Goal: Communication & Community: Share content

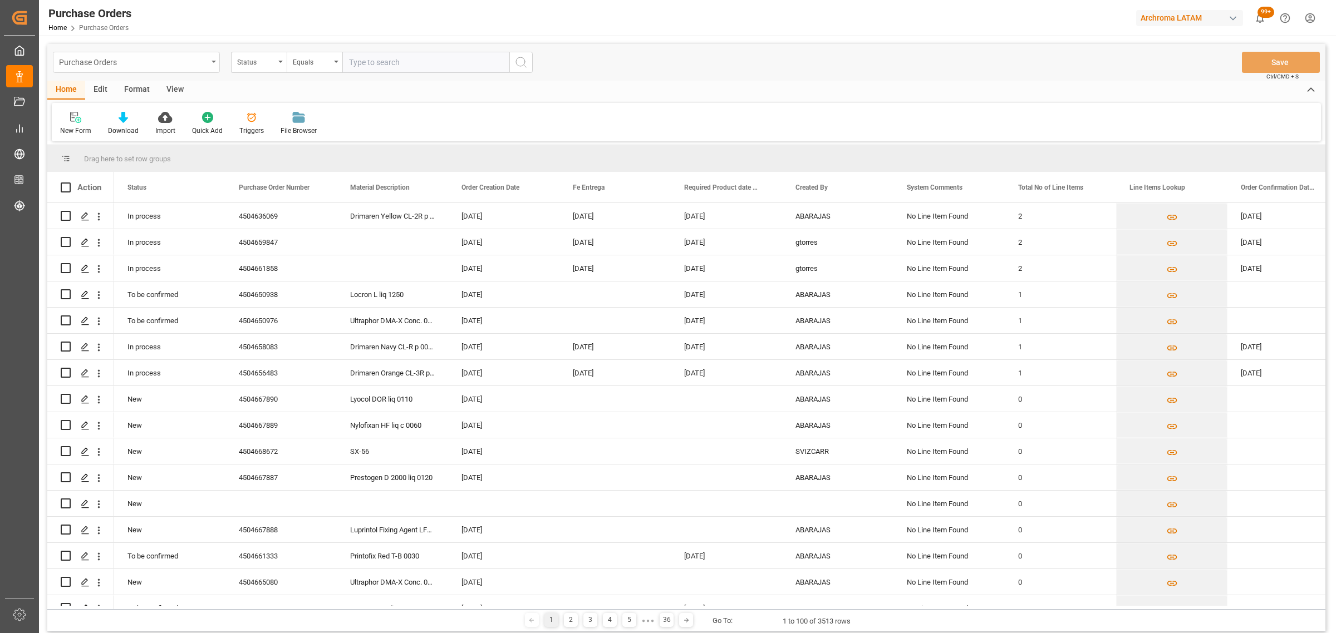
click at [176, 61] on div "Purchase Orders" at bounding box center [133, 62] width 149 height 14
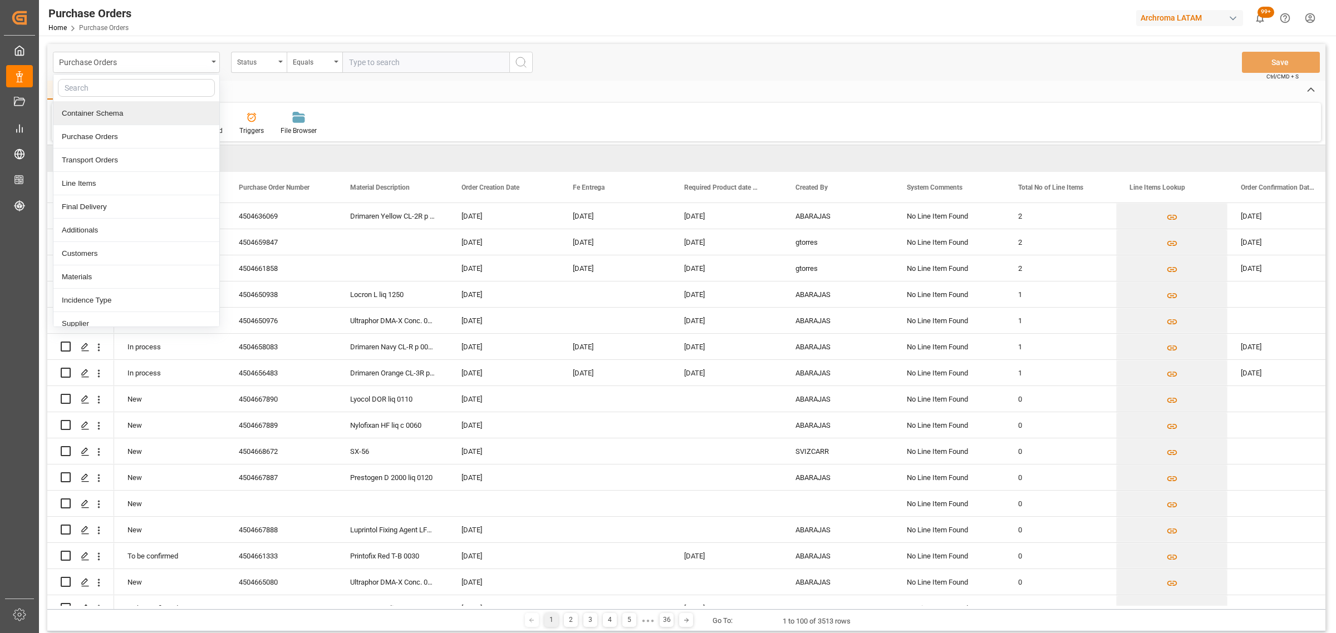
click at [127, 117] on div "Container Schema" at bounding box center [136, 113] width 166 height 23
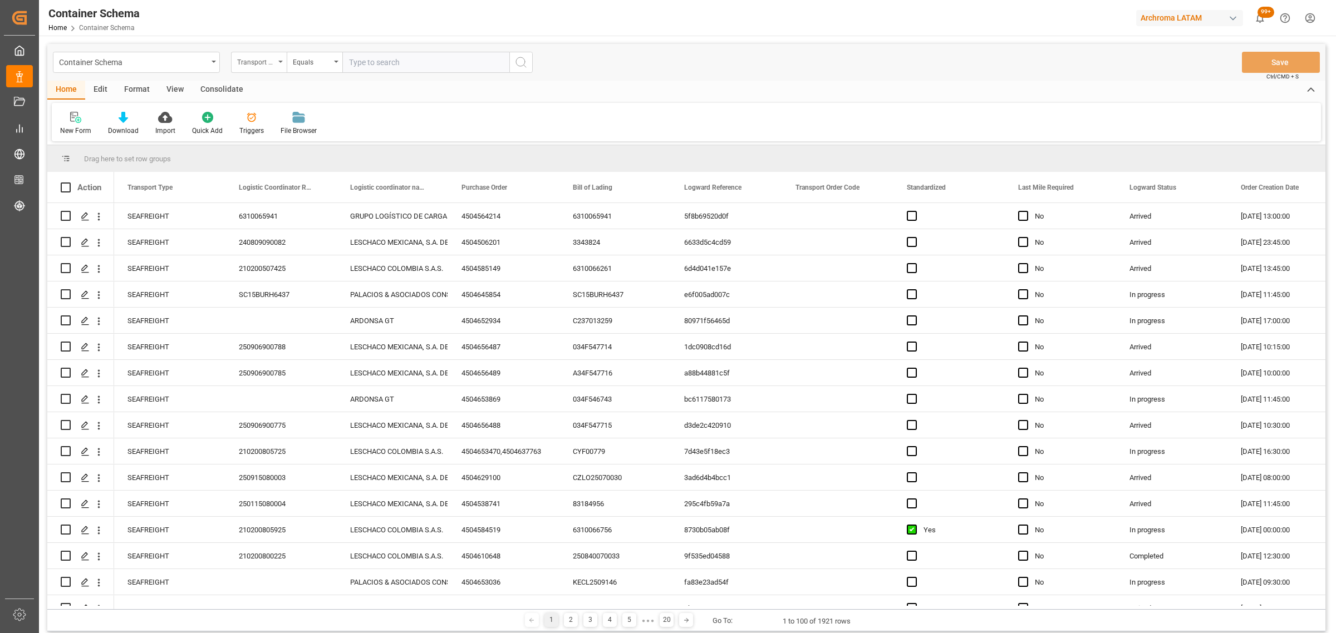
click at [259, 60] on div "Transport Type" at bounding box center [256, 61] width 38 height 13
click at [284, 187] on div "Purchase Order" at bounding box center [315, 183] width 166 height 23
click at [307, 58] on div "Equals" at bounding box center [312, 61] width 38 height 13
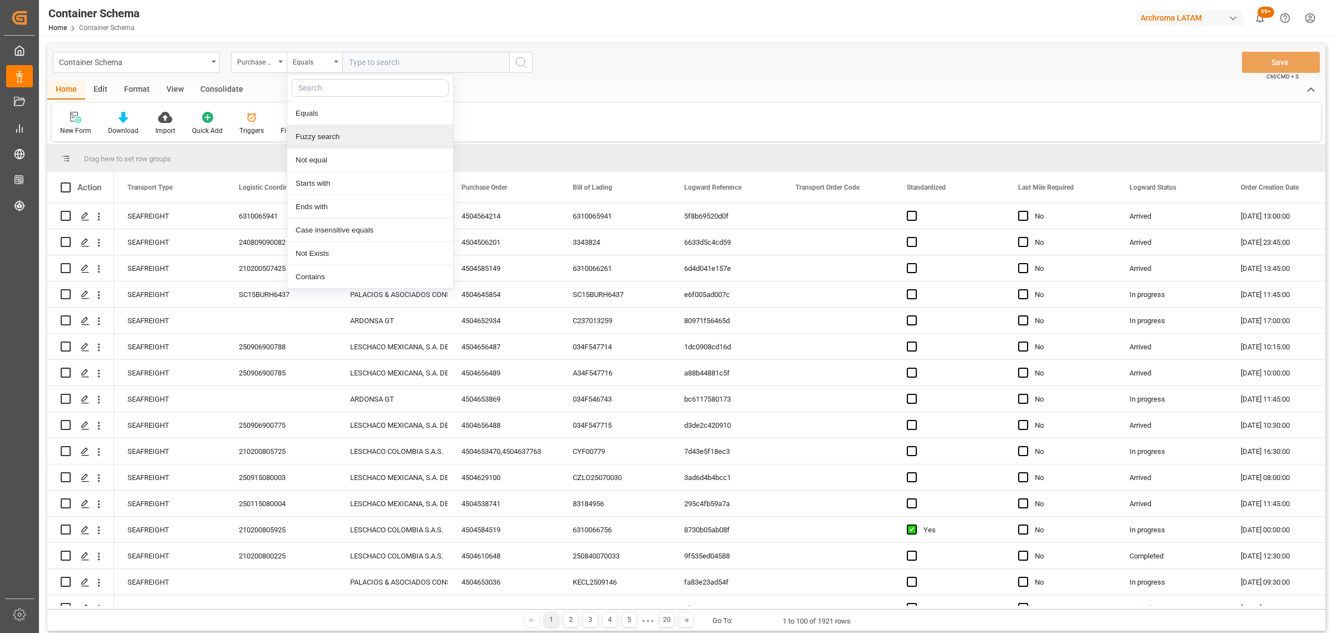
drag, startPoint x: 327, startPoint y: 145, endPoint x: 329, endPoint y: 137, distance: 8.3
click at [327, 142] on div "Fuzzy search" at bounding box center [370, 136] width 166 height 23
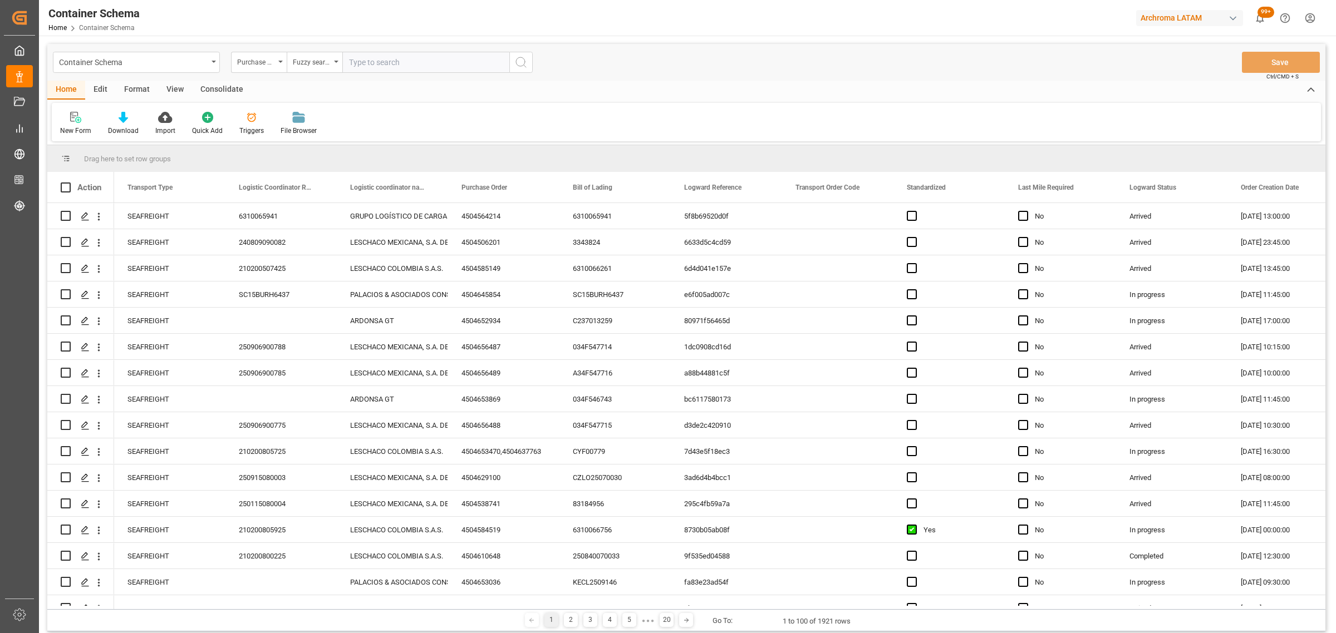
click at [388, 56] on input "text" at bounding box center [425, 62] width 167 height 21
type input "45046225452"
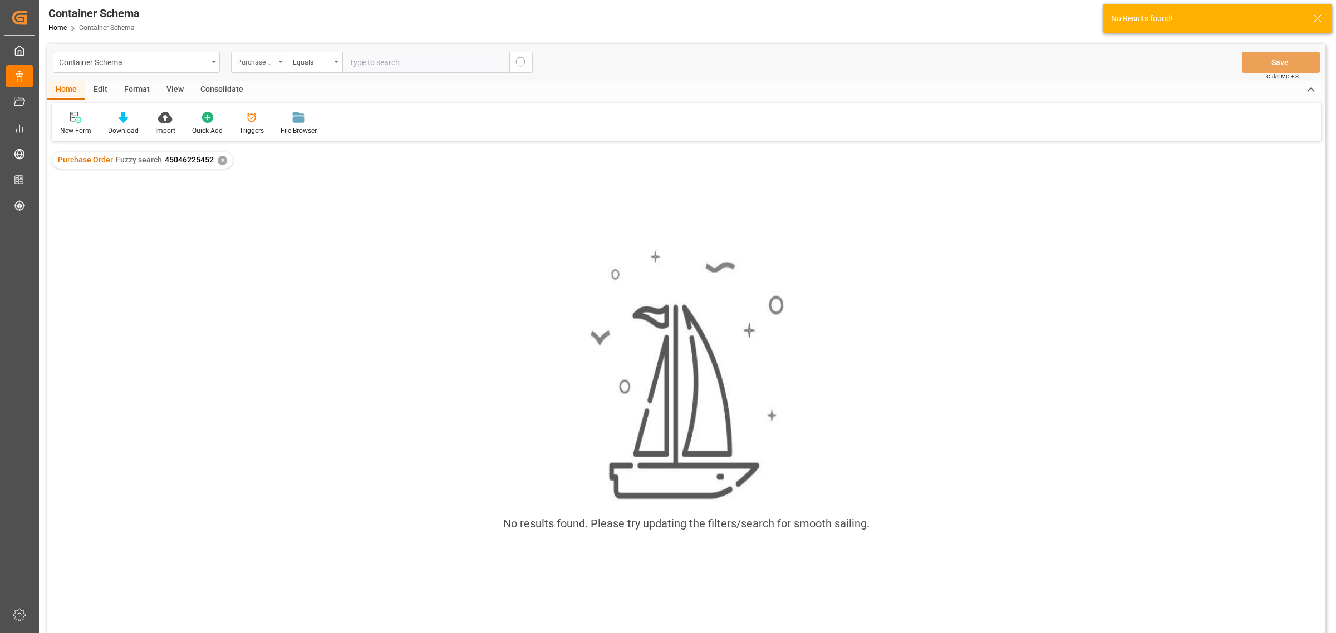
click at [276, 65] on div "Purchase Order" at bounding box center [259, 62] width 56 height 21
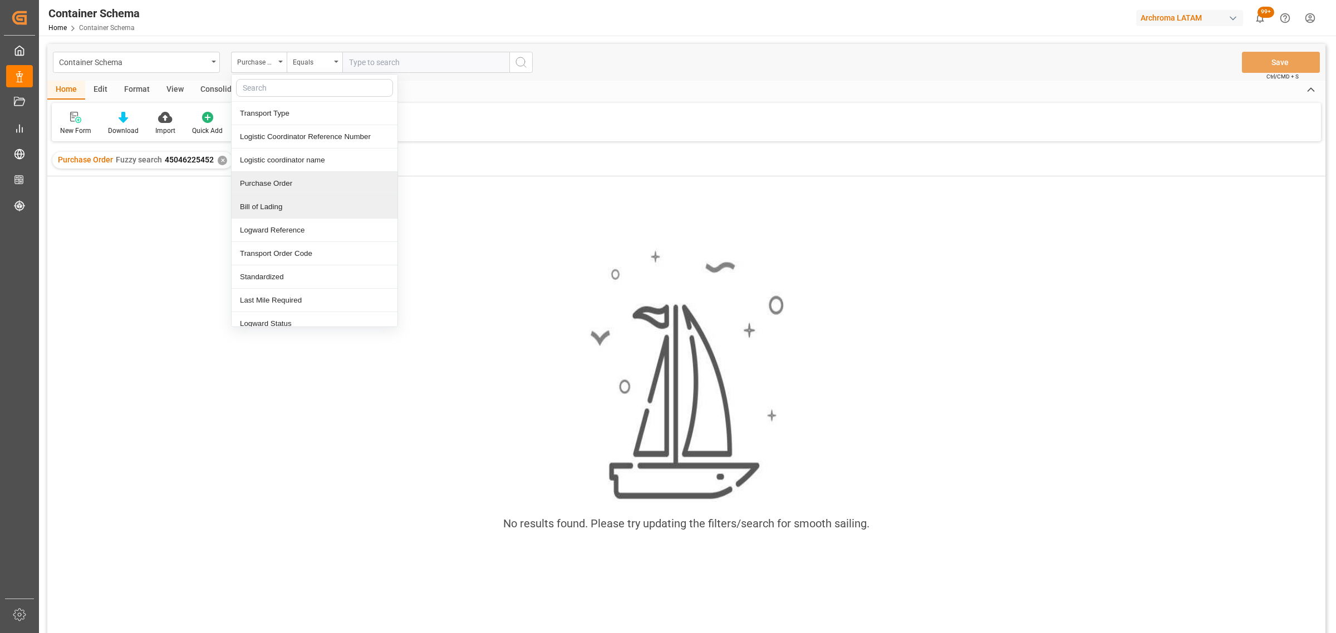
click at [295, 180] on div "Purchase Order" at bounding box center [315, 183] width 166 height 23
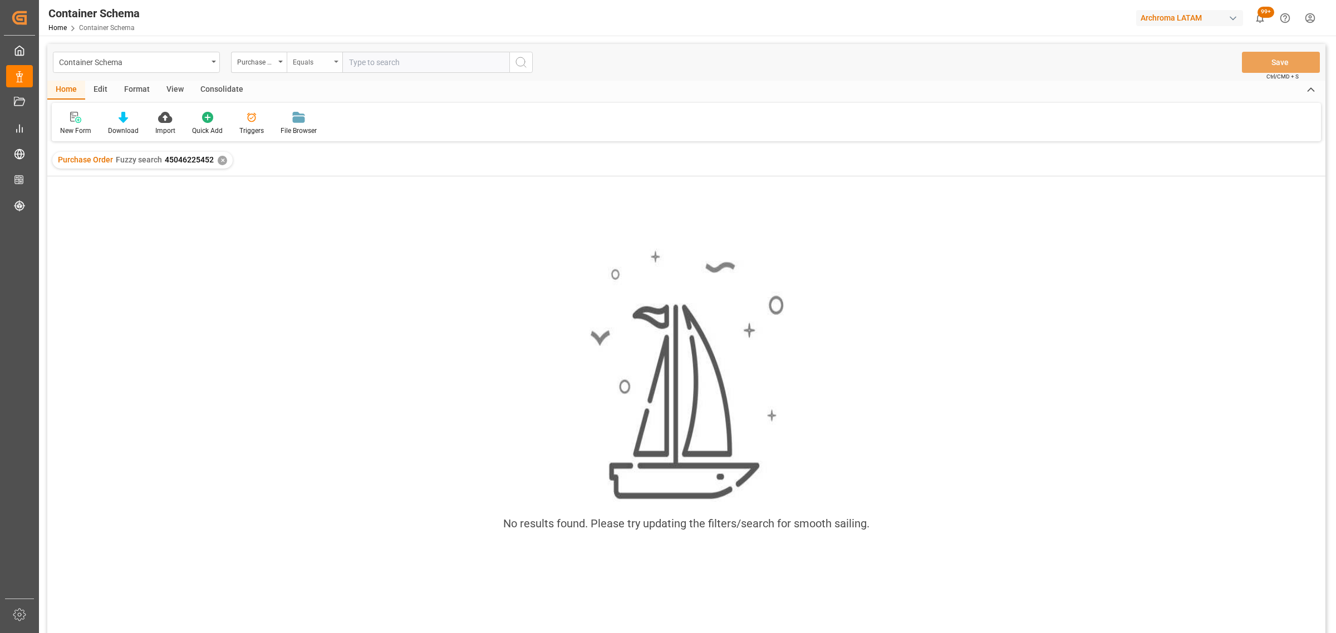
click at [331, 57] on div "Equals" at bounding box center [315, 62] width 56 height 21
drag, startPoint x: 332, startPoint y: 143, endPoint x: 341, endPoint y: 124, distance: 21.4
click at [333, 143] on div "Fuzzy search" at bounding box center [370, 136] width 166 height 23
click at [366, 71] on input "text" at bounding box center [425, 62] width 167 height 21
type input "4504622452"
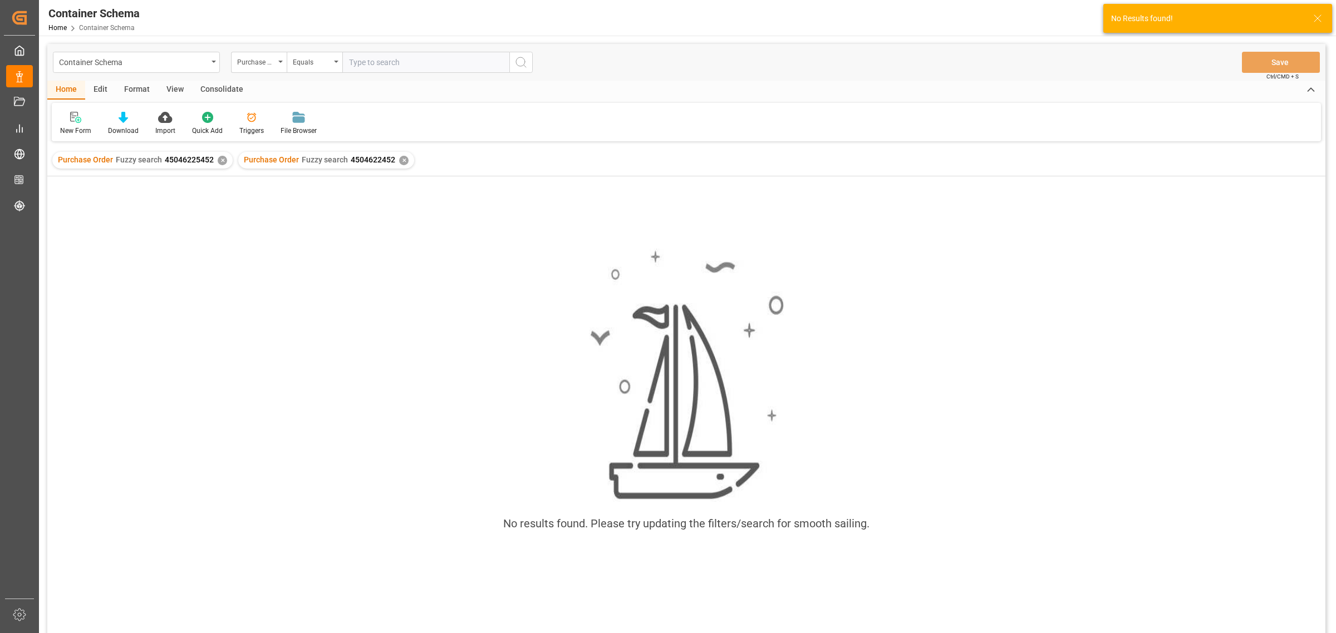
click at [221, 165] on div "Purchase Order Fuzzy search 45046225452 ✕" at bounding box center [142, 160] width 180 height 17
click at [223, 165] on div "Purchase Order Fuzzy search 45046225452 ✕" at bounding box center [142, 160] width 180 height 17
click at [223, 159] on div "✕" at bounding box center [222, 160] width 9 height 9
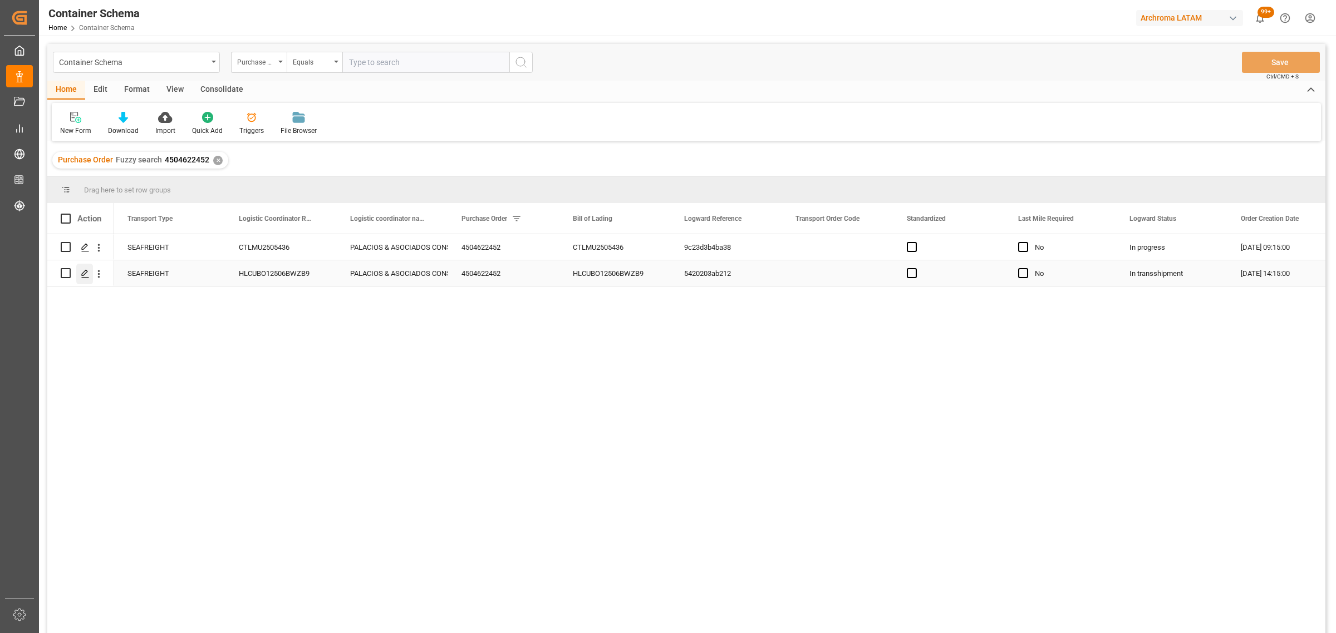
click at [85, 274] on icon "Press SPACE to select this row." at bounding box center [85, 273] width 9 height 9
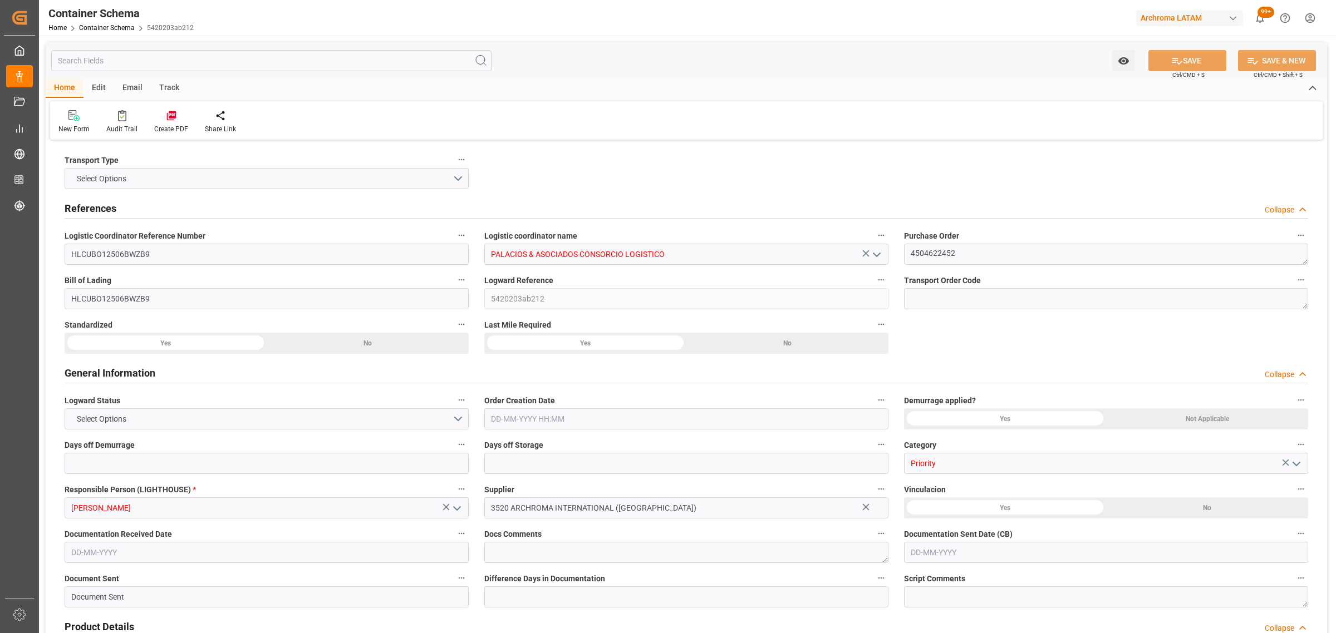
type input "0"
type input "3"
type input "18"
type input "5200"
type input "5823.6"
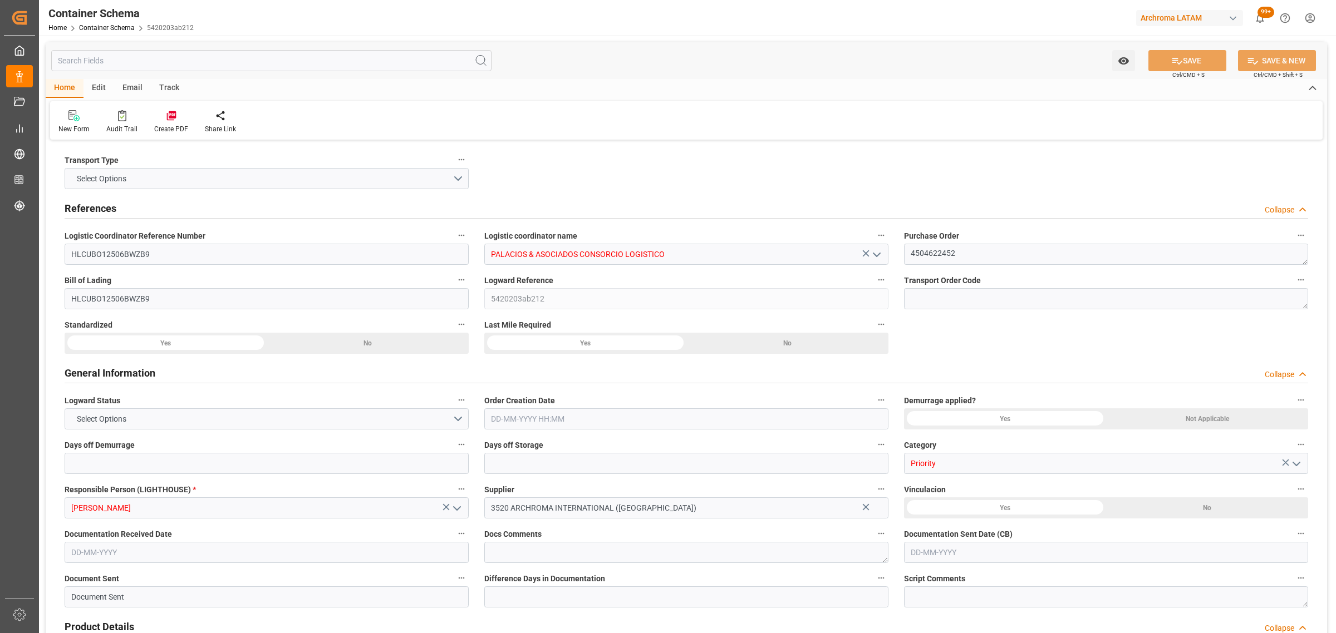
type input "Hapag [PERSON_NAME]"
type input "Hapag Lloyd Aktiengesellschaft"
type input "INMUN"
type input "PECLL"
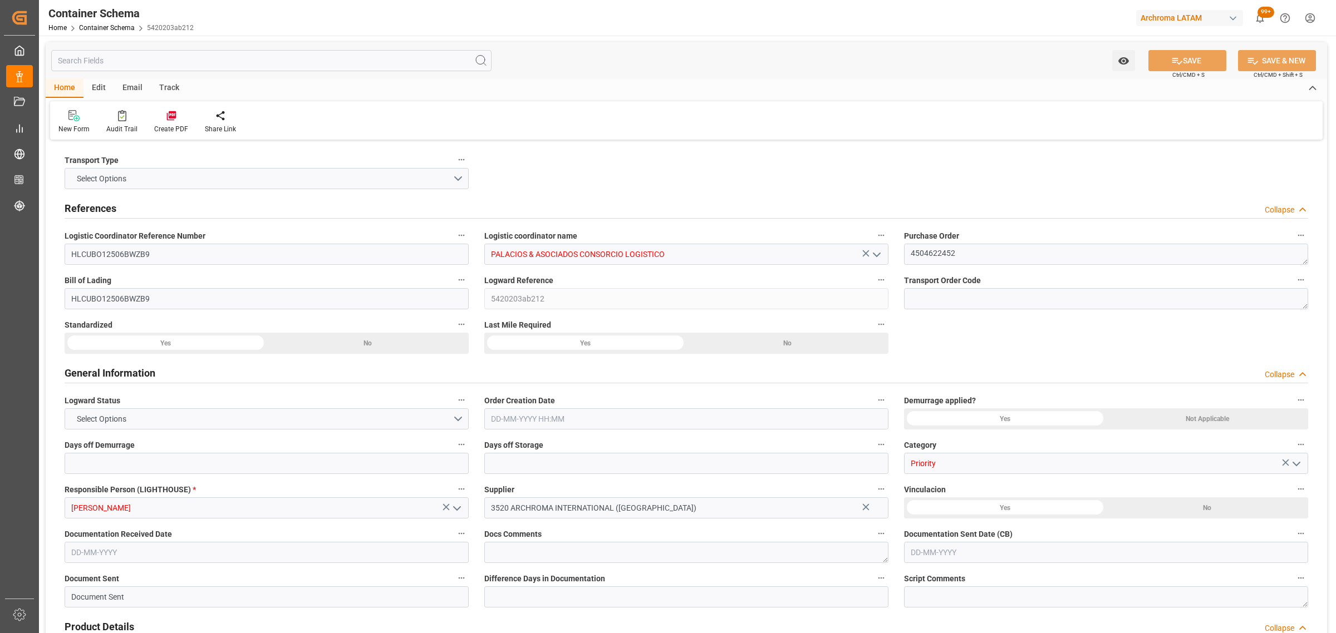
type input "9936408"
type input "[DATE] 14:15"
type input "[DATE]"
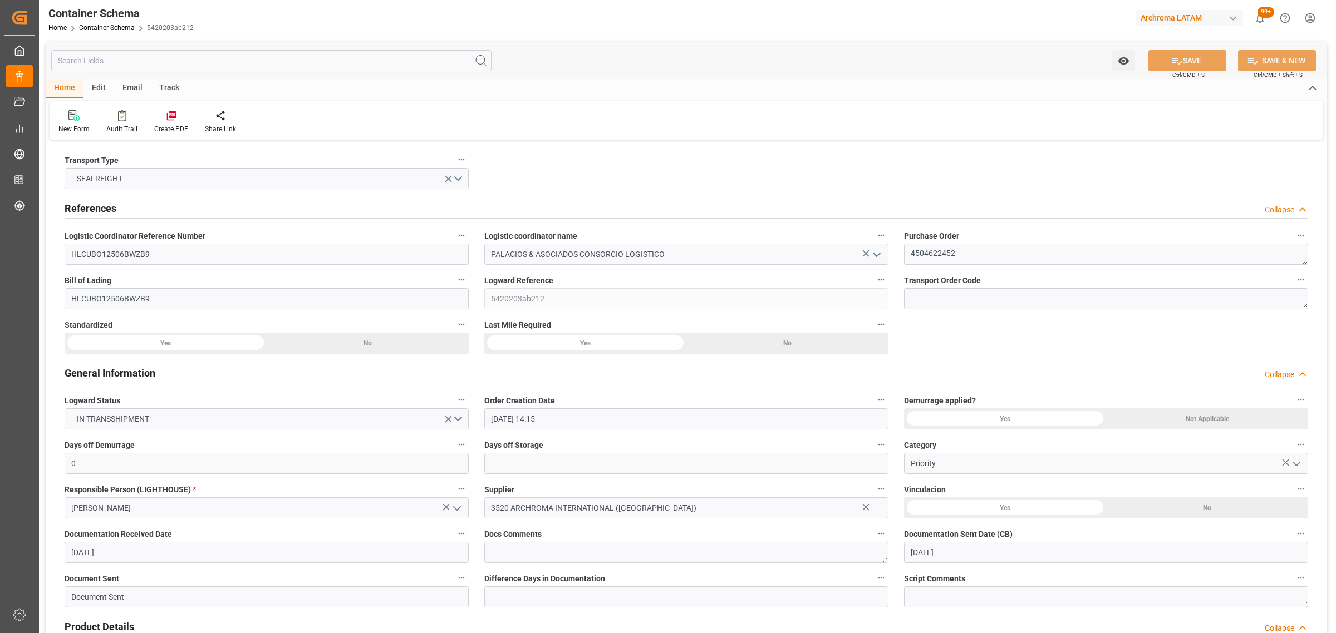
type input "[DATE]"
type input "[DATE] 00:00"
type input "[DATE] 21:00"
type input "[DATE] 00:00"
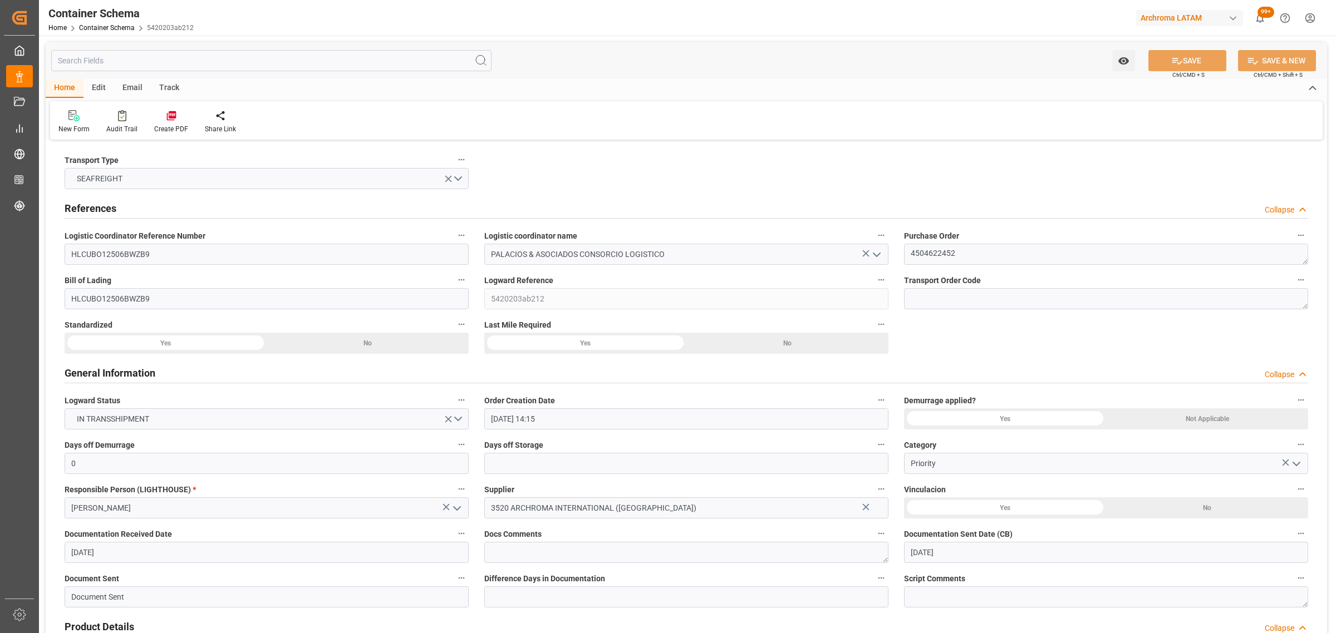
type input "[DATE] 00:00"
type input "[DATE] 14:00"
type input "[DATE] 00:00"
type input "[DATE] 14:00"
click at [140, 262] on input "HLCUBO12506BWZB9" at bounding box center [267, 254] width 404 height 21
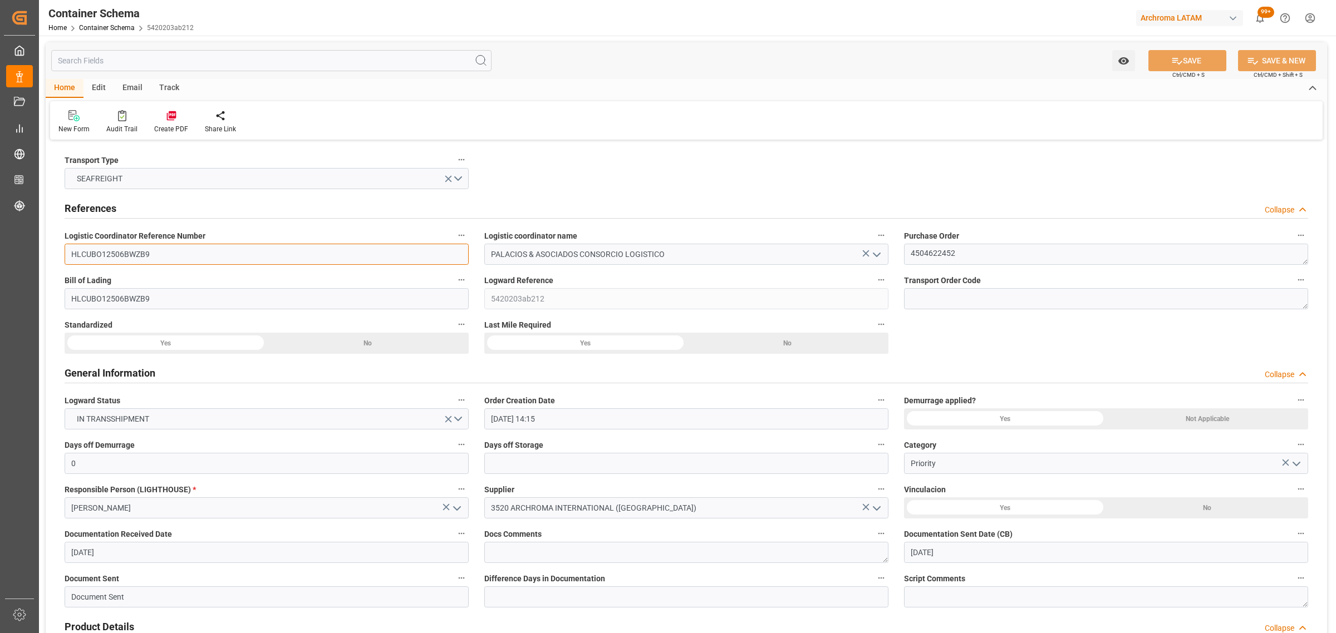
click at [138, 260] on input "HLCUBO12506BWZB9" at bounding box center [267, 254] width 404 height 21
click at [140, 257] on input "HLCUBO12506BWZB9" at bounding box center [267, 254] width 404 height 21
type input "HLCUBO12506BWZB9"
click at [952, 257] on textarea "4504622452" at bounding box center [1106, 254] width 404 height 21
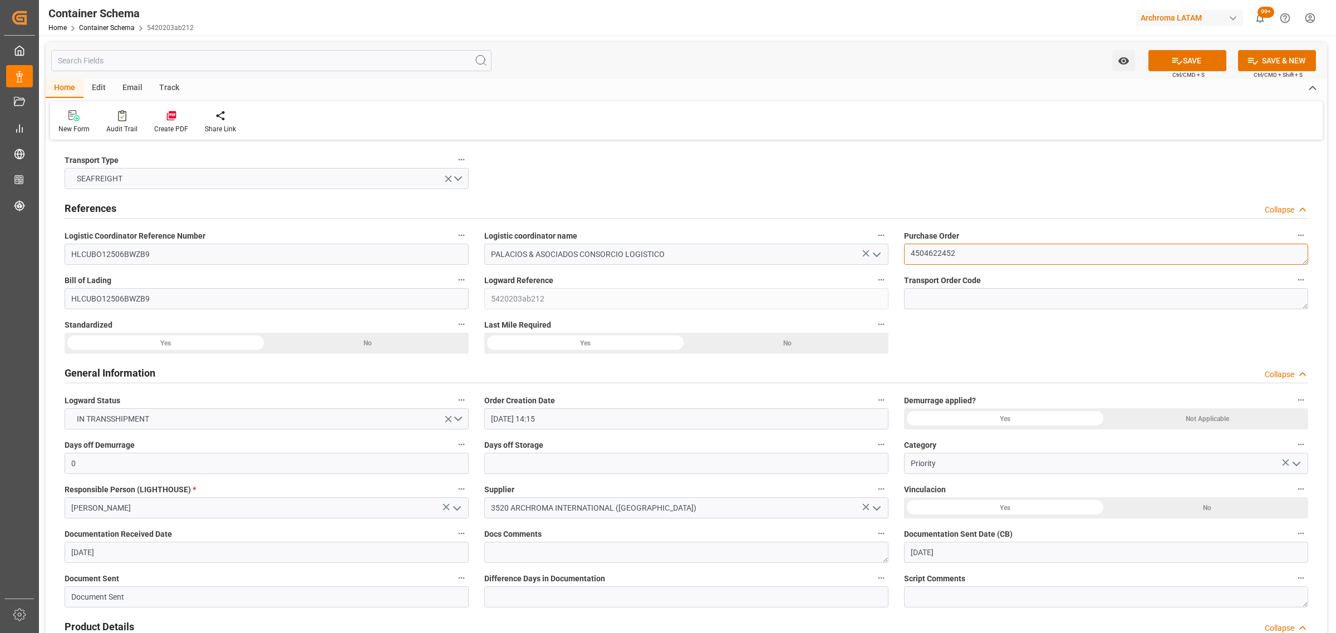
click at [952, 257] on textarea "4504622452" at bounding box center [1106, 254] width 404 height 21
click at [162, 88] on div "Track" at bounding box center [169, 88] width 37 height 19
click at [60, 121] on div at bounding box center [71, 116] width 26 height 12
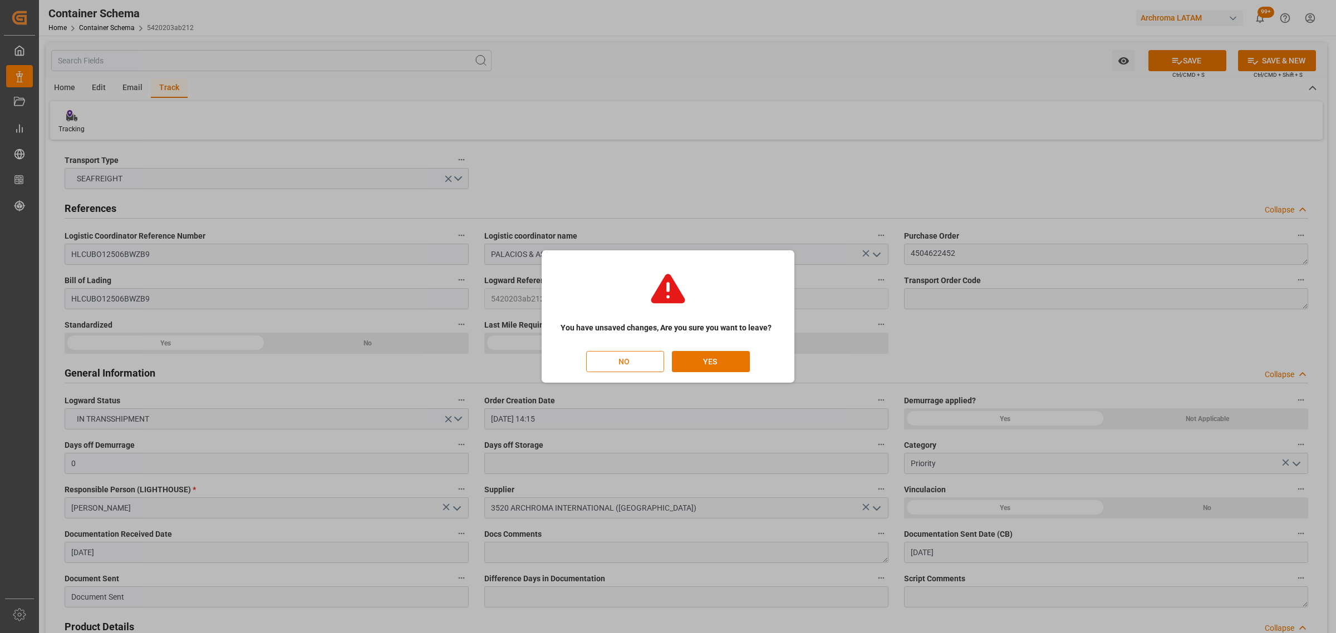
click at [641, 357] on button "NO" at bounding box center [625, 361] width 78 height 21
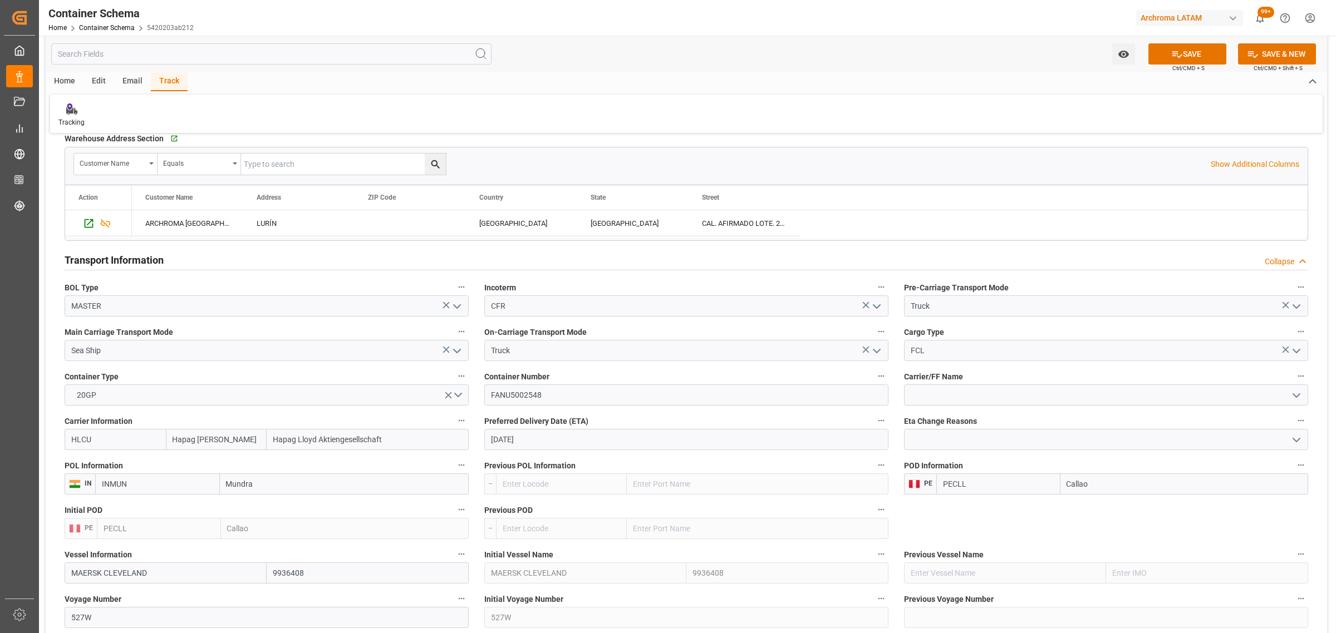
scroll to position [974, 0]
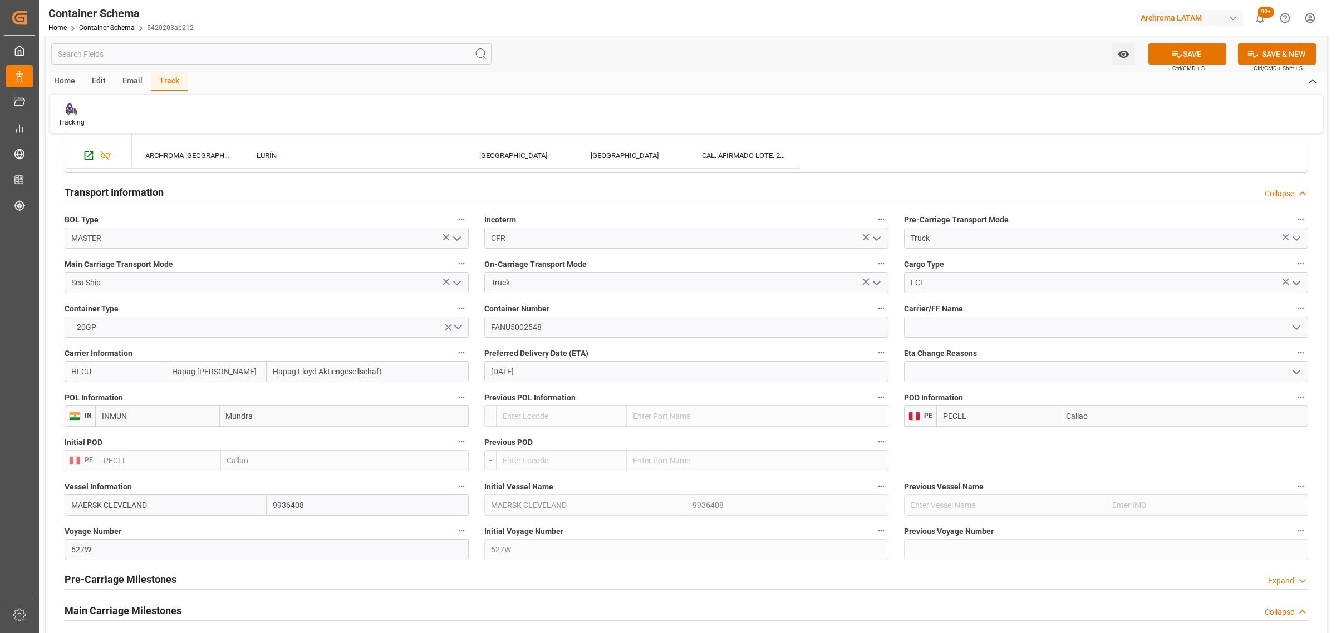
click at [585, 391] on label "Previous POL Information" at bounding box center [686, 398] width 404 height 16
click at [874, 391] on button "Previous POL Information" at bounding box center [881, 397] width 14 height 14
click at [586, 382] on div at bounding box center [668, 316] width 1336 height 633
click at [584, 373] on input "[DATE]" at bounding box center [686, 371] width 404 height 21
click at [564, 513] on div "25" at bounding box center [564, 506] width 14 height 13
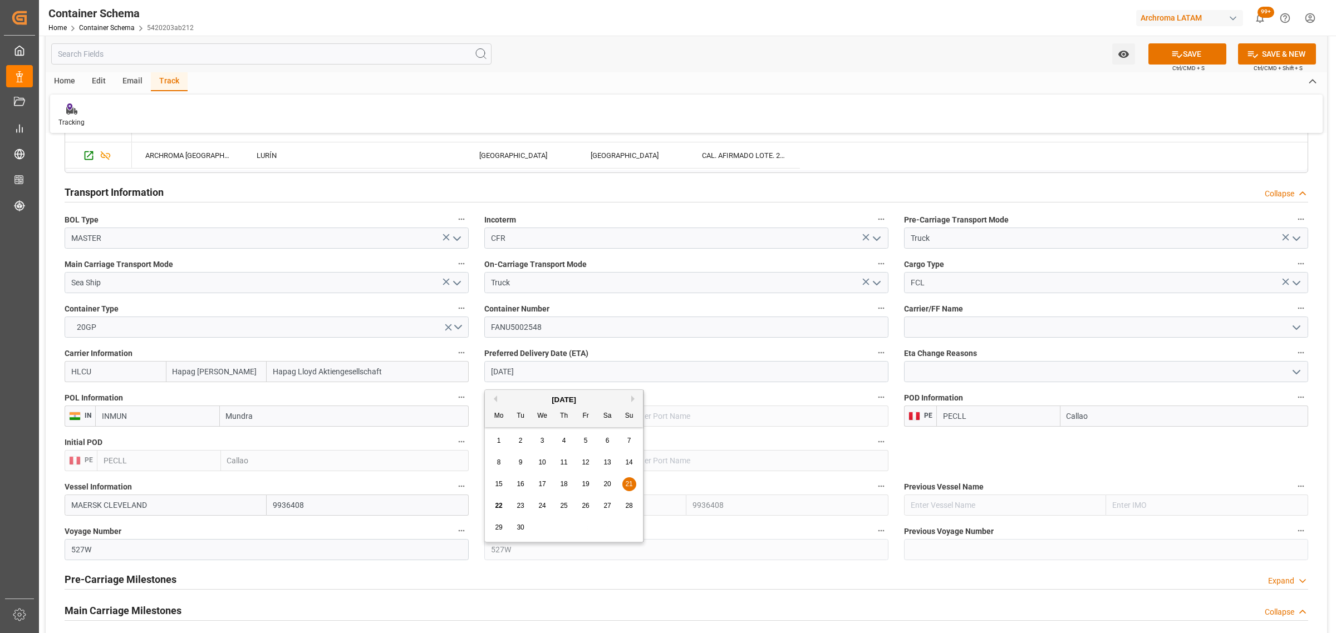
type input "[DATE]"
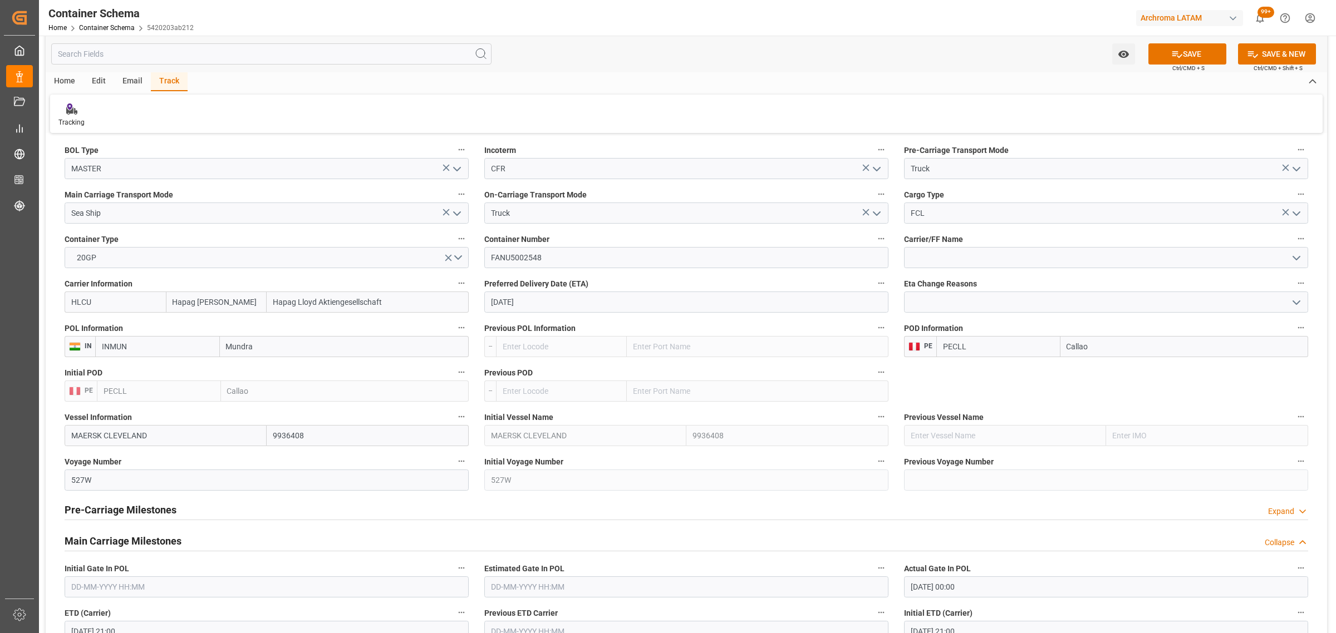
scroll to position [1252, 0]
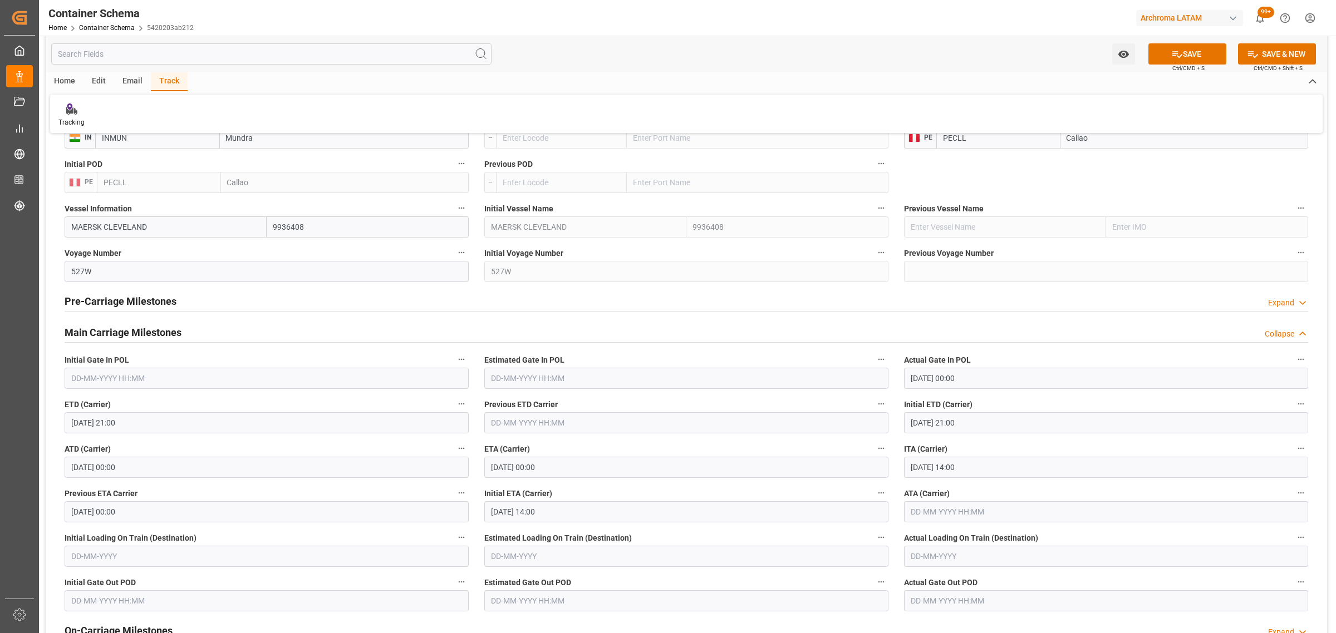
click at [529, 466] on input "[DATE] 00:00" at bounding box center [686, 467] width 404 height 21
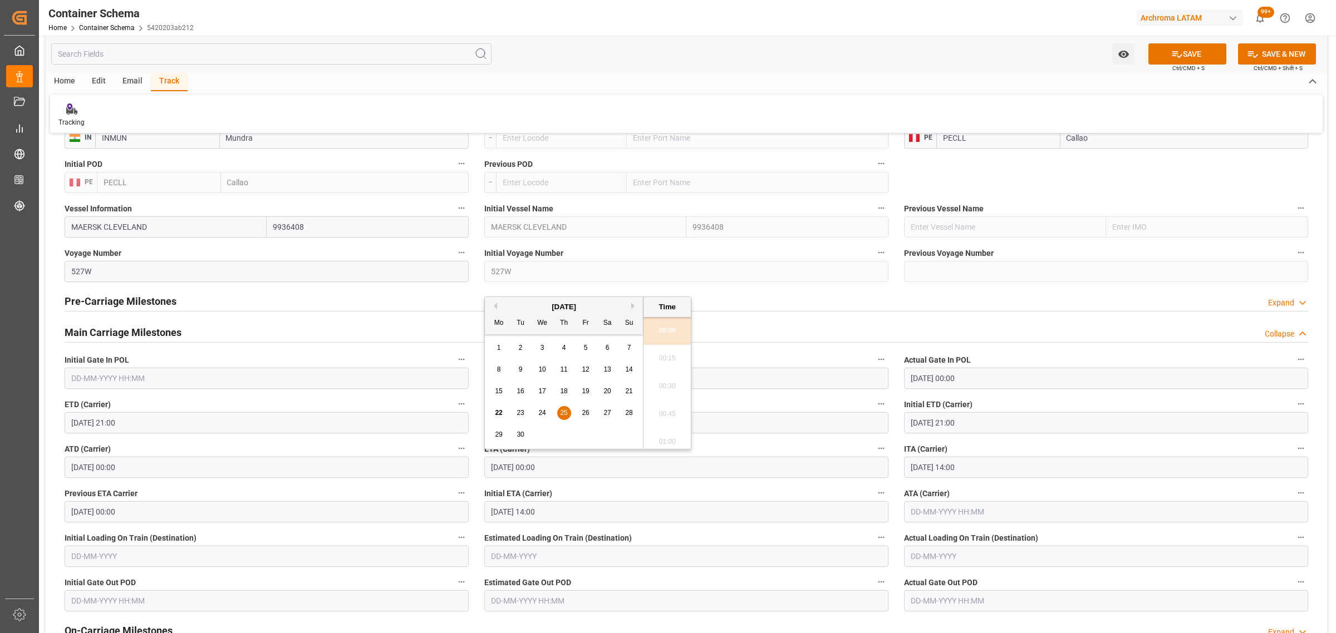
click at [1192, 51] on button "SAVE" at bounding box center [1187, 53] width 78 height 21
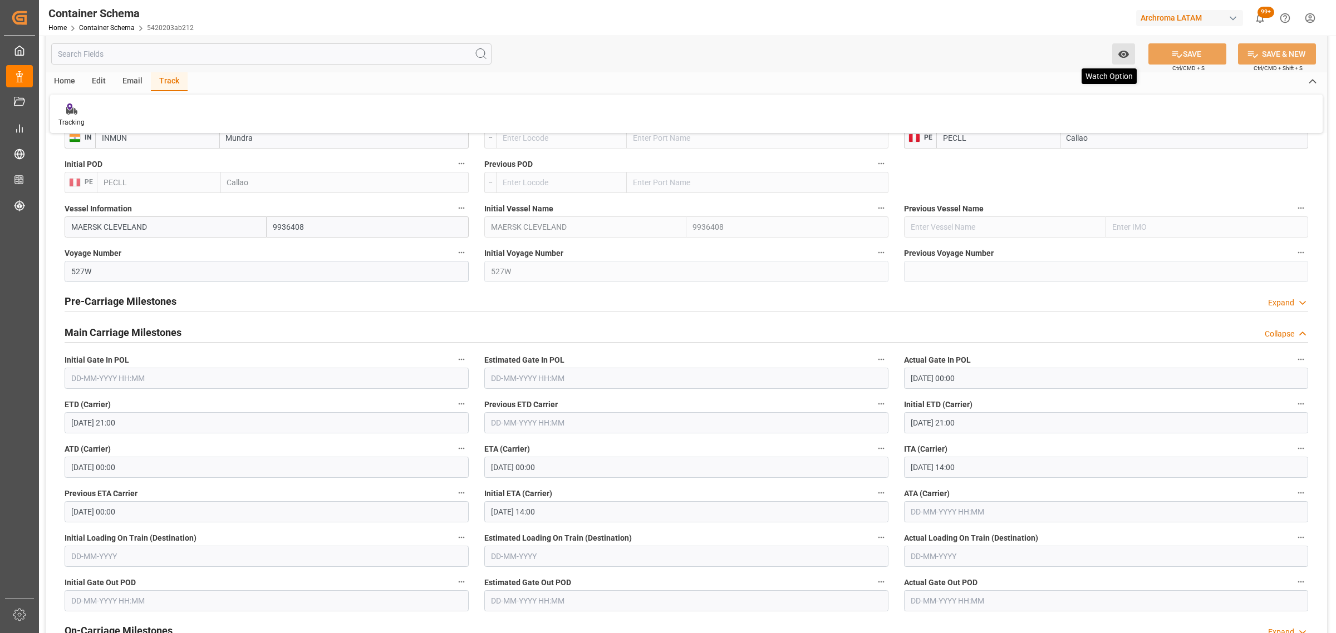
click at [1122, 57] on icon "open menu" at bounding box center [1123, 54] width 11 height 7
click at [1059, 74] on span "Start Watching" at bounding box center [1076, 79] width 101 height 12
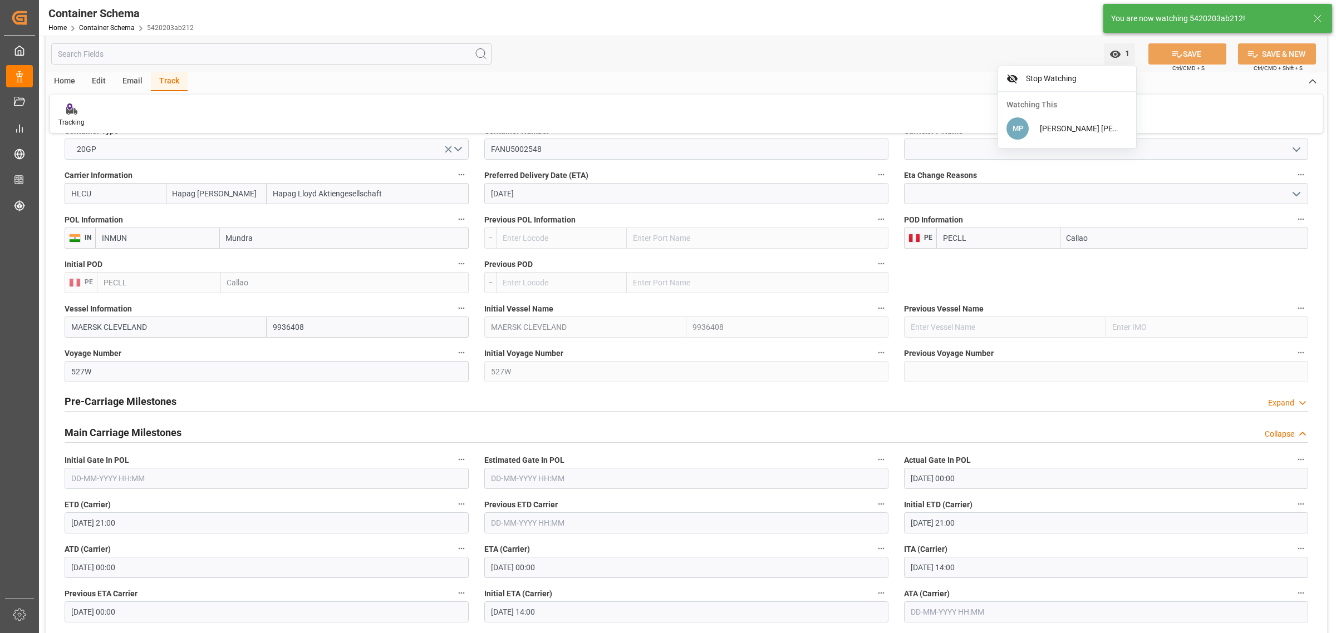
scroll to position [974, 0]
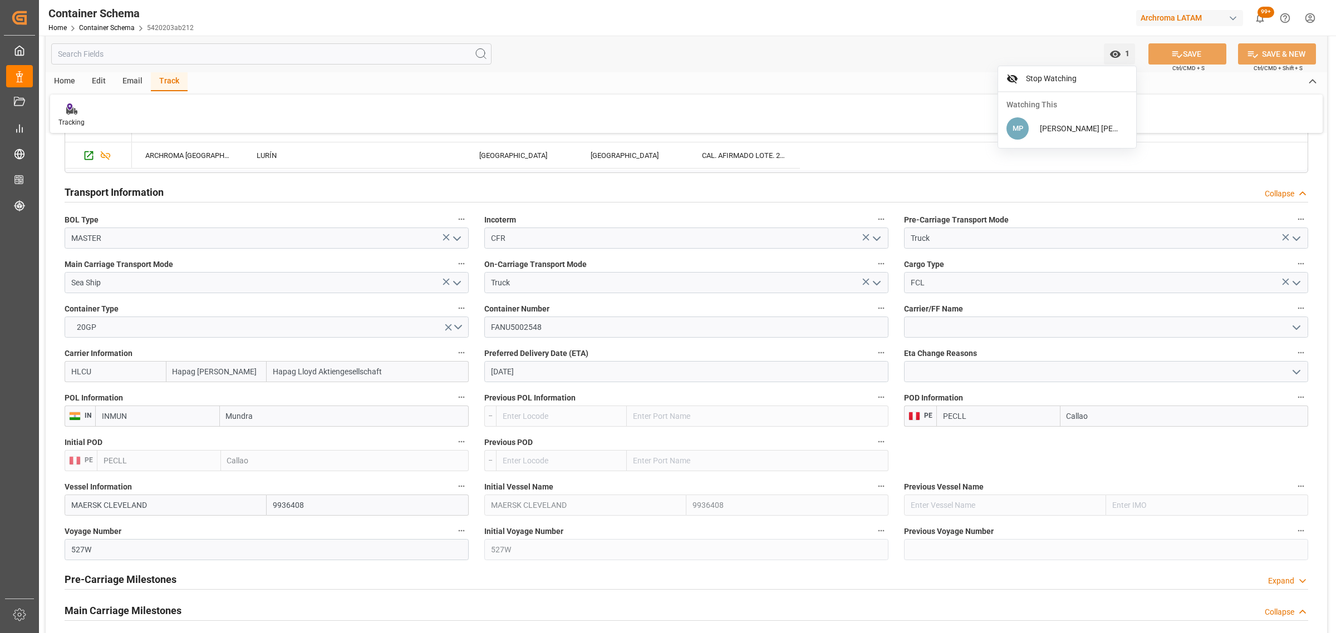
click at [1299, 376] on icon "open menu" at bounding box center [1296, 372] width 13 height 13
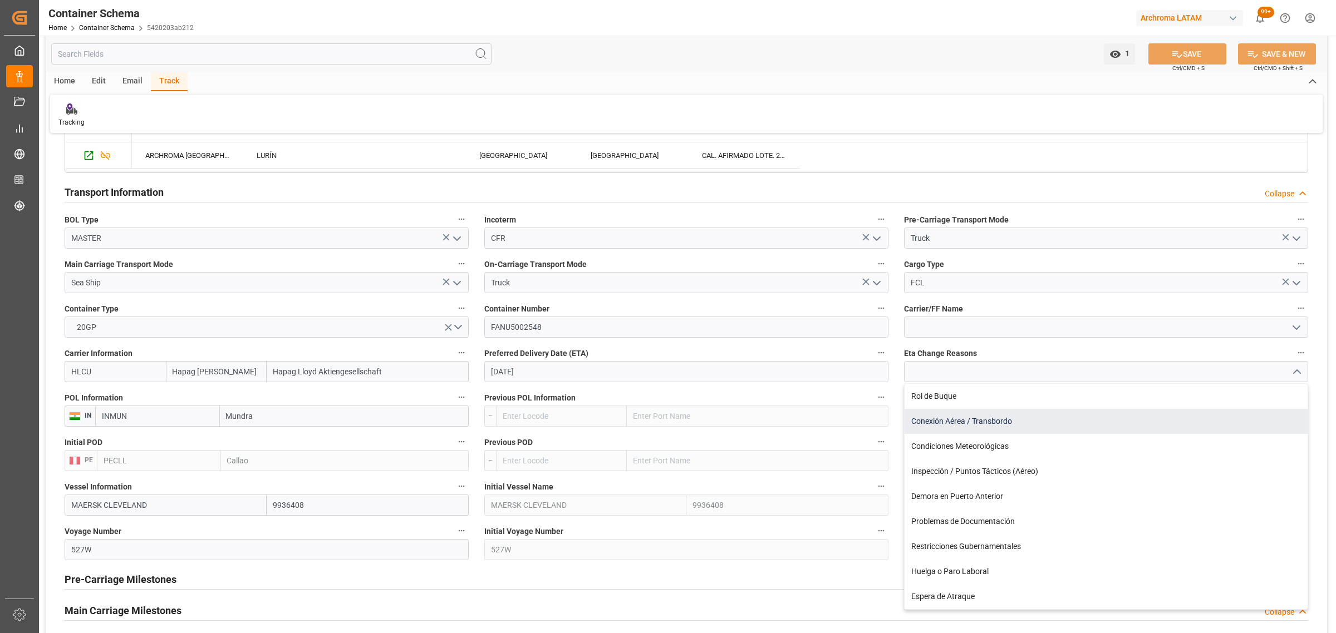
click at [1037, 417] on div "Conexión Aérea / Transbordo" at bounding box center [1105, 421] width 403 height 25
type input "Conexión Aérea / Transbordo"
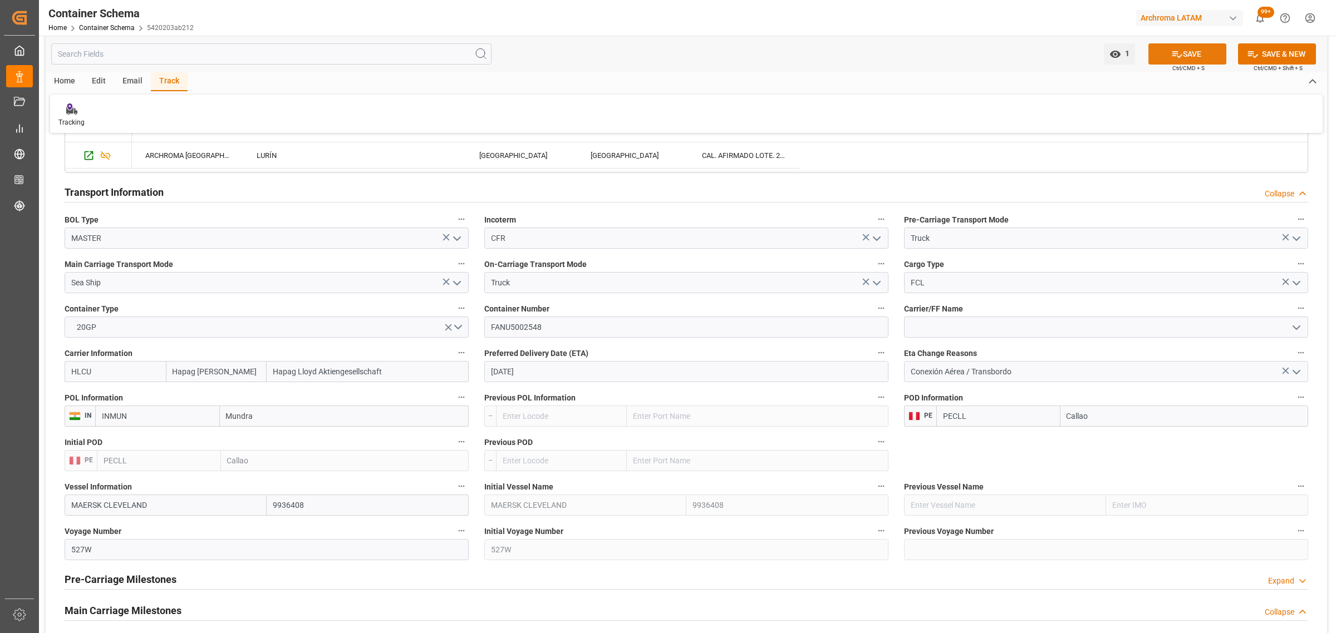
click at [1171, 50] on icon at bounding box center [1177, 54] width 12 height 12
click at [71, 113] on icon at bounding box center [71, 111] width 11 height 8
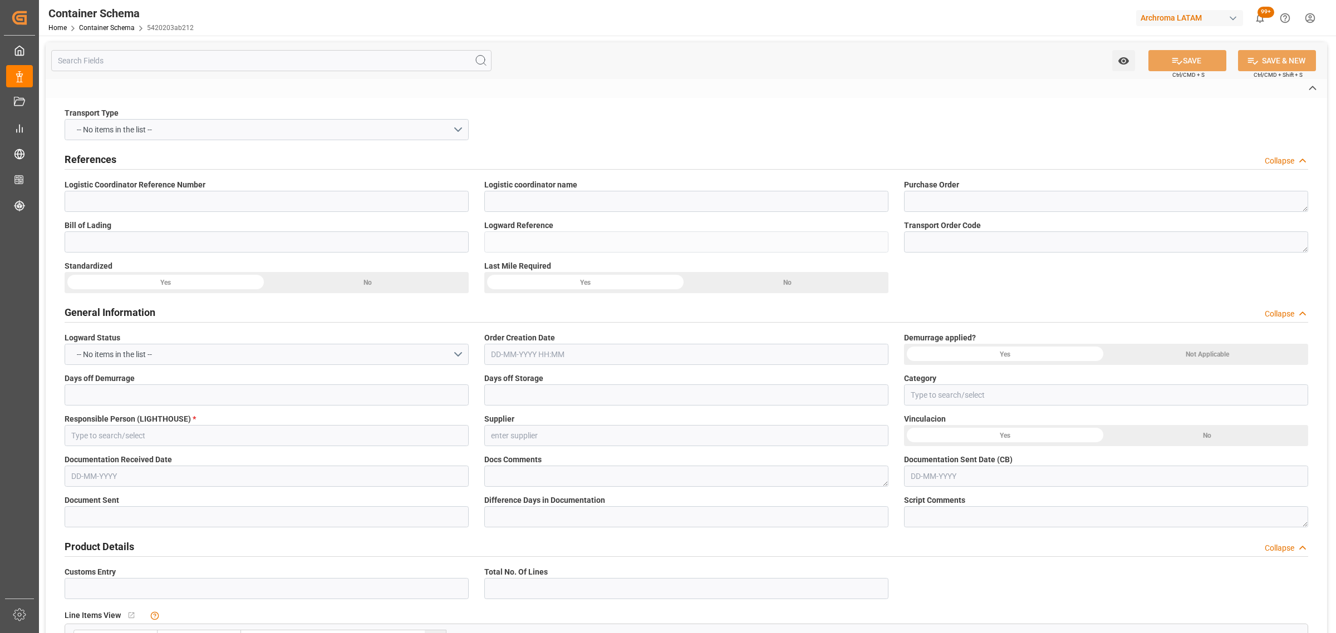
type input "HLCUBO12506BWZB9"
type input "PALACIOS & ASOCIADOS CONSORCIO LOGISTICO"
type textarea "4504622452"
type input "HLCUBO12506BWZB9"
type input "5420203ab212"
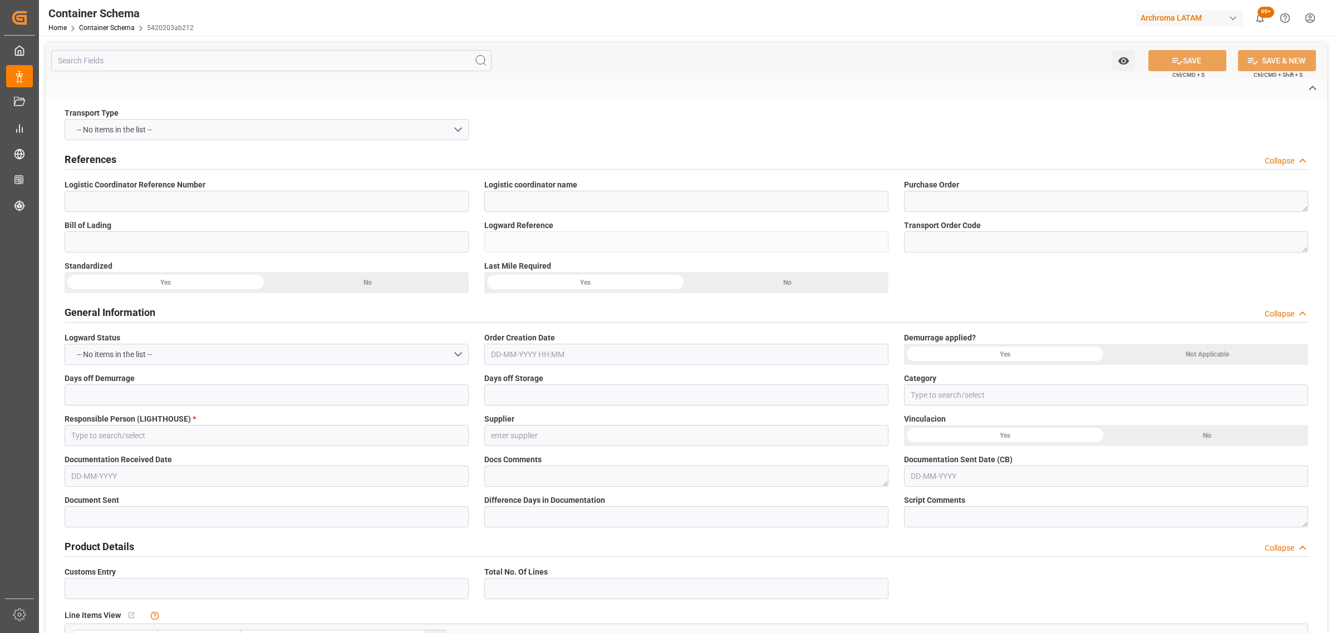
type input "Priority"
type input "[PERSON_NAME]"
type input "3520 ARCHROMA INTERNATIONAL ([GEOGRAPHIC_DATA])"
type input "Document Sent"
type input "CALLAO"
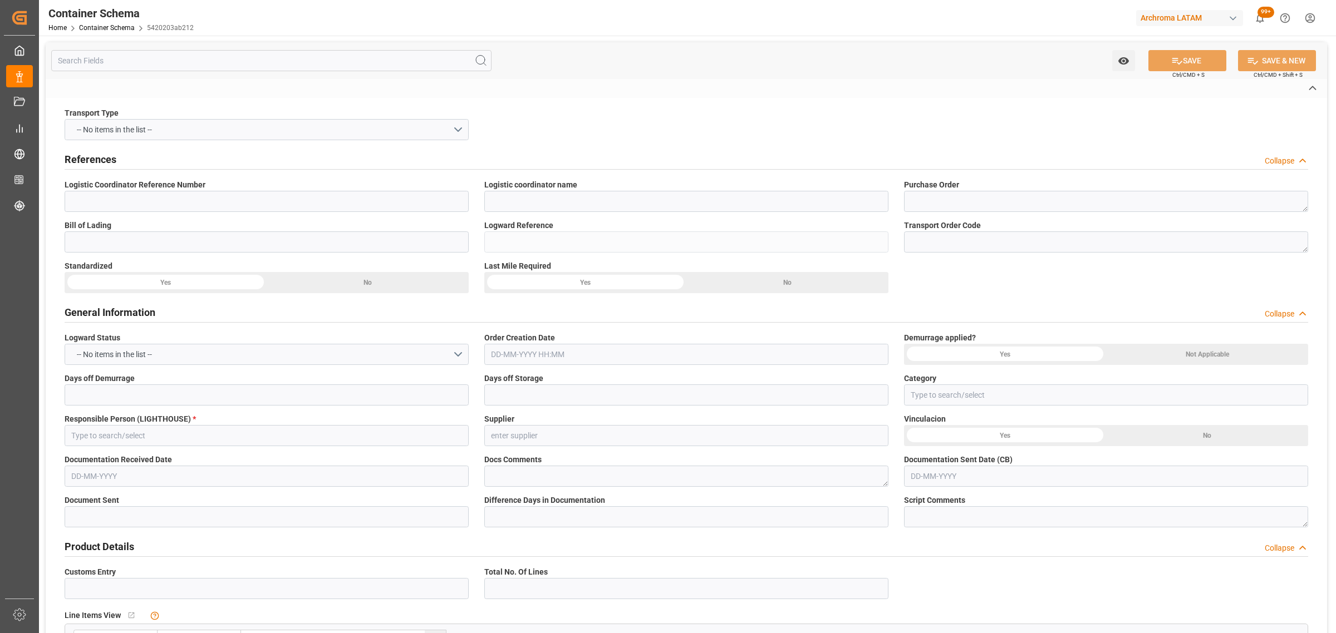
type input "TEXTIL"
type textarea "PALLET"
type input "18 PALLET"
type input "ARCHROMA [GEOGRAPHIC_DATA] S.A"
type textarea "LURÍN, [GEOGRAPHIC_DATA], [GEOGRAPHIC_DATA],[GEOGRAPHIC_DATA]. AFIRMADO LOTE. 2…"
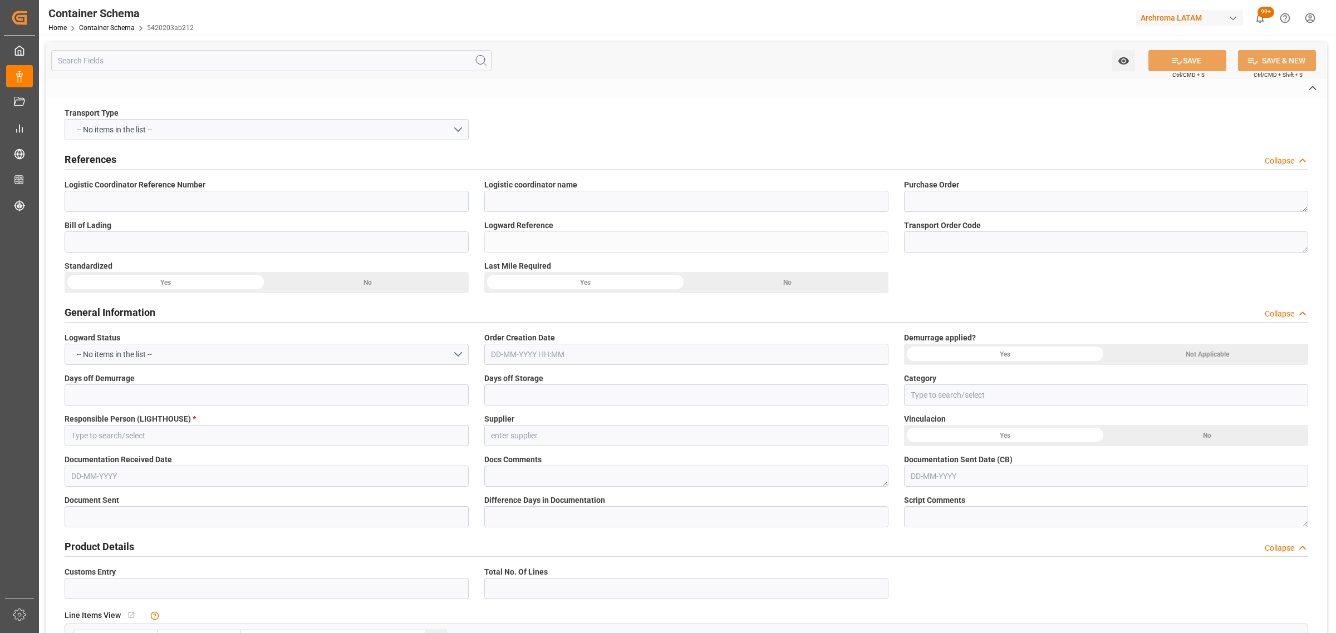
type input "MASTER"
type input "CFR"
type input "Truck"
type input "Sea Ship"
type input "Truck"
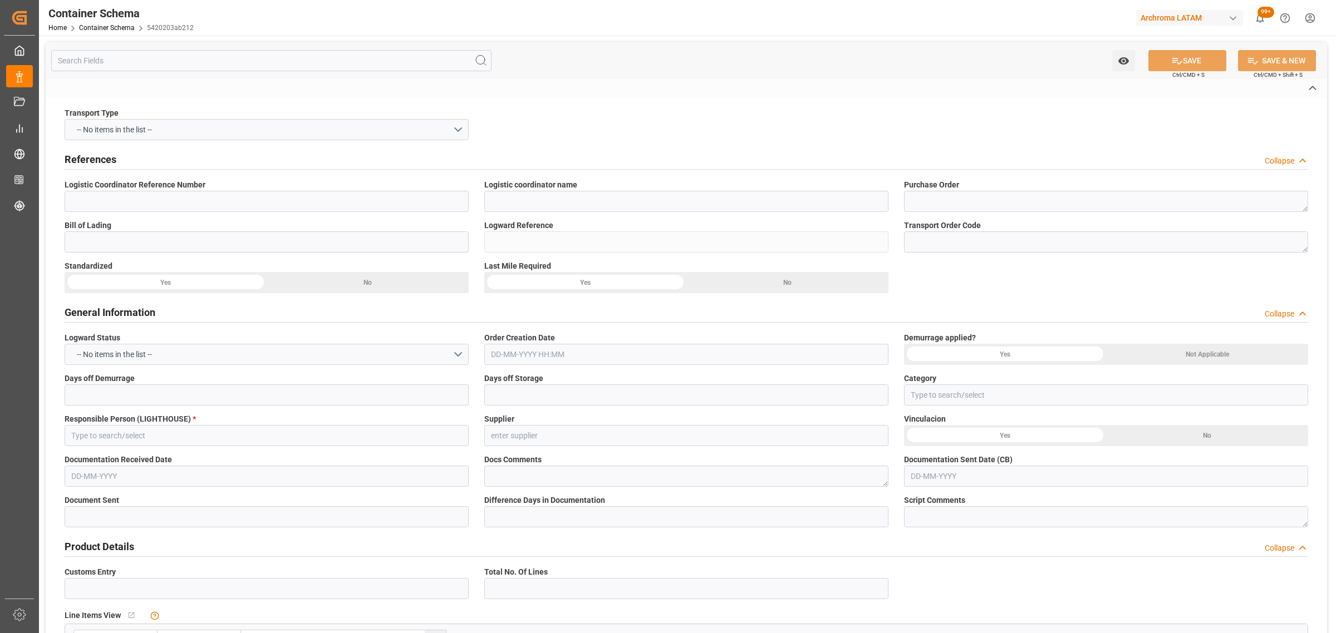
type input "FCL"
type input "FANU5002548"
type input "HLCU"
type input "Conexión Aérea / Transbordo"
type input "Mundra"
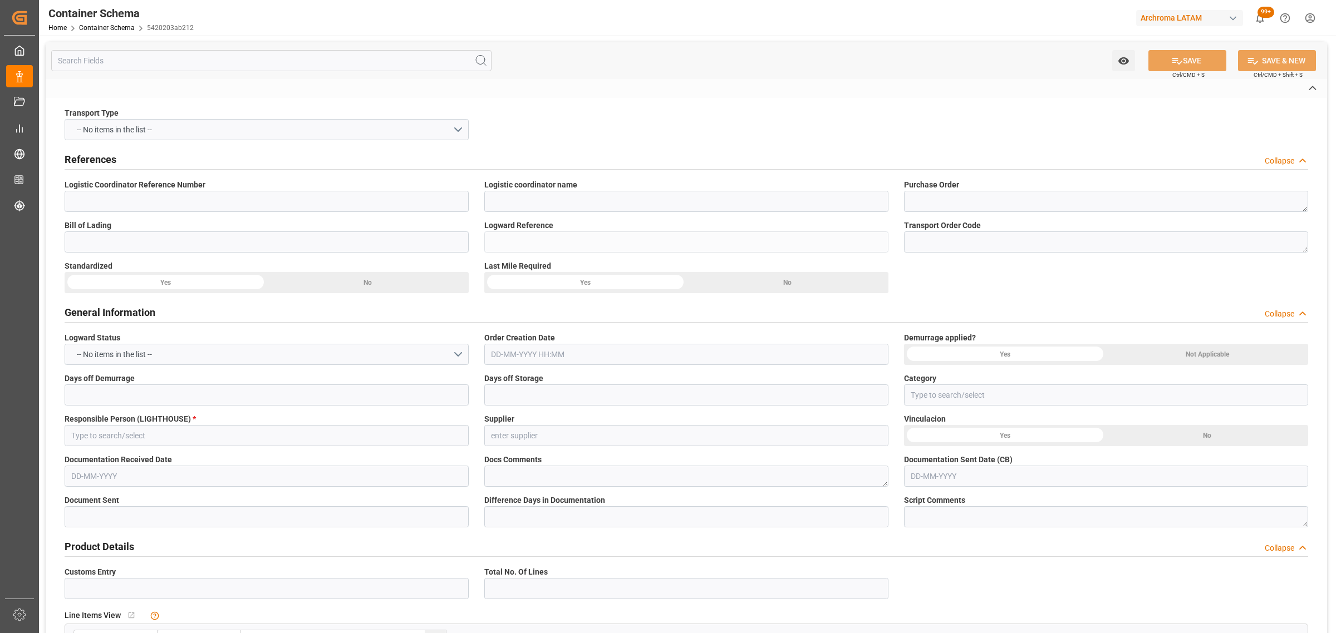
type input "Callao"
type input "MAERSK CLEVELAND"
type input "527W"
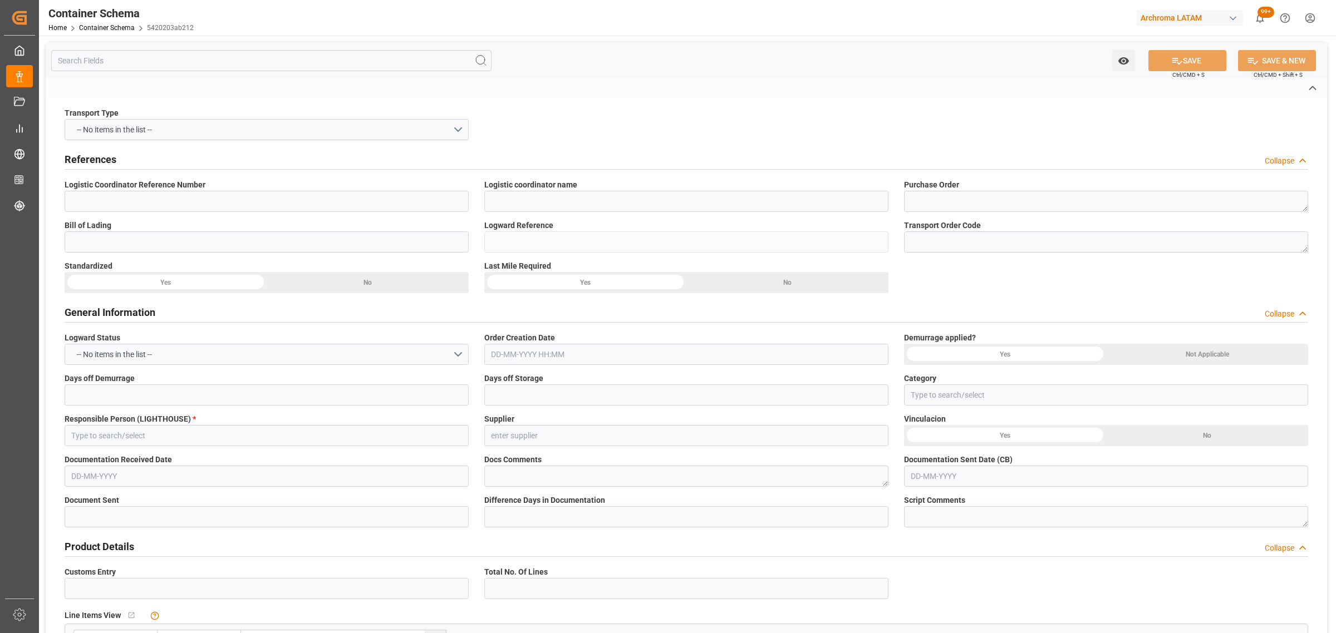
type input "527W"
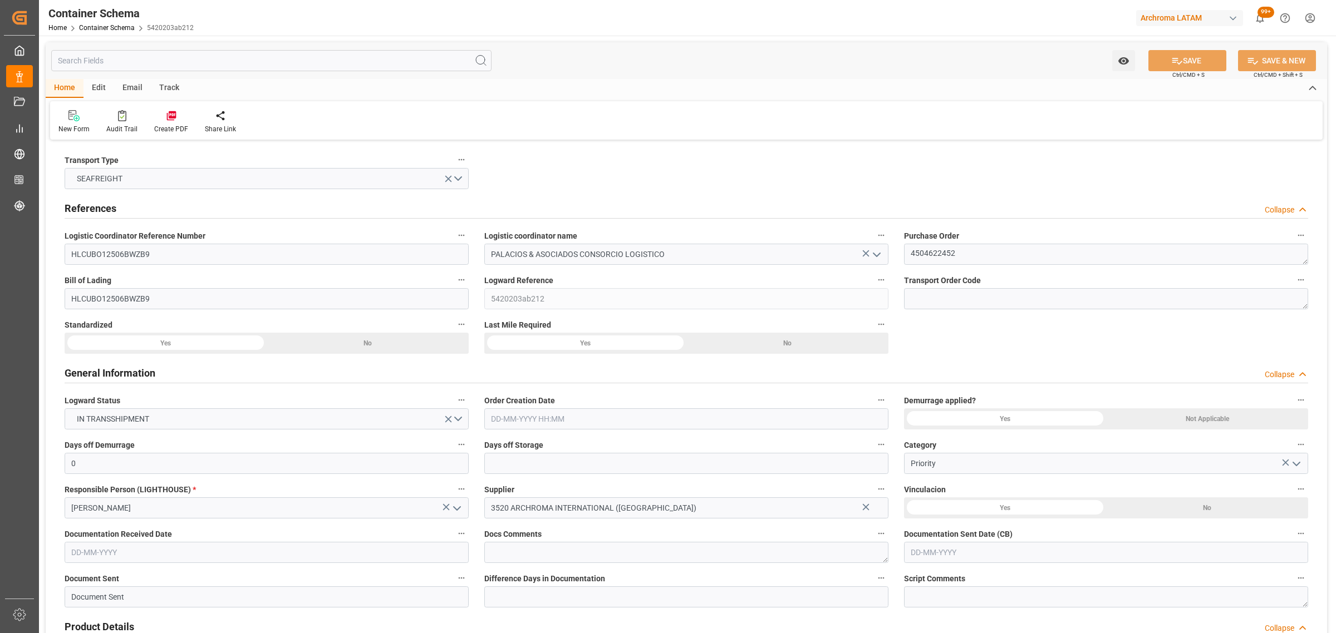
type input "0"
type input "3"
type input "18"
type input "5200"
type input "5823.6"
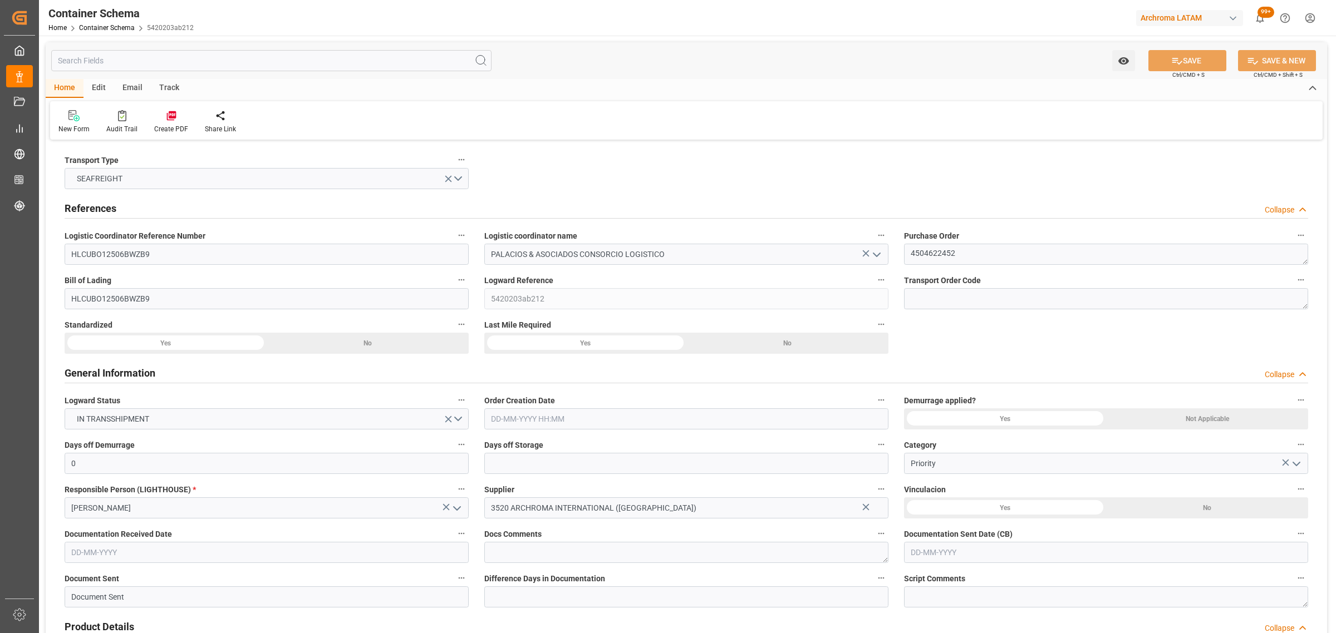
type input "Hapag [PERSON_NAME]"
type input "Hapag Lloyd Aktiengesellschaft"
type input "INMUN"
type input "PECLL"
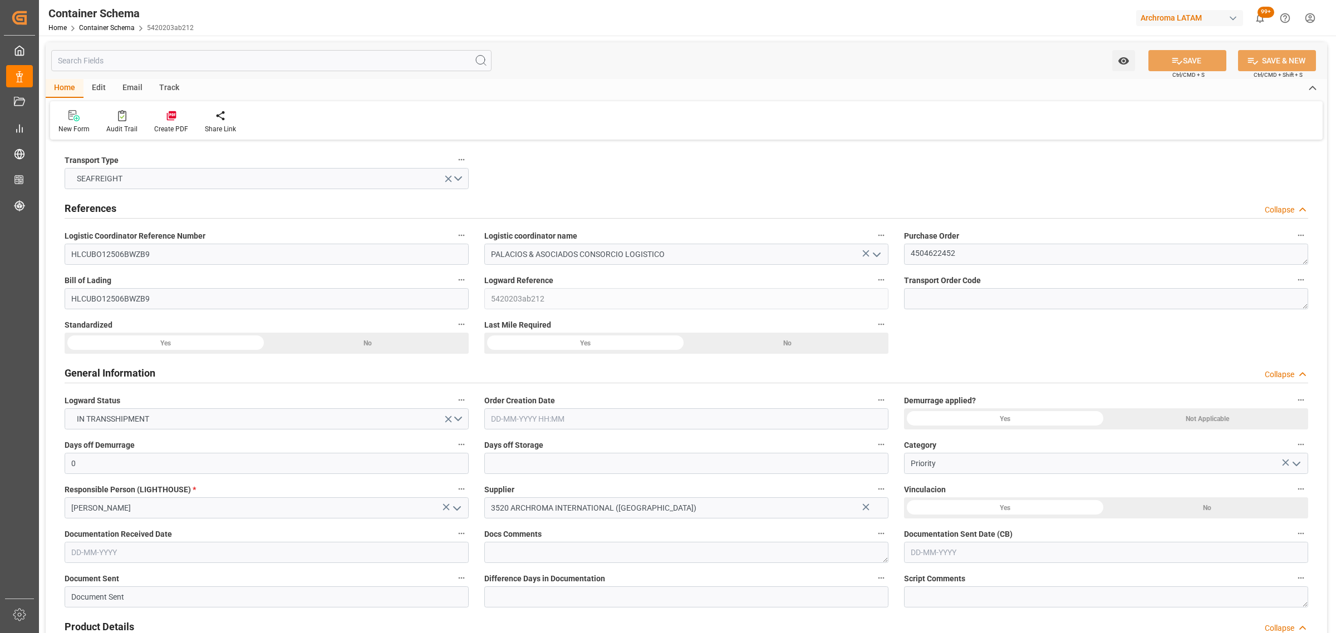
type input "9936408"
type input "[DATE] 14:15"
type input "[DATE]"
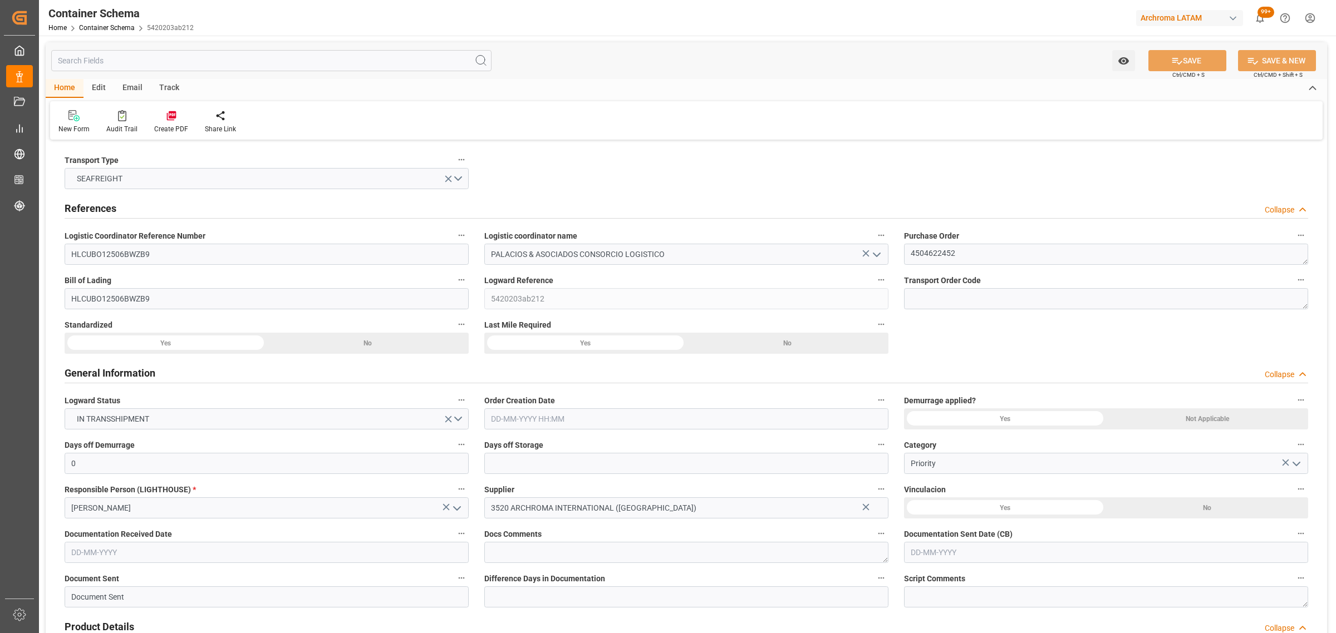
type input "[DATE]"
type input "[DATE] 00:00"
type input "[DATE] 21:00"
type input "[DATE] 00:00"
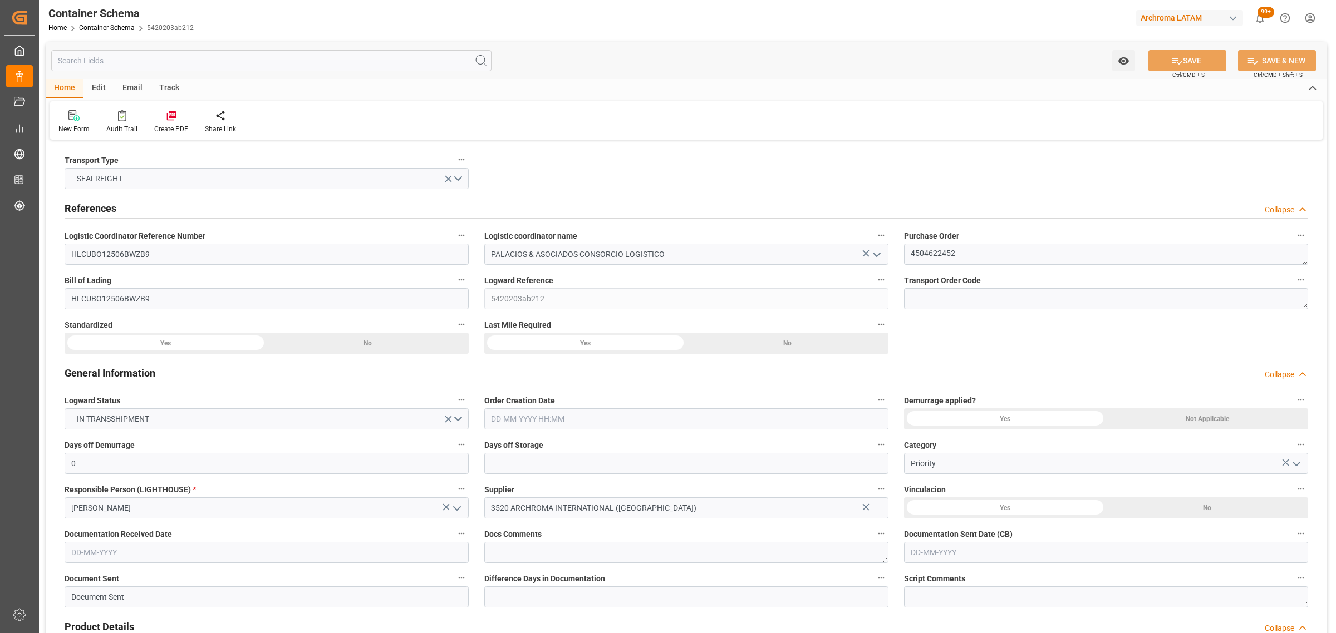
type input "[DATE] 00:00"
type input "[DATE] 14:00"
type input "[DATE] 00:00"
type input "[DATE] 14:00"
click at [126, 87] on div "Email" at bounding box center [132, 88] width 37 height 19
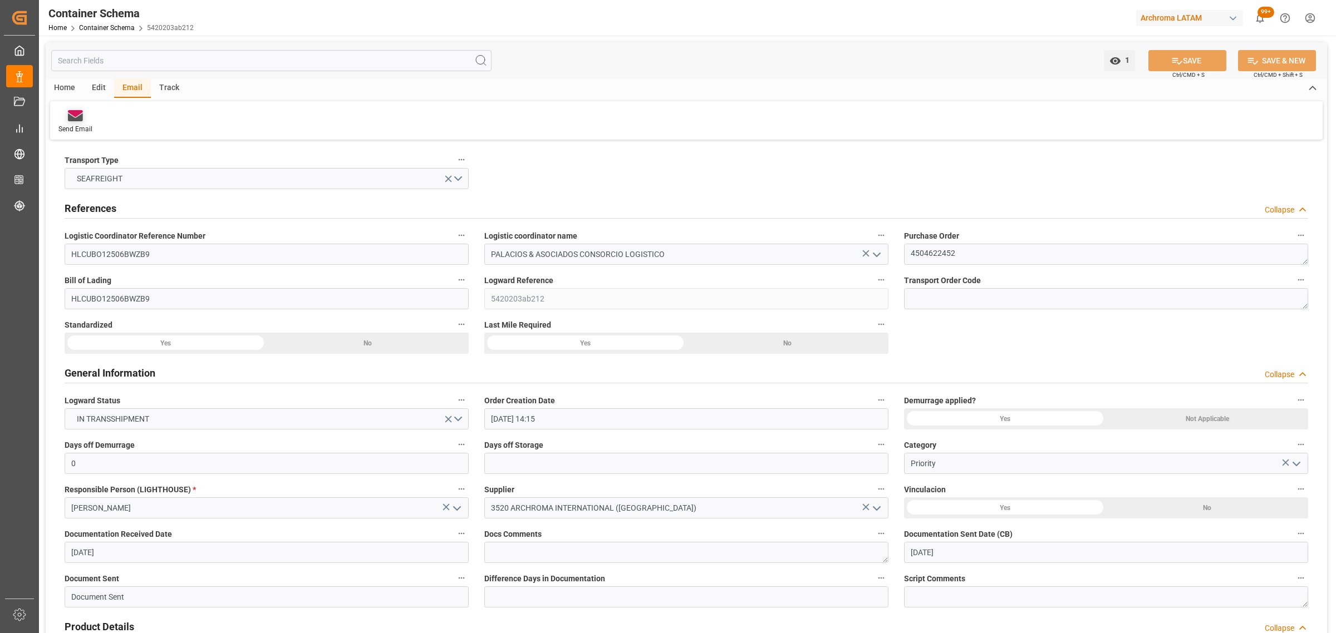
click at [83, 126] on div "Send Email" at bounding box center [75, 129] width 34 height 10
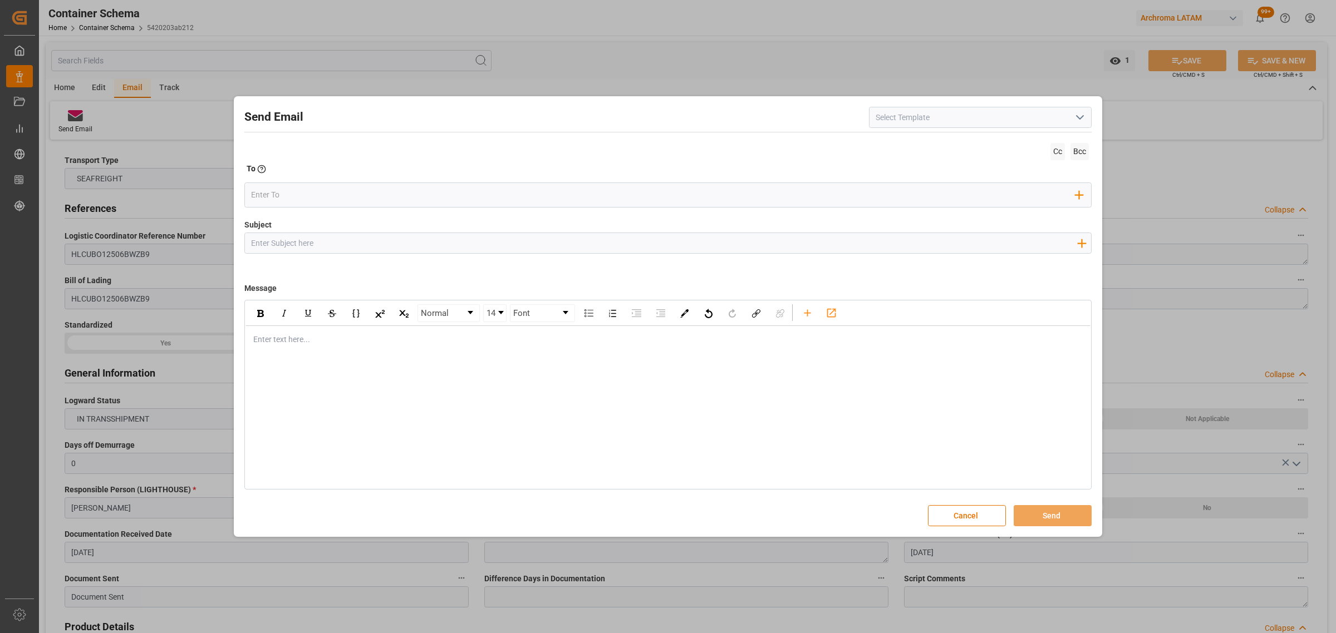
click at [432, 249] on input "Subject" at bounding box center [664, 242] width 838 height 19
click at [405, 240] on input "Subject" at bounding box center [664, 242] width 838 height 19
paste input "PO 4504622452 10,20,40 //TE//VARIACION ETA// ARCHROMA INTERNACIONAL INDIA PVT /…"
drag, startPoint x: 904, startPoint y: 246, endPoint x: 880, endPoint y: 243, distance: 24.6
click at [880, 243] on input "PO 4504622452 10,20,40 //TE//VARIACION ETA// ARCHROMA INTERNACIONAL INDIA PVT /…" at bounding box center [664, 242] width 838 height 19
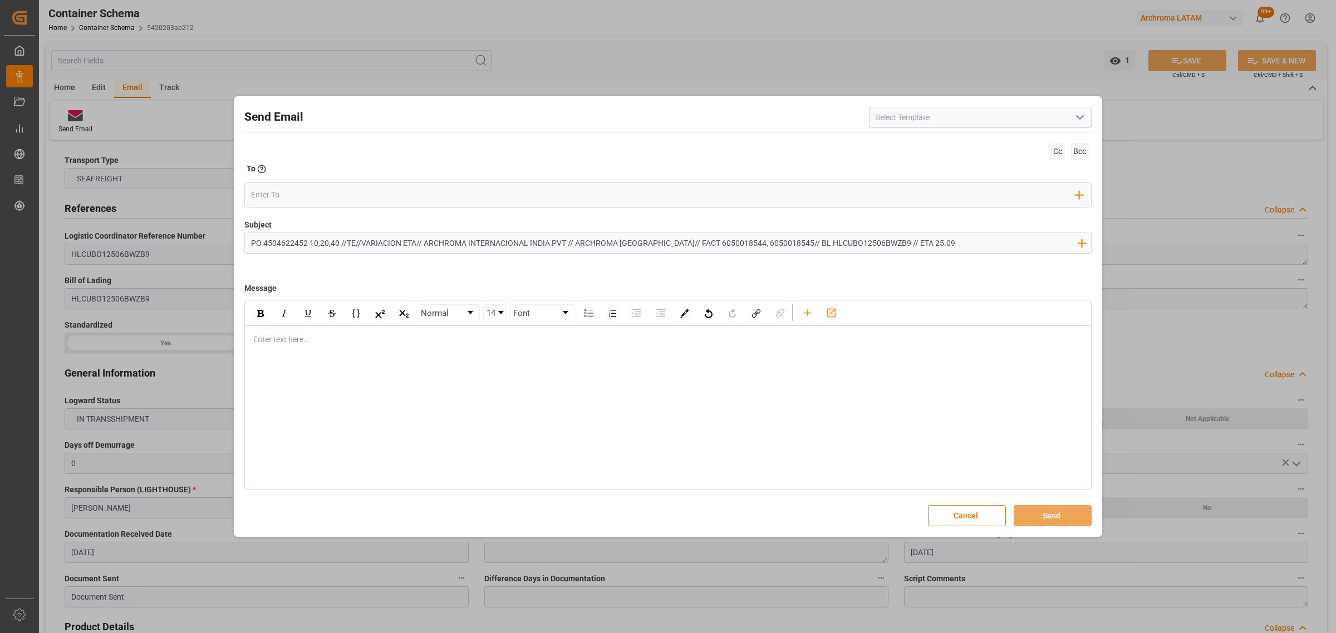
paste input "Buen dia Estimado cliente En seguimiento a la PO en referencia, informamos que …"
click at [335, 342] on div "rdw-editor" at bounding box center [668, 340] width 829 height 12
click at [672, 265] on div "Subject PO 4504622452 10,20,40 //TE//VARIACION ETA// ARCHROMA INTERNACIONAL IND…" at bounding box center [667, 247] width 847 height 56
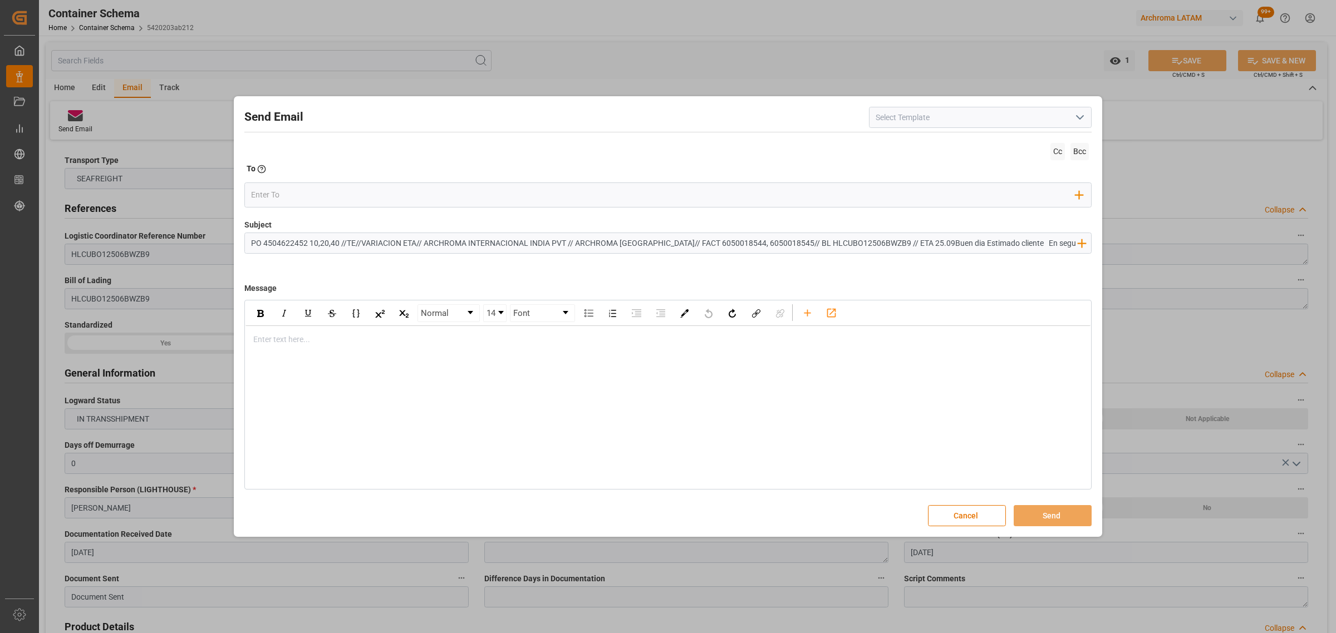
drag, startPoint x: 457, startPoint y: 345, endPoint x: 455, endPoint y: 351, distance: 5.8
click at [457, 346] on div "rdw-editor" at bounding box center [668, 340] width 829 height 12
click at [386, 341] on div "rdw-editor" at bounding box center [668, 340] width 829 height 12
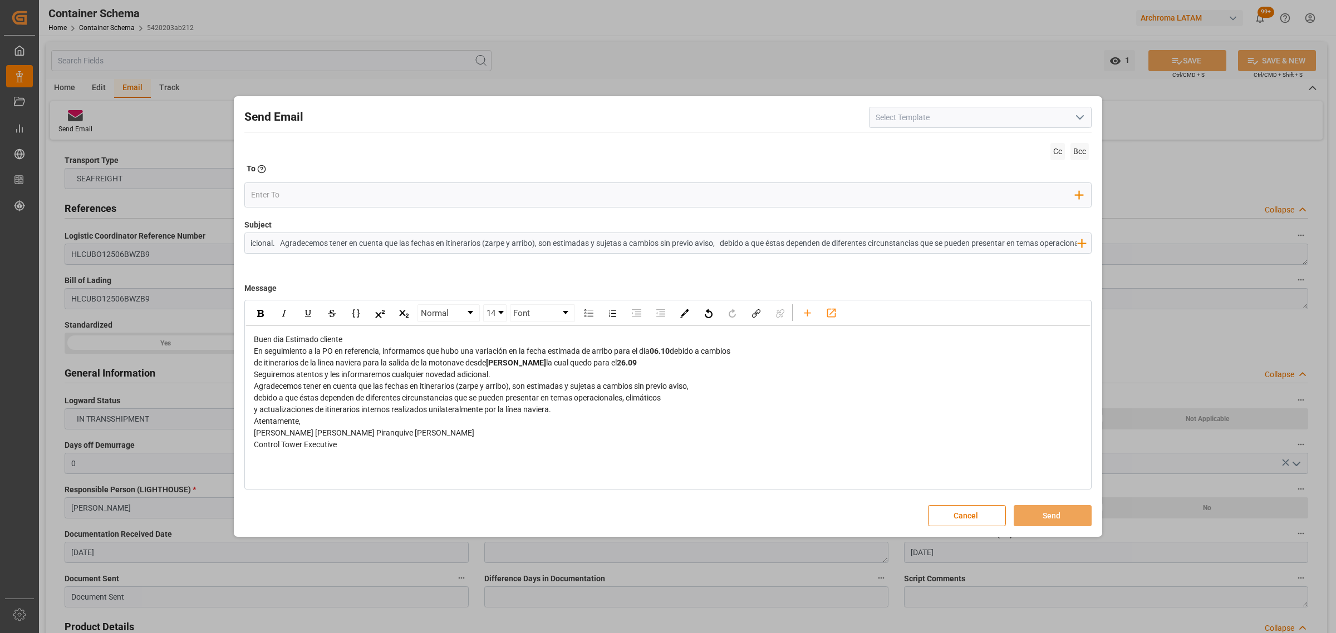
scroll to position [0, 2477]
drag, startPoint x: 898, startPoint y: 243, endPoint x: 1335, endPoint y: 284, distance: 438.8
click at [1335, 284] on div "Send Email Cc Bcc To Enter the TO Email address Add Field to To Subject PO 4504…" at bounding box center [668, 316] width 1336 height 633
type input "PO 4504622452 10,20,40 //TE//VARIACION ETA// ARCHROMA INTERNACIONAL INDIA PVT /…"
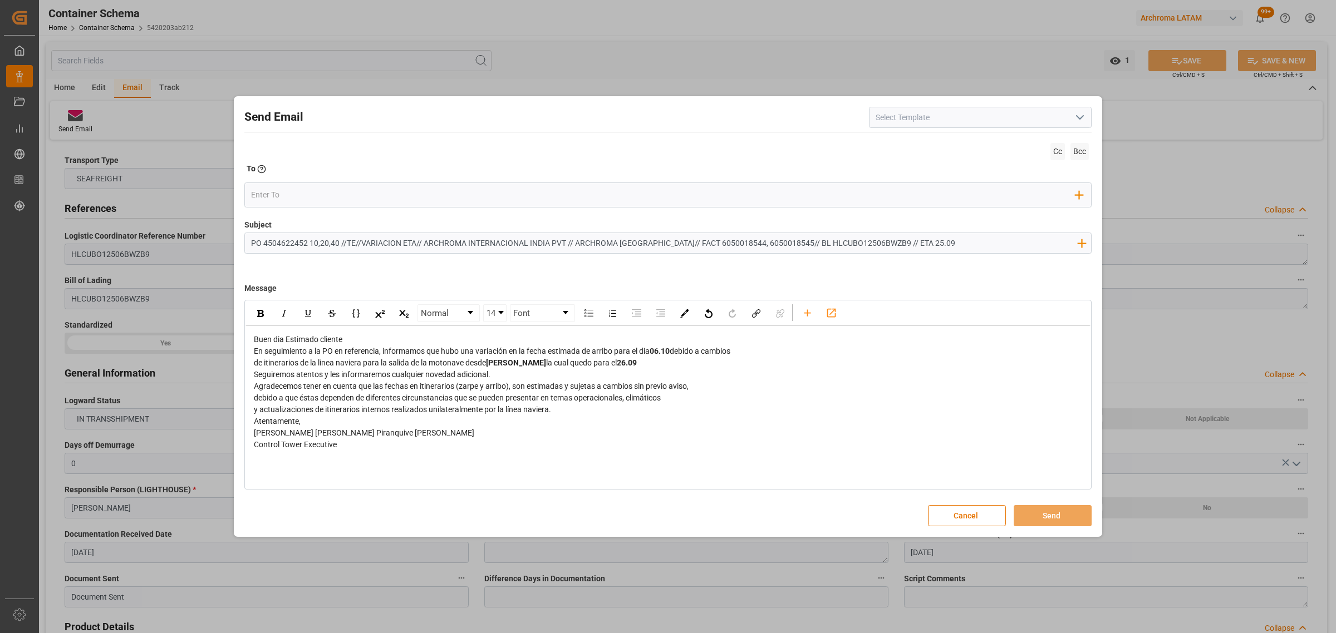
click at [501, 343] on div "Buen dia Estimado cliente" at bounding box center [668, 340] width 829 height 12
click at [431, 337] on div "Buen dia Estimado cliente" at bounding box center [668, 340] width 829 height 12
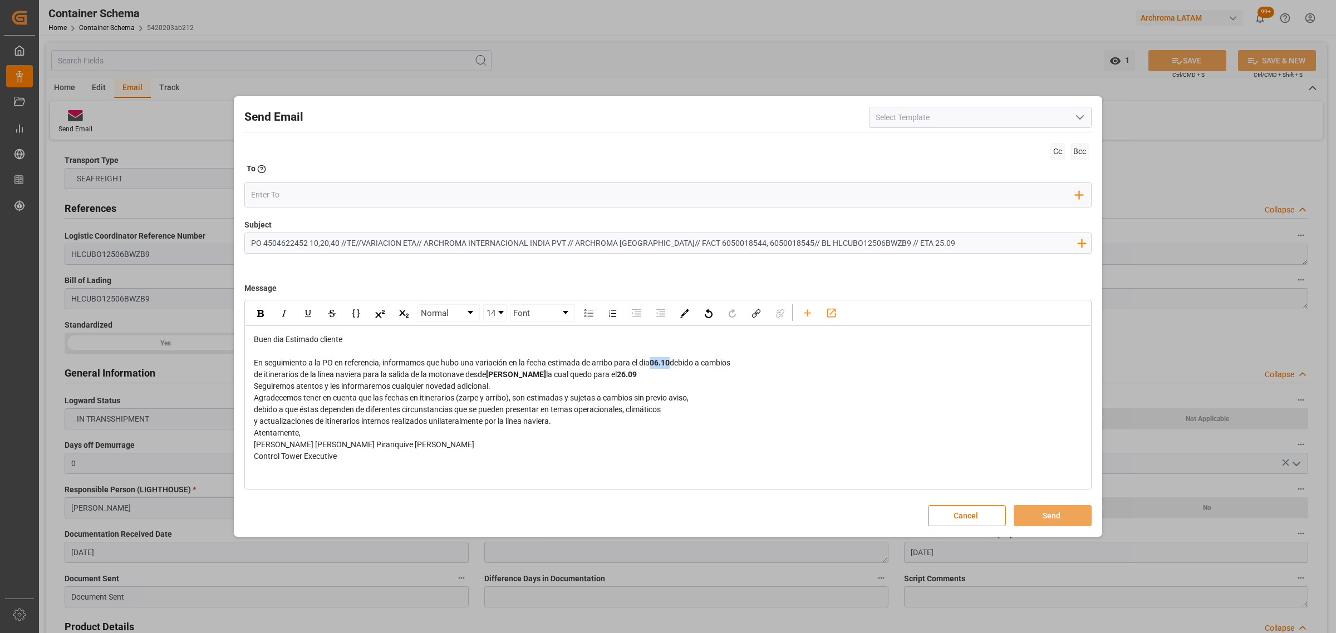
drag, startPoint x: 675, startPoint y: 362, endPoint x: 657, endPoint y: 362, distance: 17.3
click at [657, 362] on div "En seguimiento a la PO en referencia, informamos que hubo una variación en la f…" at bounding box center [668, 363] width 829 height 12
click at [650, 376] on div "de itinerarios de la linea naviera para la salida de la motonave desde [PERSON_…" at bounding box center [668, 375] width 829 height 12
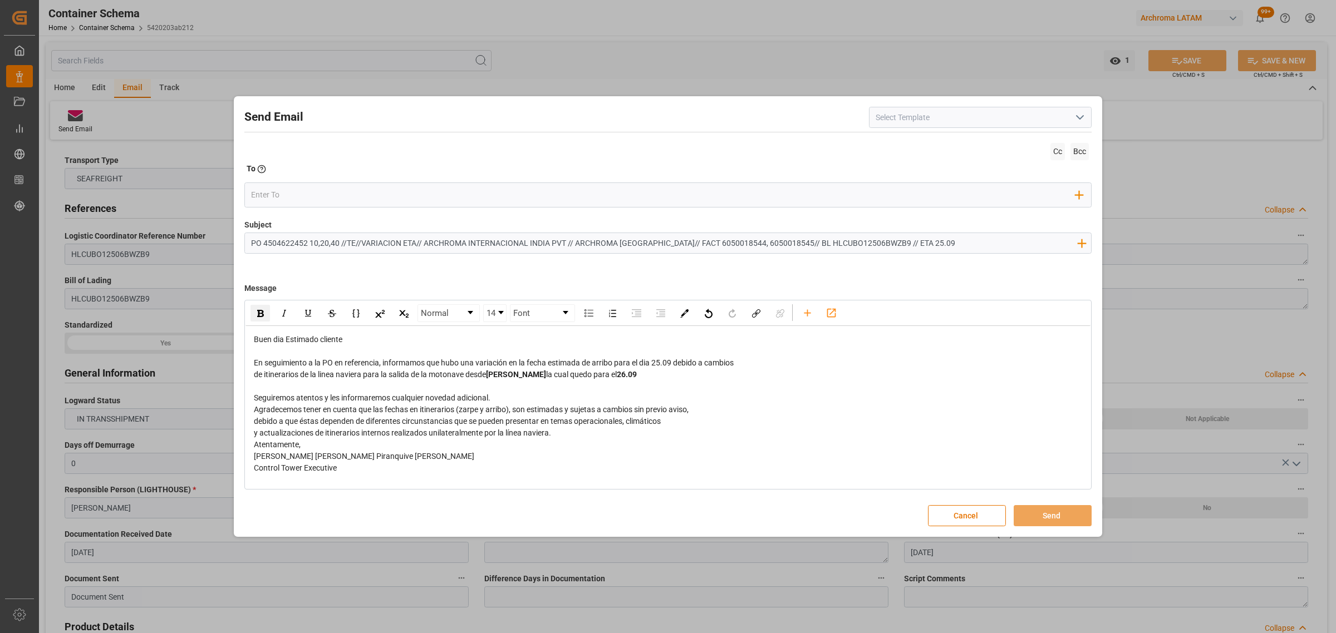
click at [650, 376] on div "de itinerarios de la linea naviera para la salida de la motonave desde [PERSON_…" at bounding box center [668, 375] width 829 height 12
click at [629, 373] on span "26.09" at bounding box center [627, 374] width 20 height 9
drag, startPoint x: 666, startPoint y: 377, endPoint x: 622, endPoint y: 379, distance: 44.0
click at [622, 379] on div "de itinerarios de la linea naviera para la salida de la motonave desde [PERSON_…" at bounding box center [668, 375] width 829 height 12
click at [506, 396] on div "Seguiremos atentos y les informaremos cualquier novedad adicional." at bounding box center [668, 398] width 829 height 12
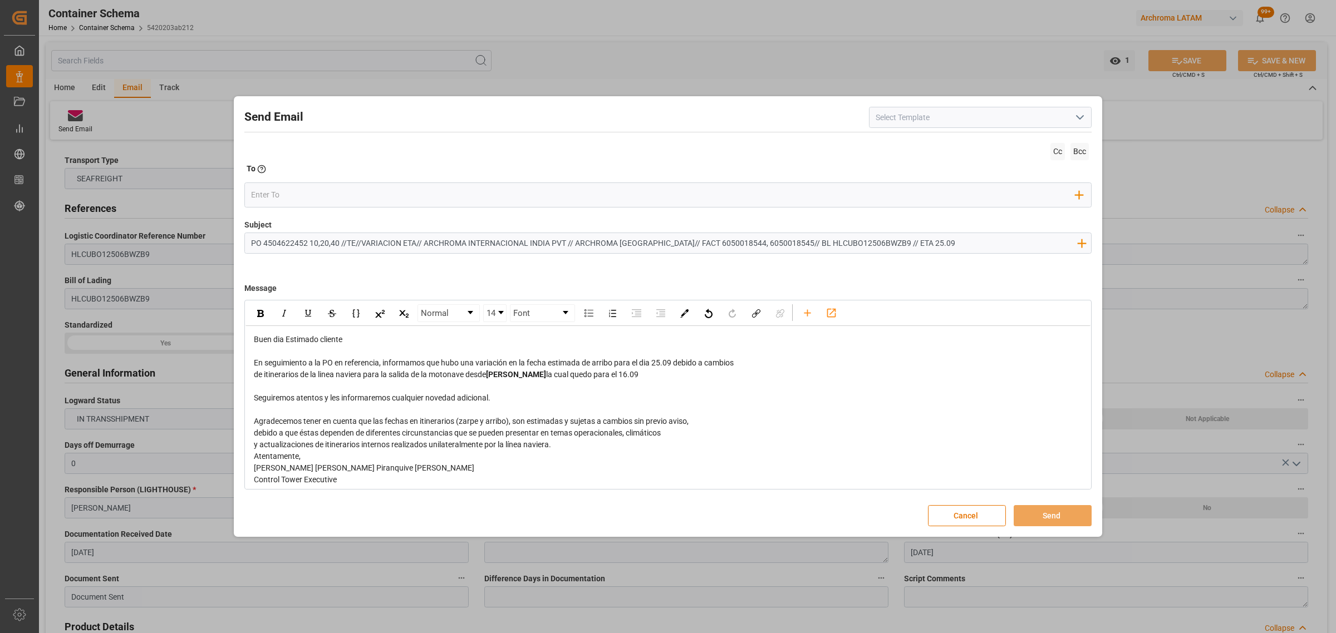
click at [569, 444] on div "y actualizaciones de itinerarios internos realizados unilateralmente por la lín…" at bounding box center [668, 445] width 829 height 12
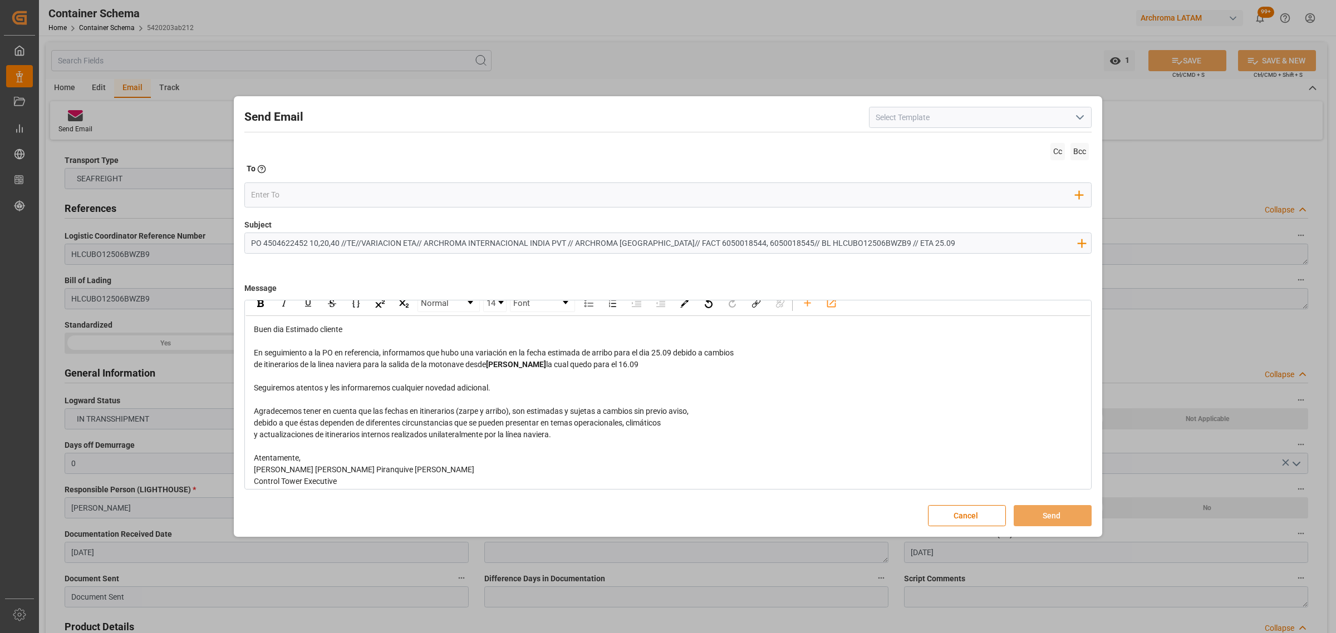
scroll to position [17, 0]
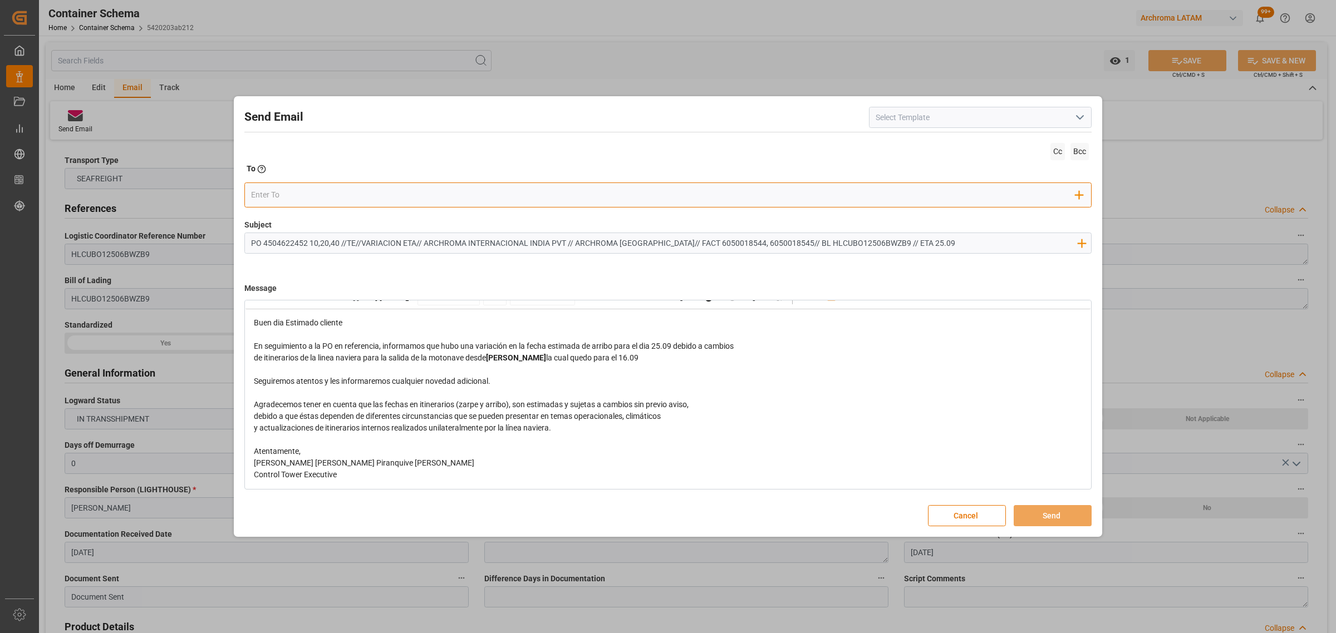
click at [301, 185] on div "Add Field to To" at bounding box center [667, 195] width 847 height 25
click at [301, 188] on input "email" at bounding box center [663, 194] width 825 height 17
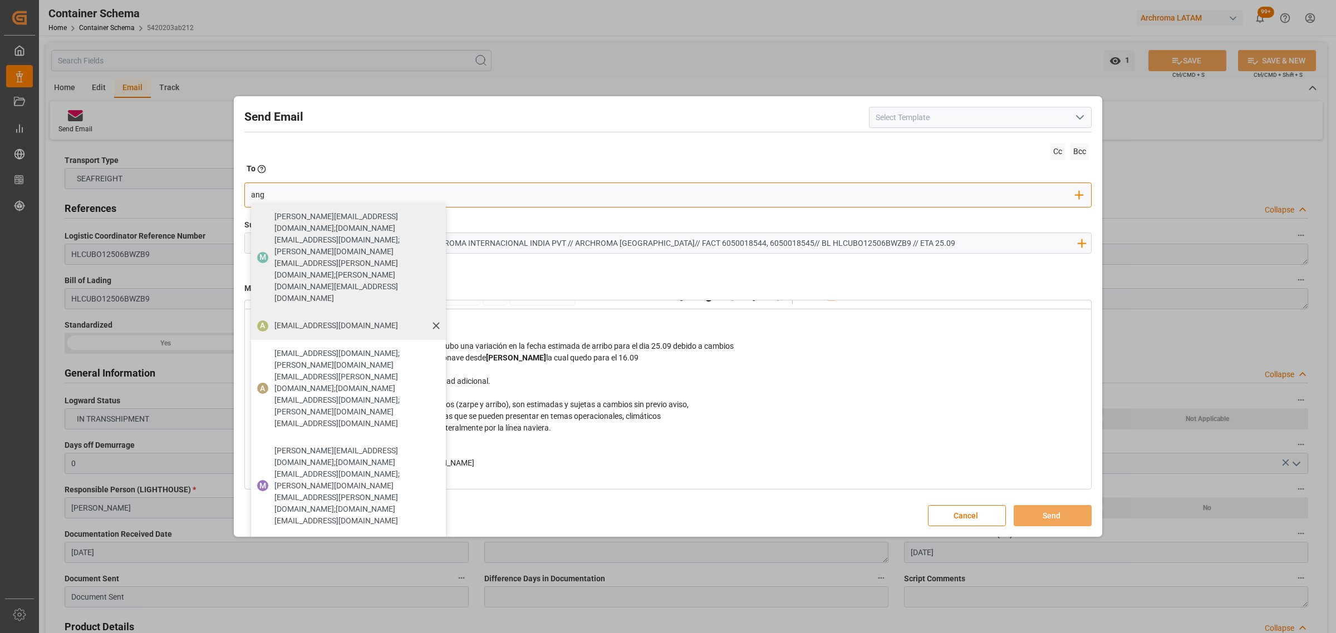
type input "ang"
click at [290, 320] on span "[EMAIL_ADDRESS][DOMAIN_NAME]" at bounding box center [336, 326] width 124 height 12
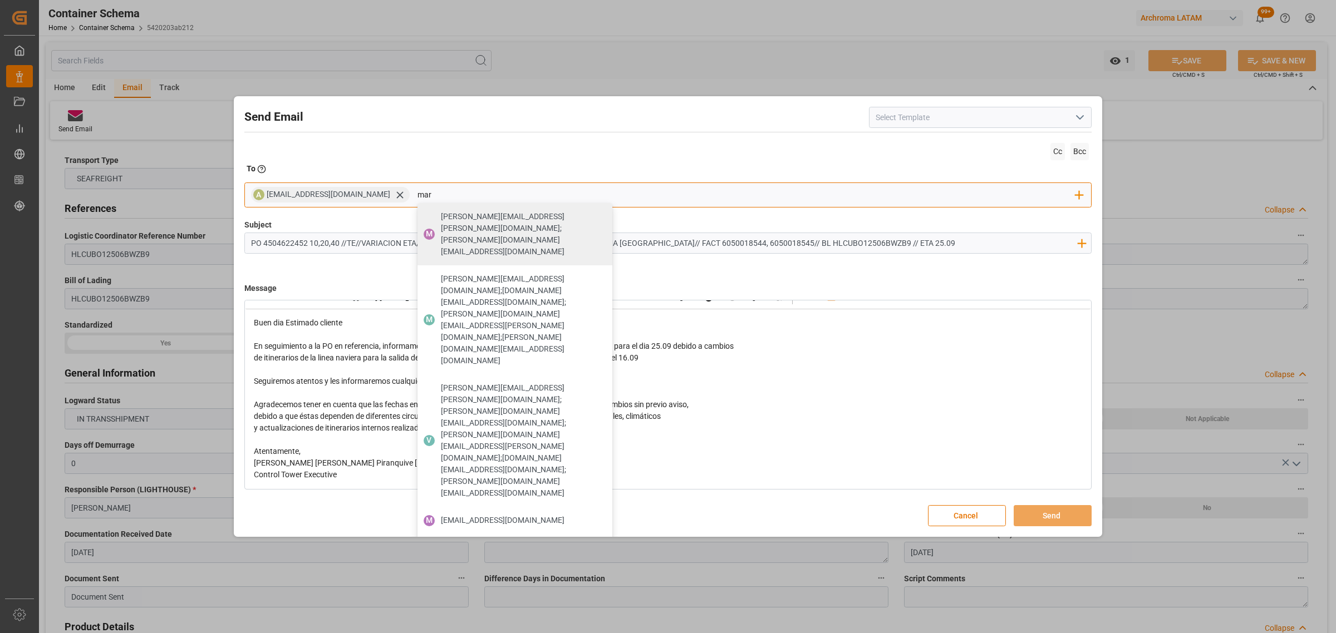
type input "maria"
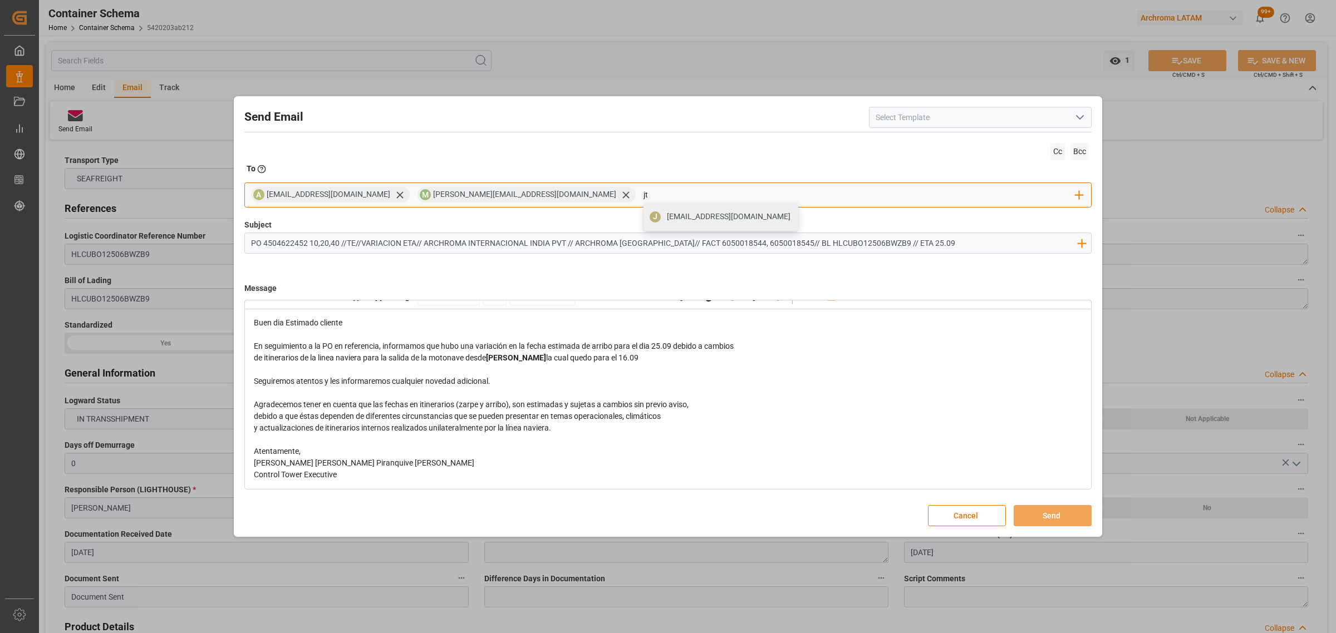
type input "jt"
click at [667, 222] on span "[EMAIL_ADDRESS][DOMAIN_NAME]" at bounding box center [729, 217] width 124 height 12
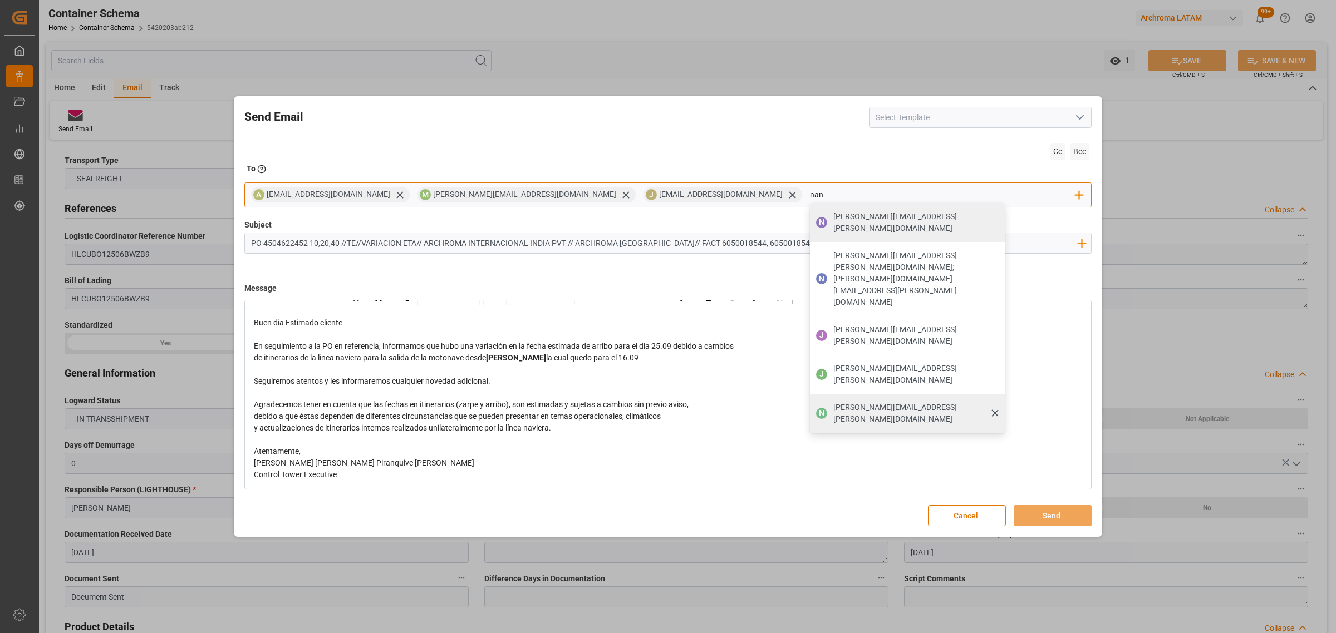
type input "nan"
click at [833, 402] on span "[PERSON_NAME][EMAIL_ADDRESS][PERSON_NAME][DOMAIN_NAME]" at bounding box center [915, 413] width 164 height 23
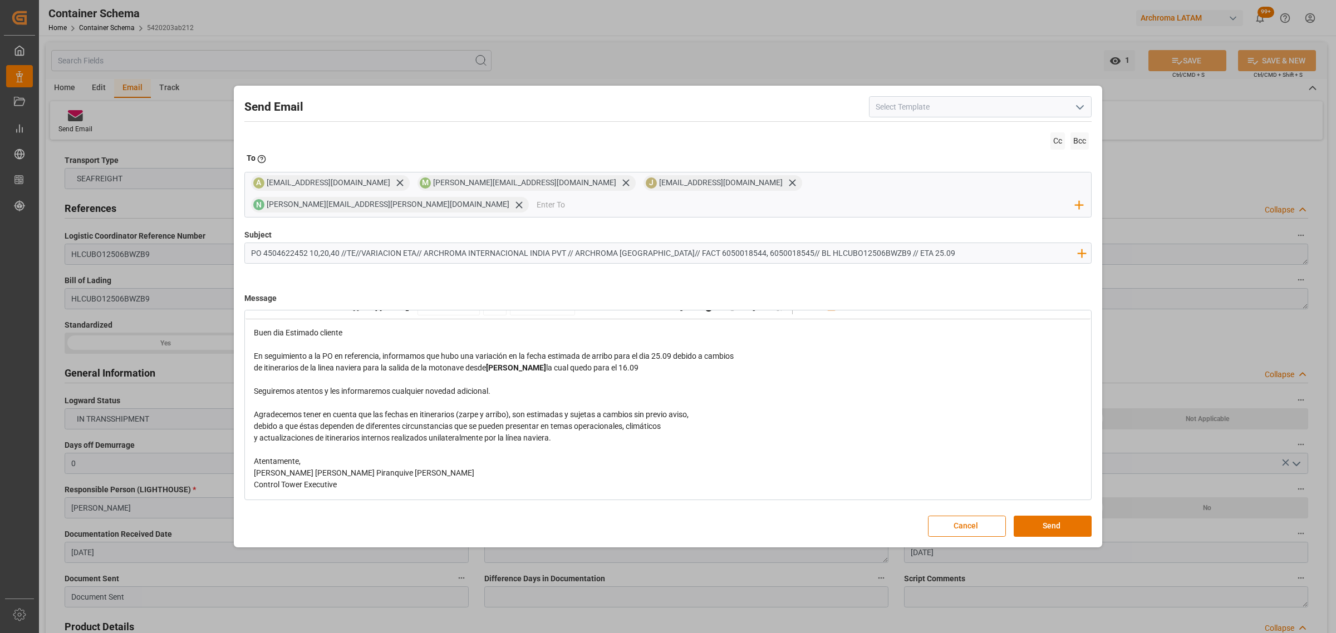
click at [649, 362] on div "de itinerarios de la linea naviera para la salida de la motonave desde [PERSON_…" at bounding box center [668, 368] width 829 height 12
drag, startPoint x: 676, startPoint y: 348, endPoint x: 655, endPoint y: 346, distance: 21.3
click at [655, 352] on span "En seguimiento a la PO en referencia, informamos que hubo una variación en la f…" at bounding box center [494, 356] width 480 height 9
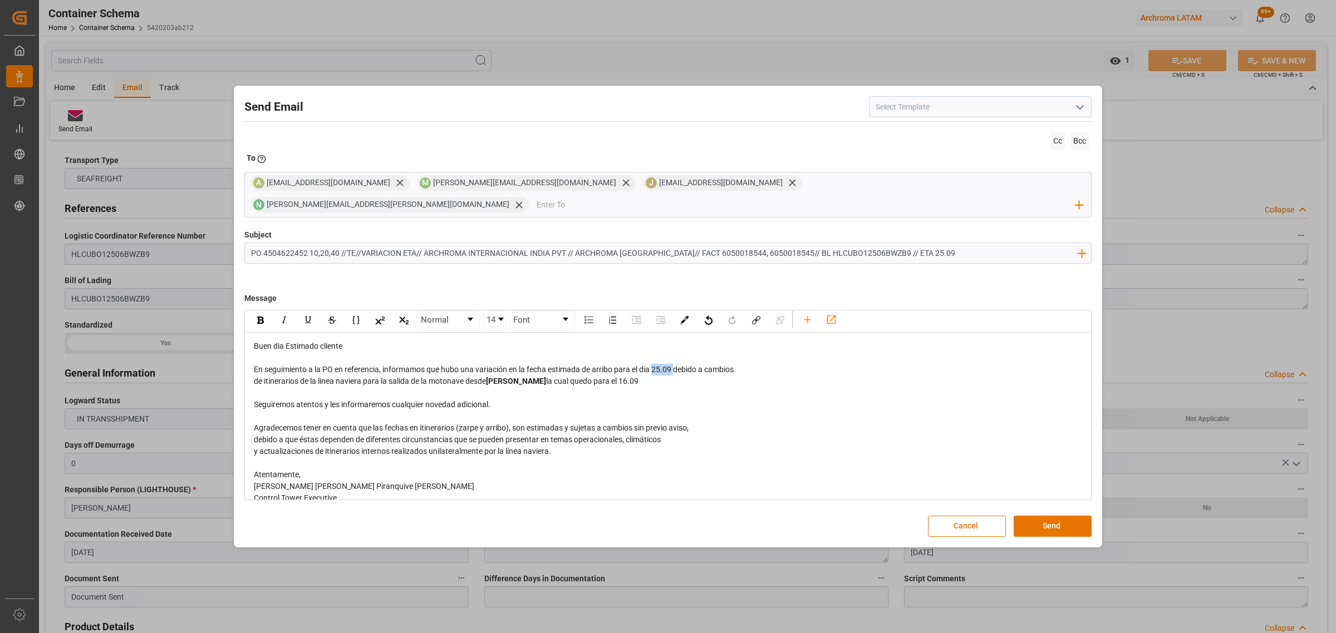
scroll to position [0, 0]
click at [264, 315] on div "rdw-inline-control" at bounding box center [259, 323] width 19 height 17
click at [1068, 516] on button "Send" at bounding box center [1053, 526] width 78 height 21
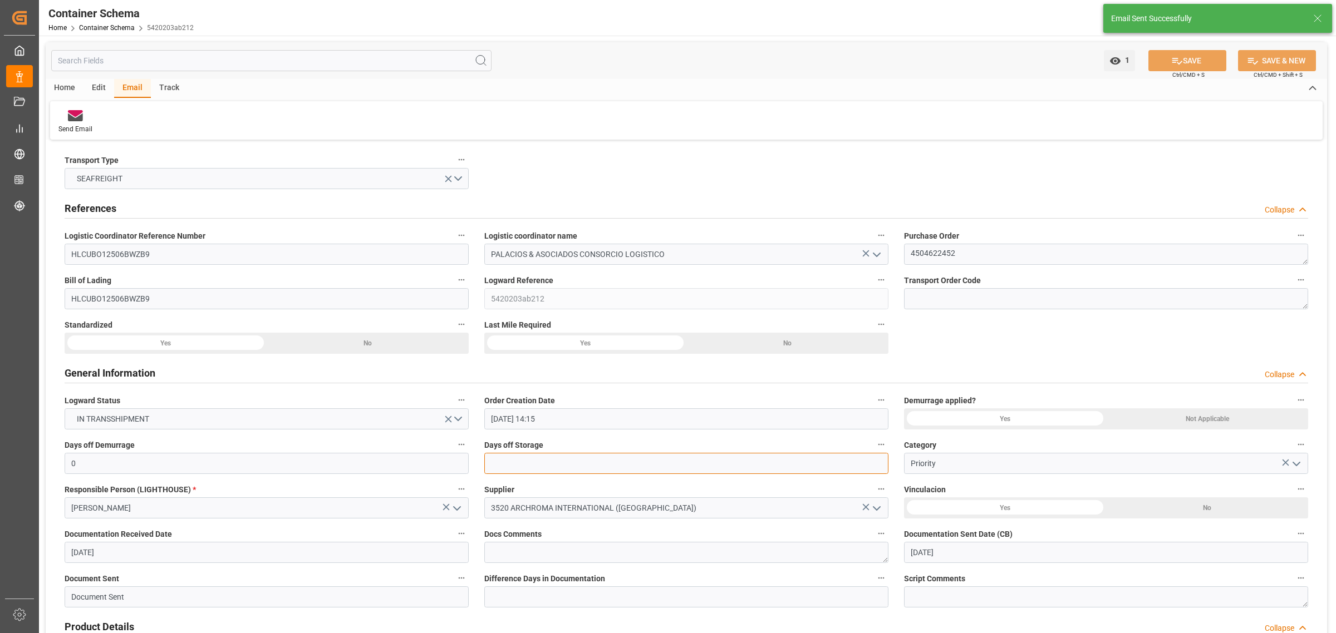
click at [514, 462] on input "text" at bounding box center [686, 463] width 404 height 21
type input "3"
click at [1184, 60] on button "SAVE" at bounding box center [1187, 60] width 78 height 21
click at [103, 27] on link "Container Schema" at bounding box center [107, 28] width 56 height 8
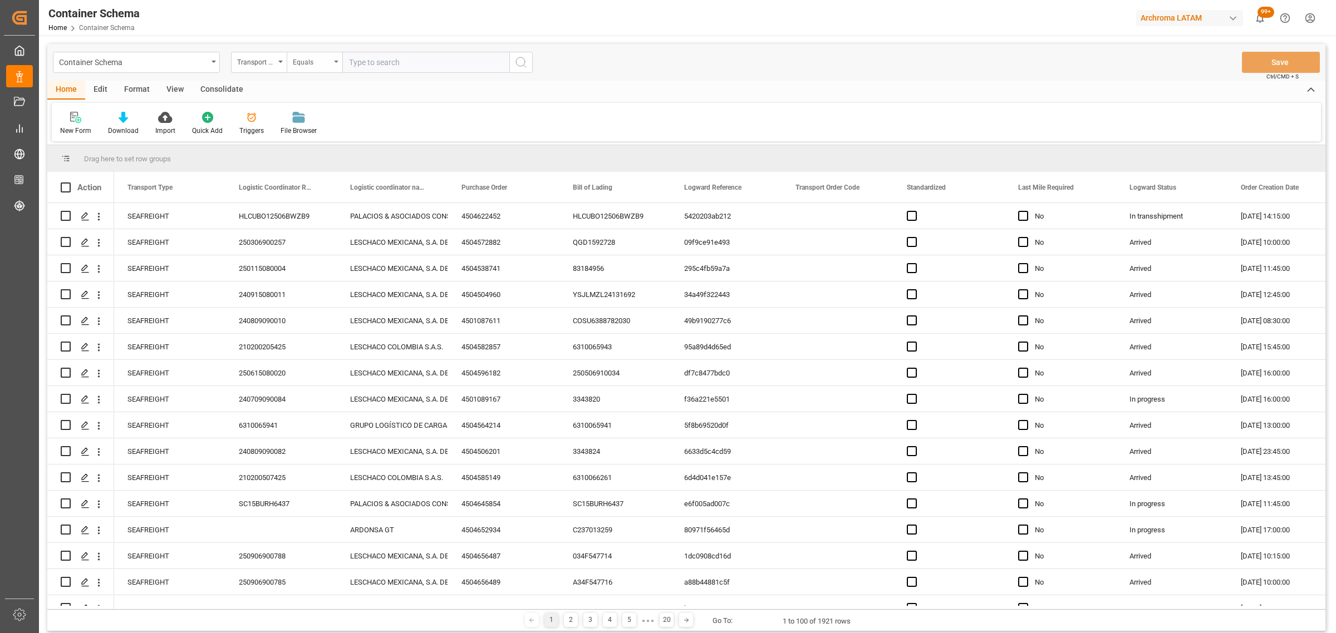
click at [293, 67] on div "Equals" at bounding box center [312, 61] width 38 height 13
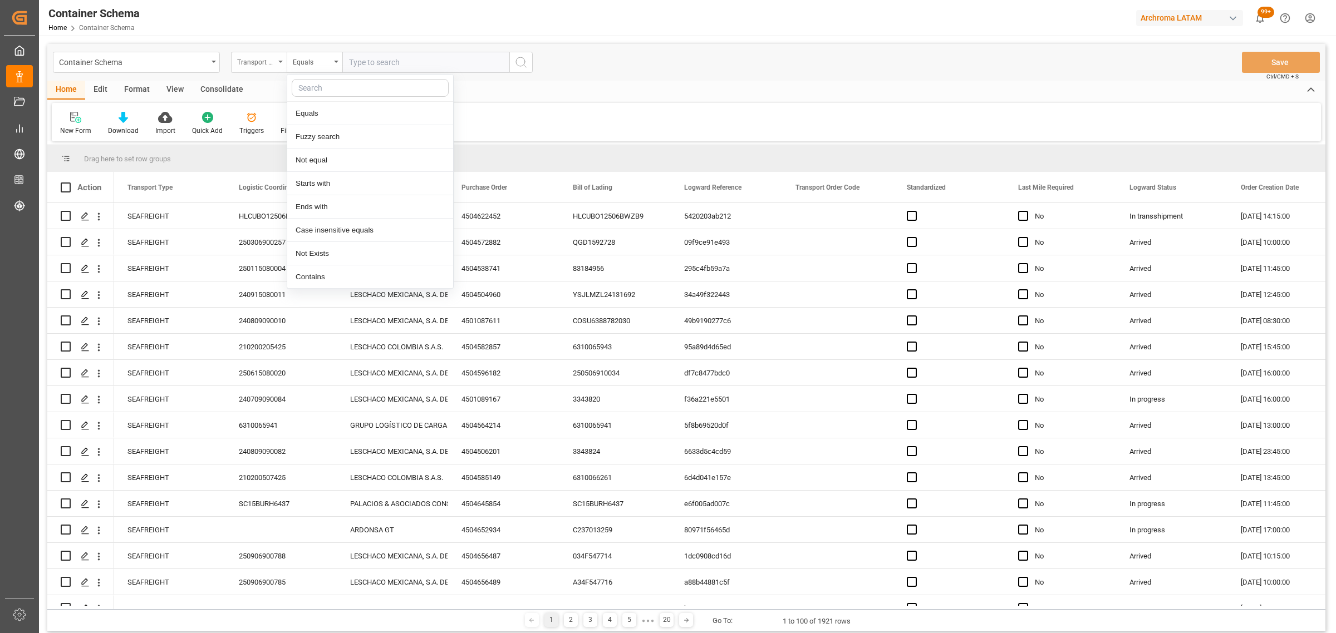
click at [262, 61] on div "Transport Type" at bounding box center [256, 61] width 38 height 13
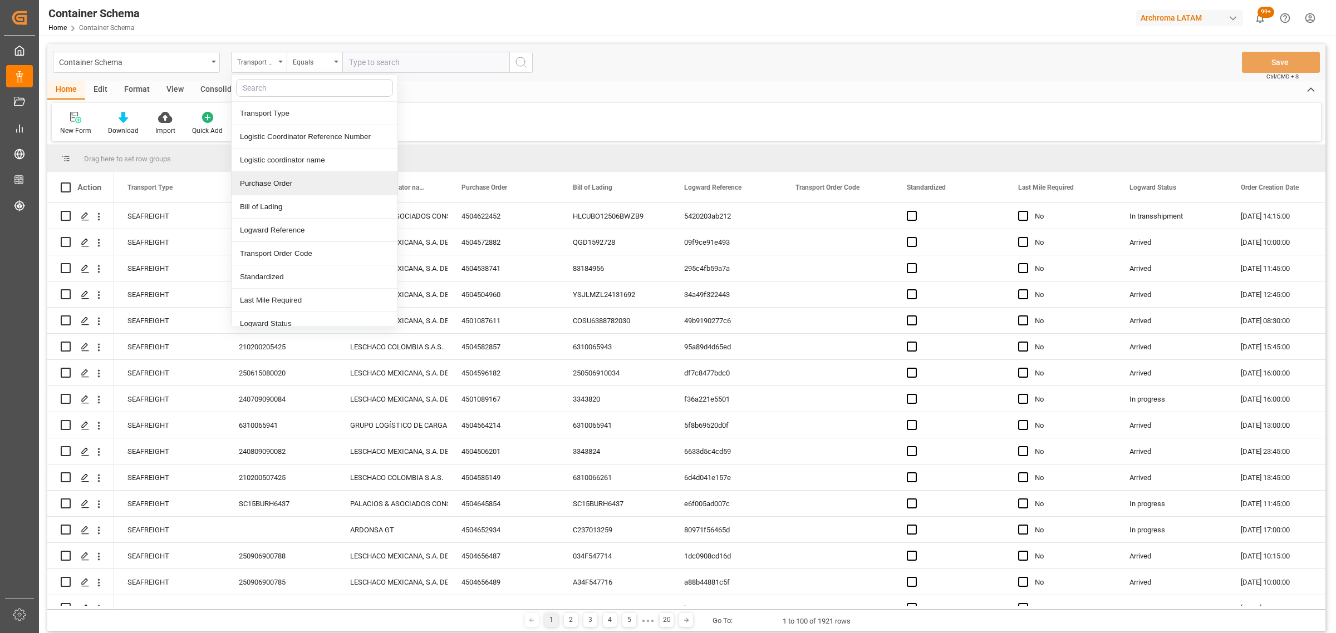
click at [286, 176] on div "Purchase Order" at bounding box center [315, 183] width 166 height 23
click at [309, 68] on div "Equals" at bounding box center [315, 62] width 56 height 21
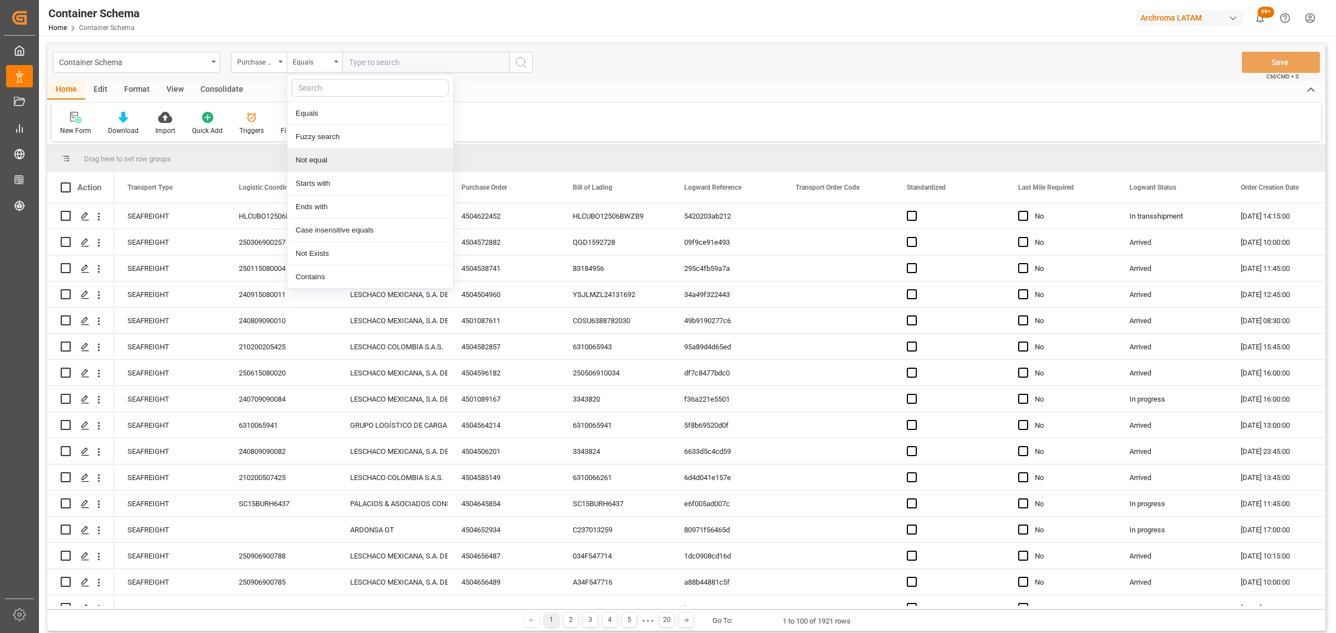
click at [323, 165] on div "Not equal" at bounding box center [370, 160] width 166 height 23
click at [316, 68] on div "Not equal" at bounding box center [315, 62] width 56 height 21
click at [326, 138] on div "Fuzzy search" at bounding box center [370, 136] width 166 height 23
click at [378, 60] on input "text" at bounding box center [425, 62] width 167 height 21
paste input "4504649433"
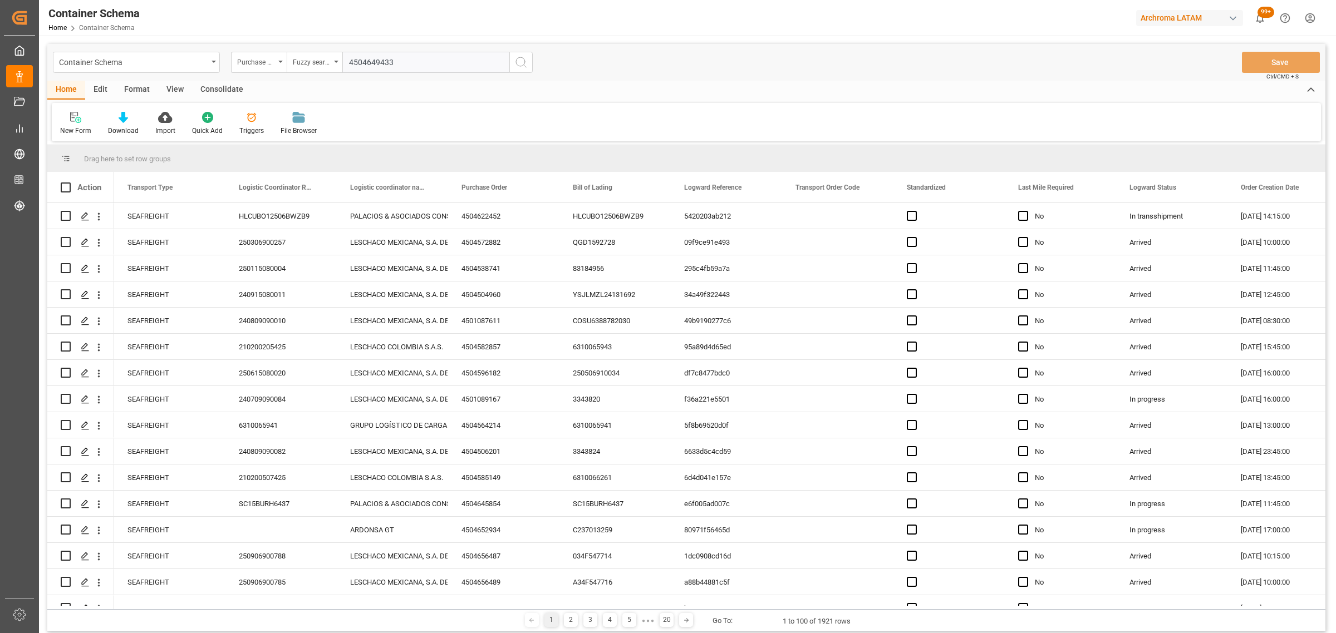
type input "4504649433"
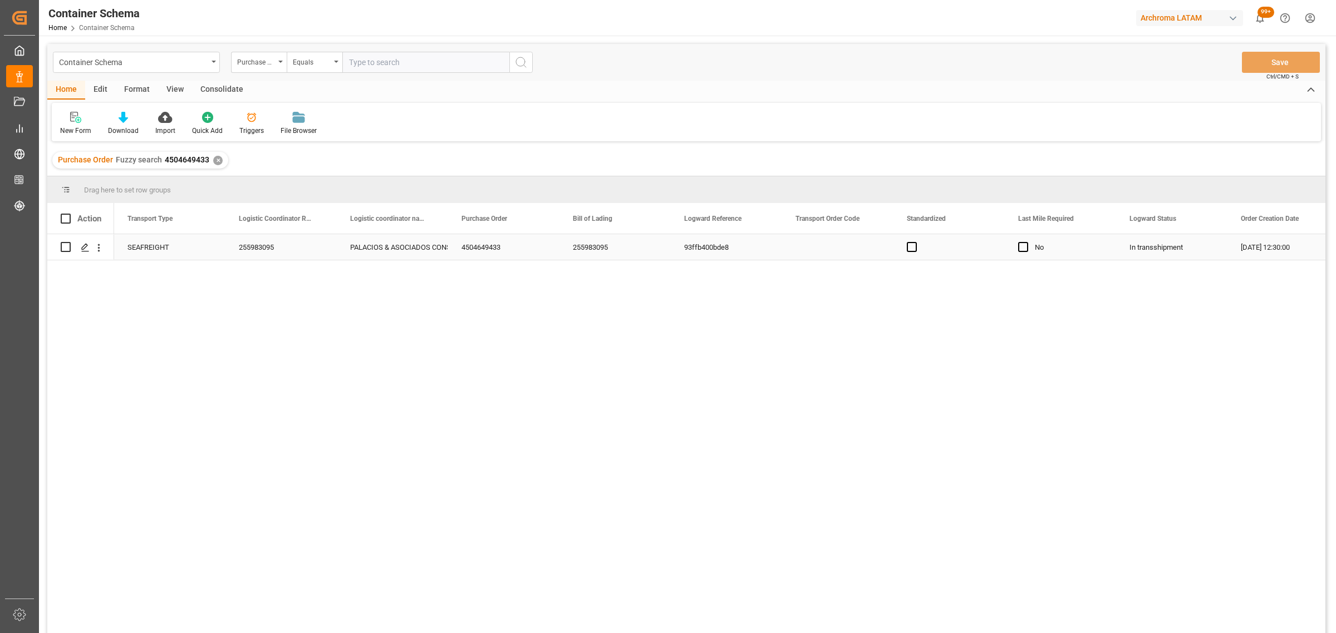
click at [75, 253] on div "Press SPACE to select this row." at bounding box center [81, 247] width 40 height 24
click at [79, 252] on div "Press SPACE to select this row." at bounding box center [84, 248] width 17 height 21
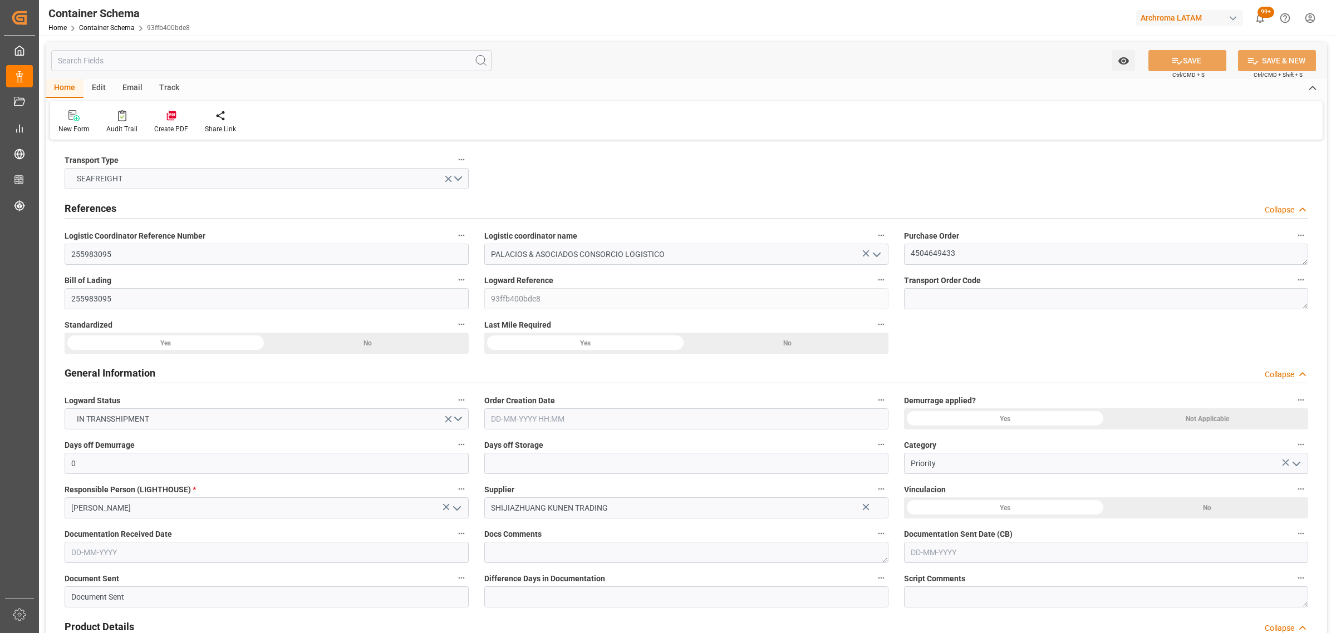
type input "0"
type input "1"
type input "20"
type input "13500"
type input "14000"
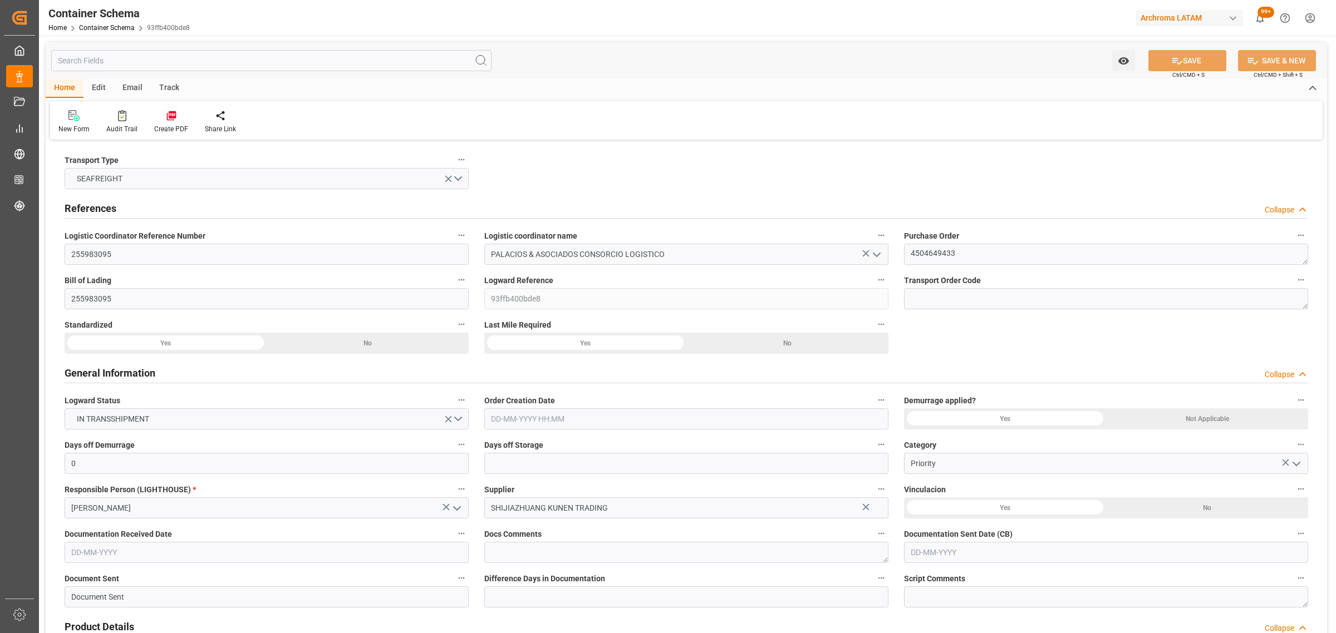
type input "Maersk"
type input "Maersk Line AS"
type input "CNTXG"
type input "CNXGA"
type input "PECLL"
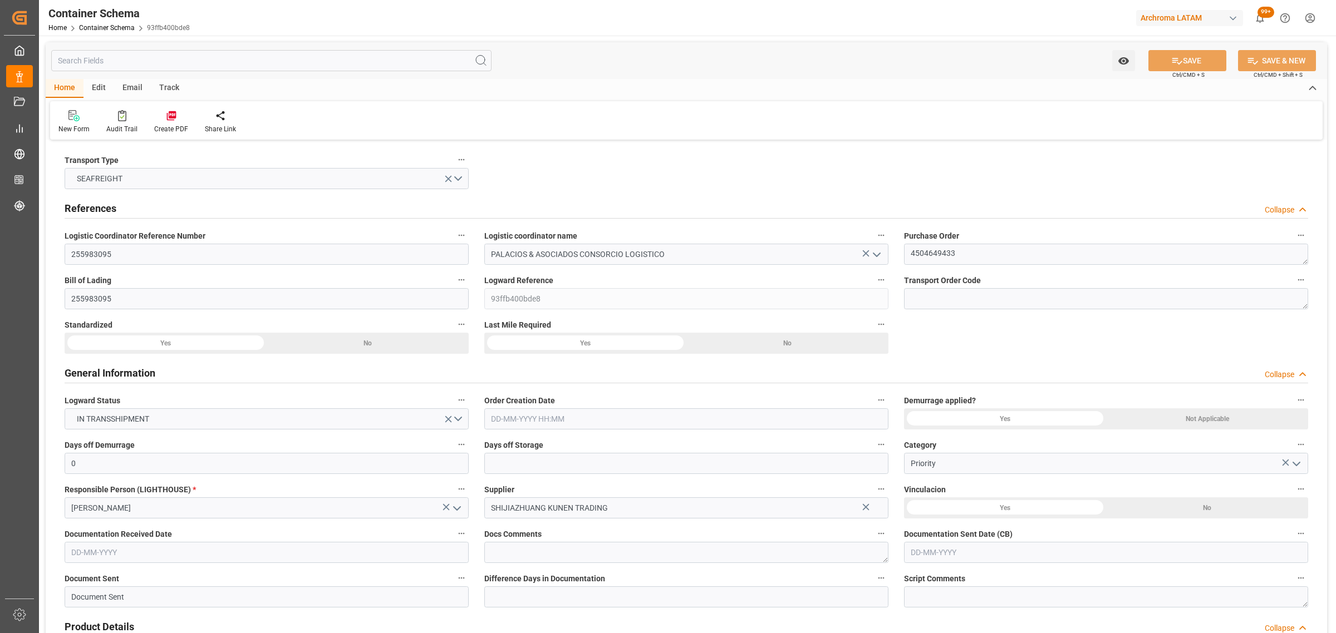
type input "PECLL"
type input "9623661"
type input "[DATE] 12:30"
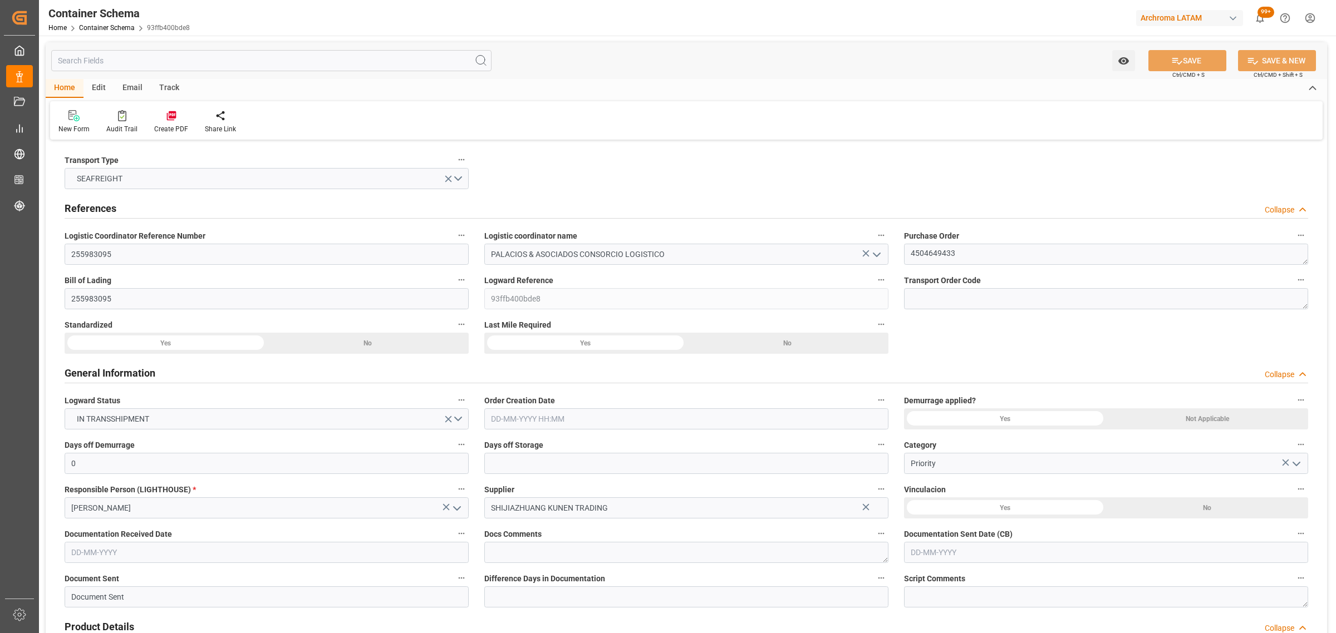
type input "[DATE]"
type input "[DATE] 08:00"
type input "[DATE] 23:45"
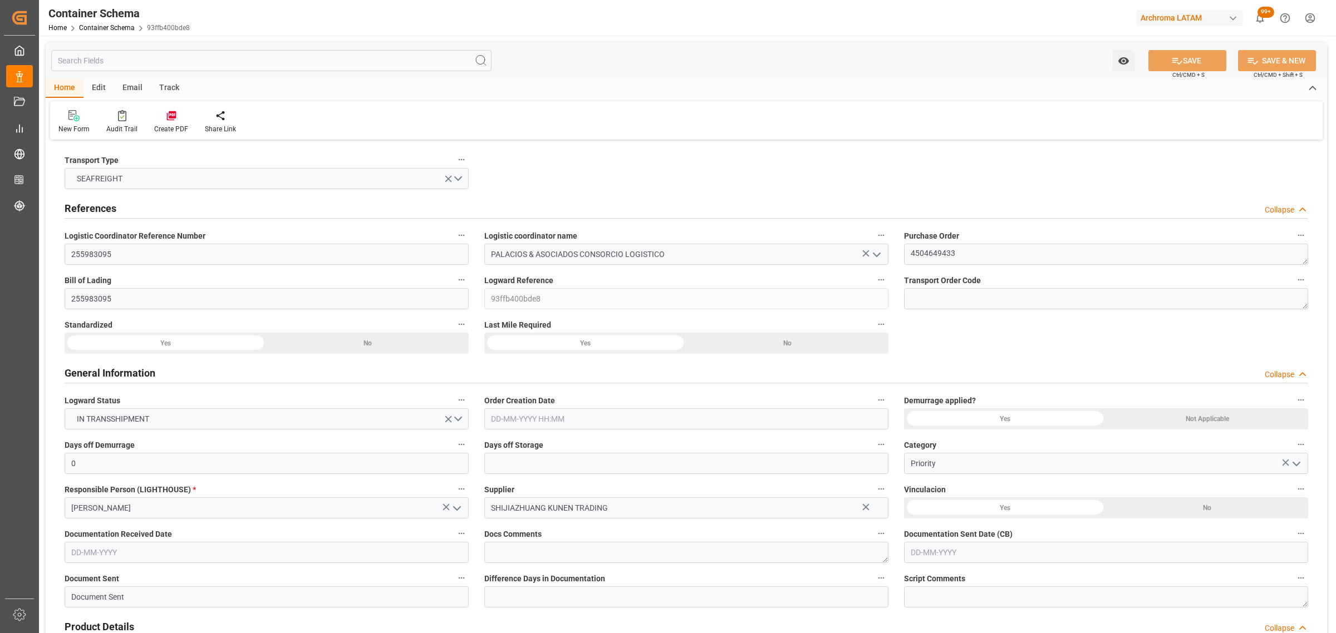
type input "[DATE] 23:54"
type input "[DATE] 00:00"
type input "[DATE] 23:00"
type input "[DATE] 00:00"
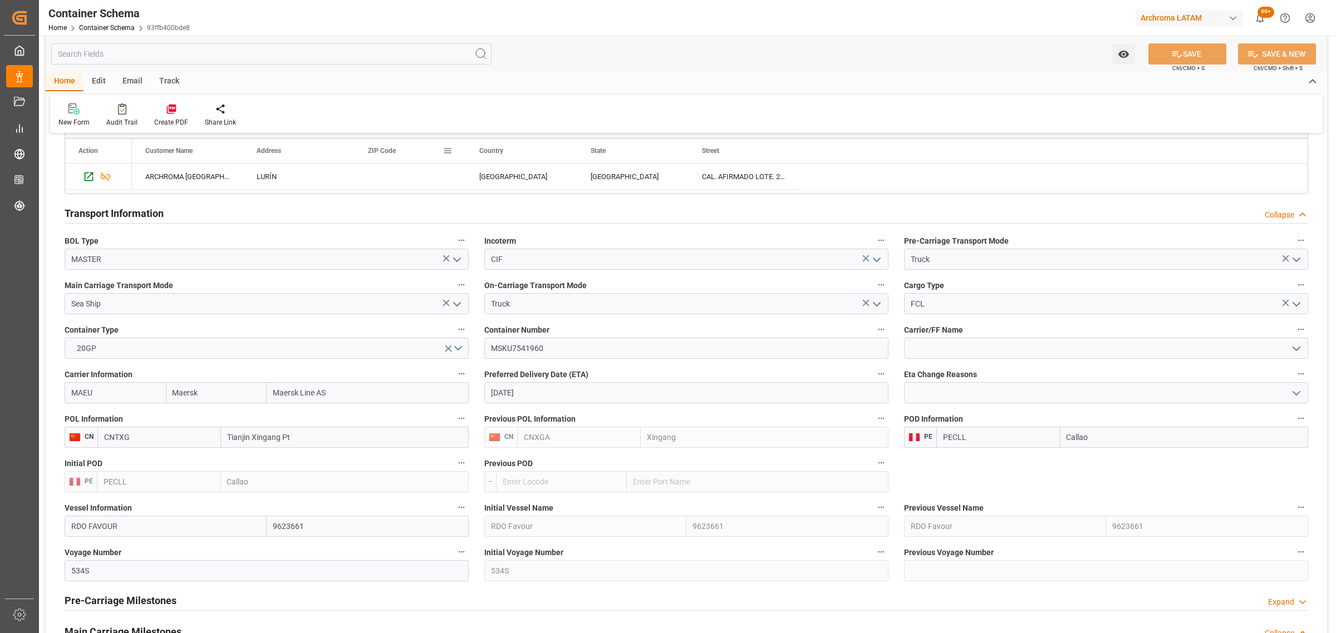
scroll to position [974, 0]
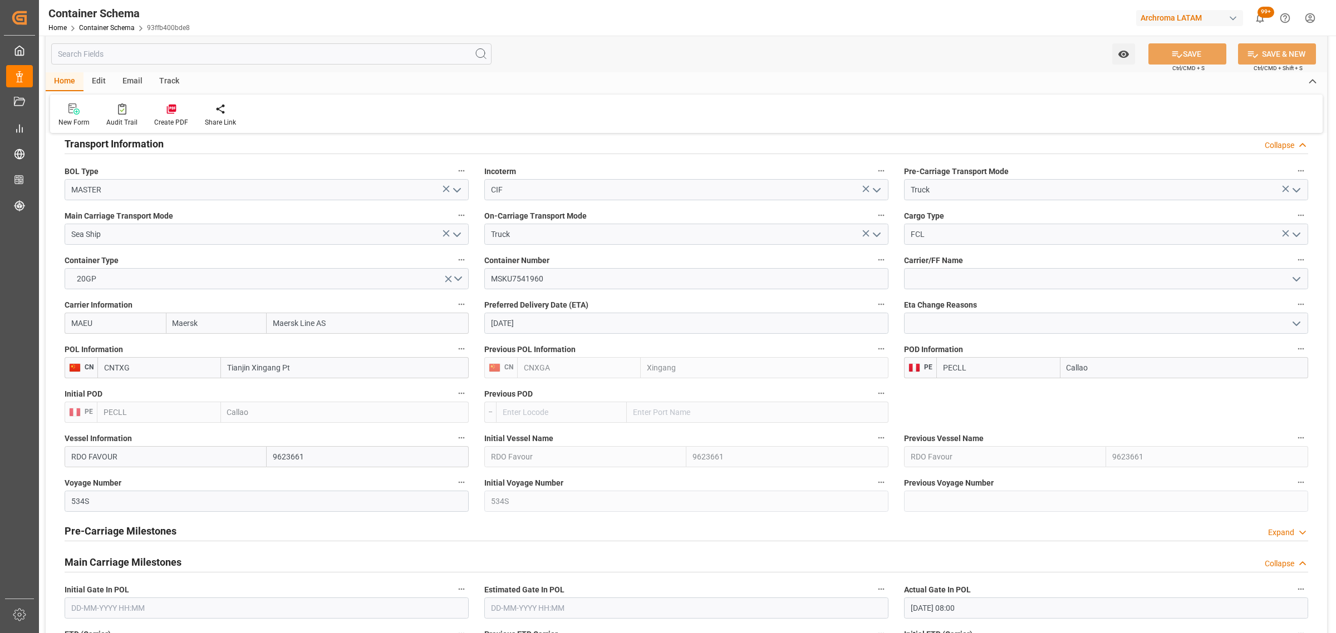
click at [174, 83] on div "Track" at bounding box center [169, 81] width 37 height 19
click at [71, 117] on div "Tracking" at bounding box center [71, 122] width 26 height 10
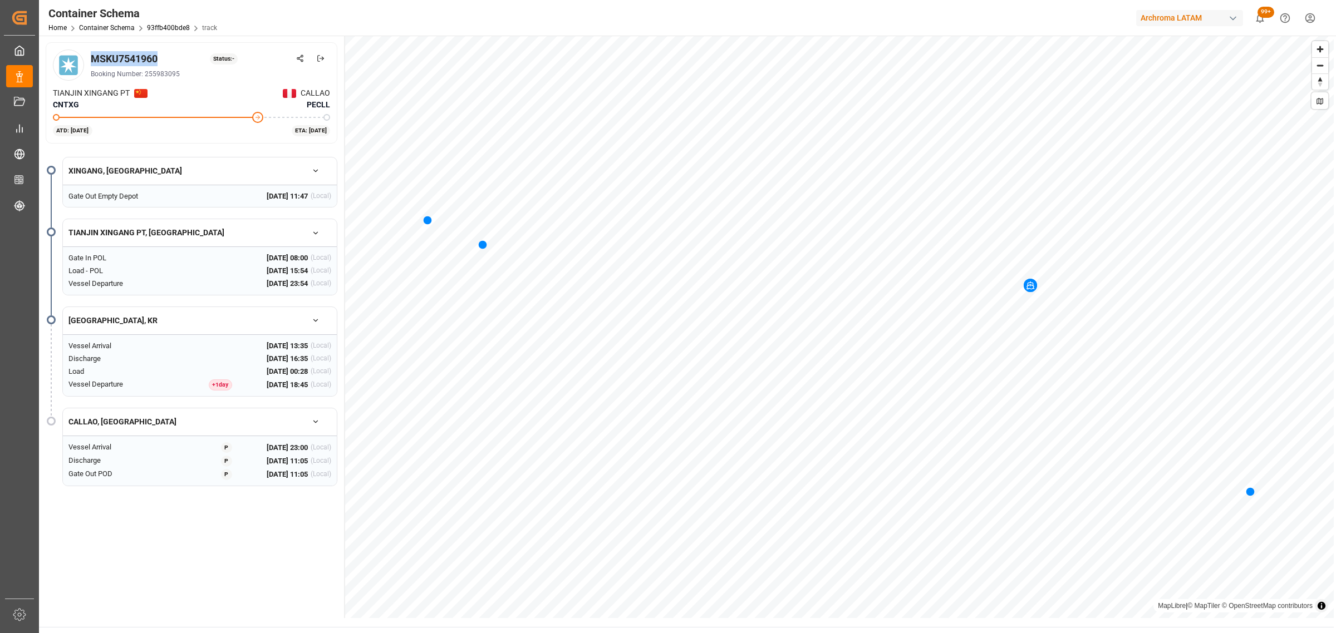
drag, startPoint x: 129, startPoint y: 60, endPoint x: 94, endPoint y: 58, distance: 35.7
click at [94, 58] on div "MSKU7541960 Status: -" at bounding box center [210, 58] width 239 height 15
copy div "MSKU7541960"
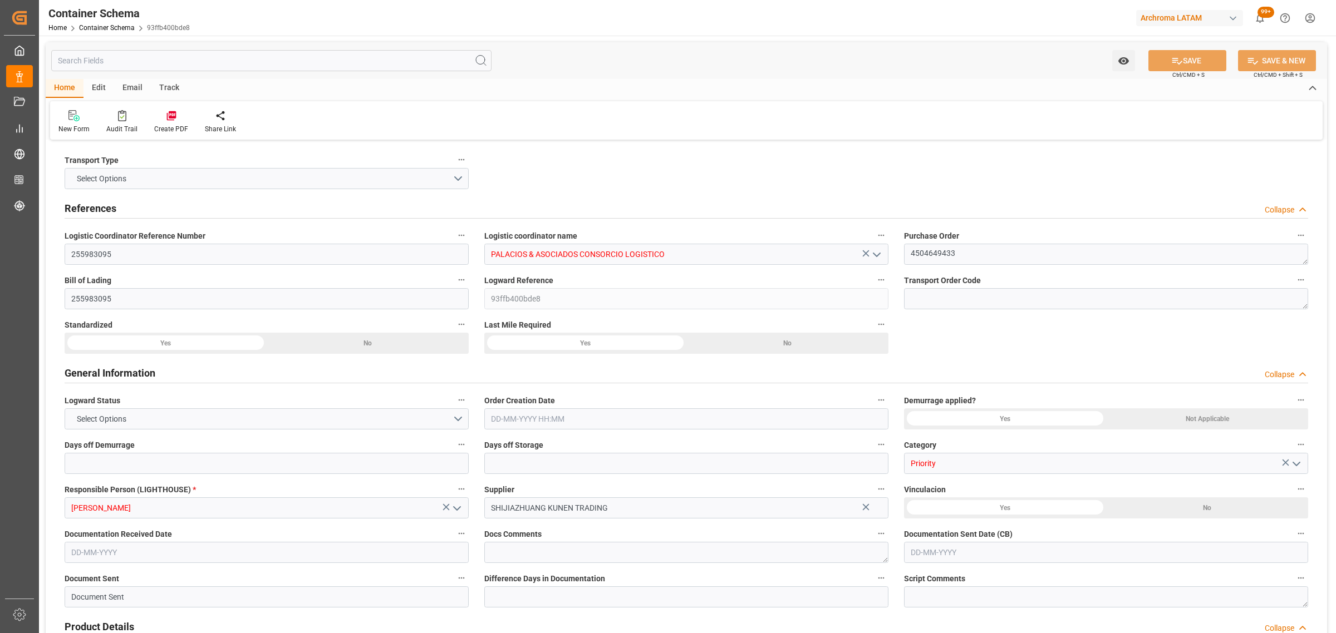
type input "0"
type input "1"
type input "20"
type input "13500"
type input "14000"
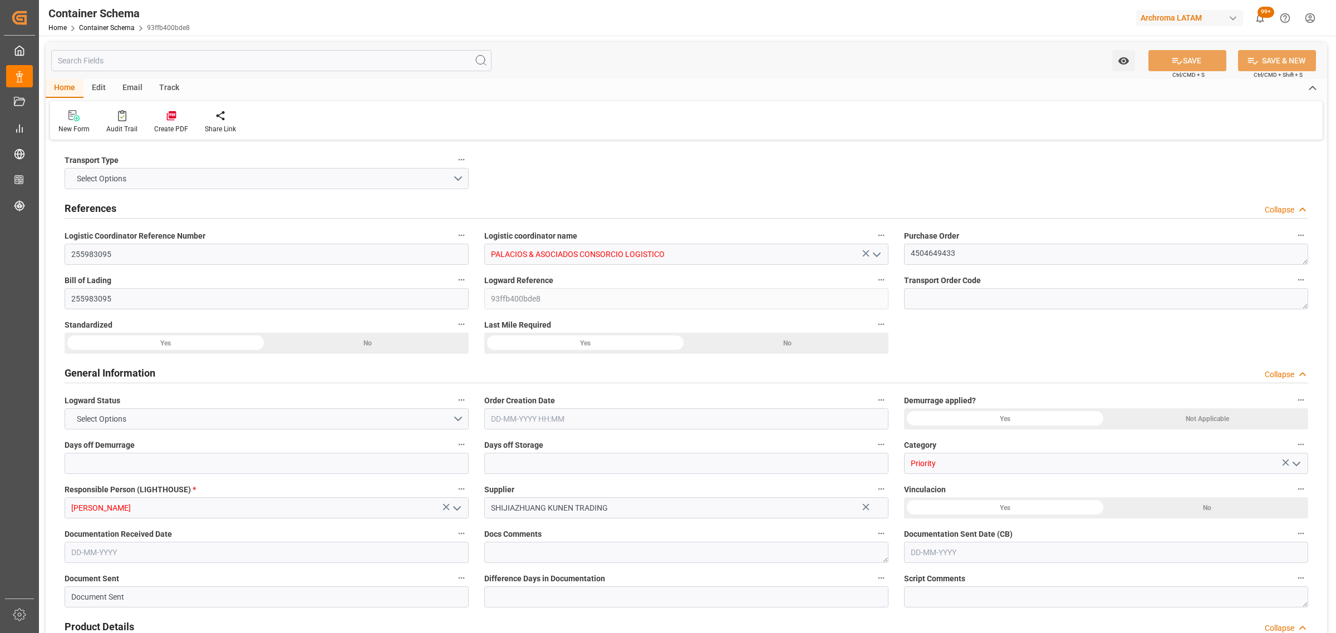
type input "Maersk"
type input "Maersk Line AS"
type input "CNTXG"
type input "CNXGA"
type input "PECLL"
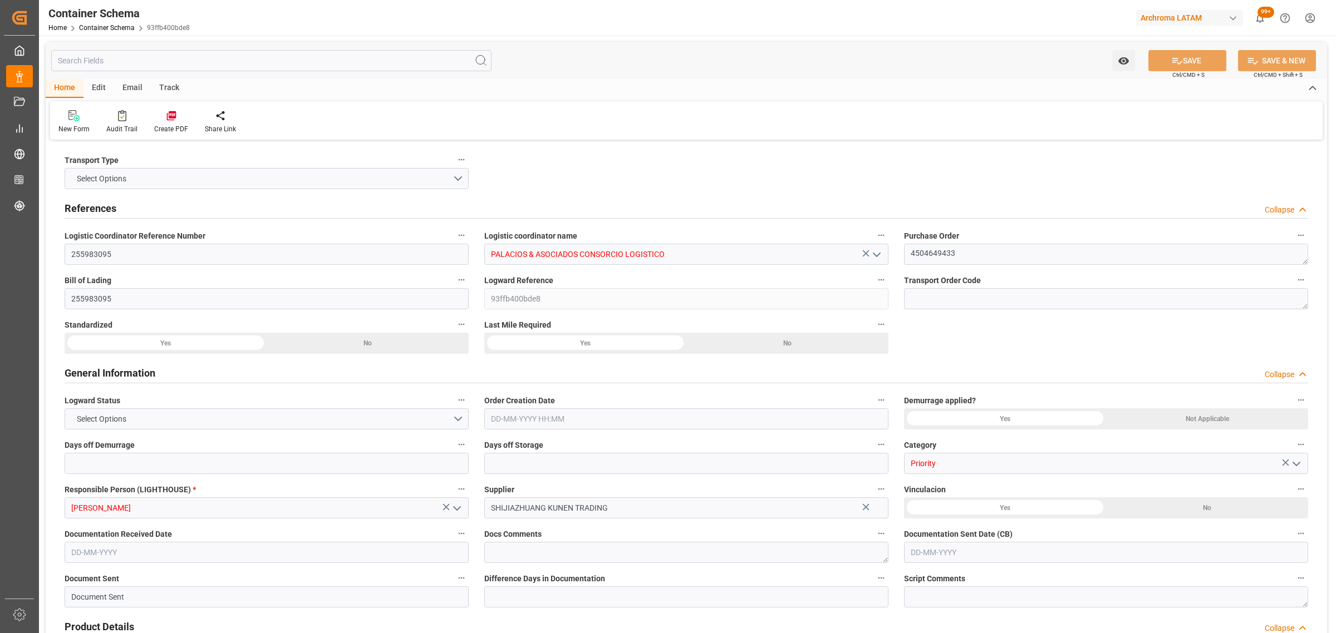
type input "PECLL"
type input "9623661"
type input "[DATE] 12:30"
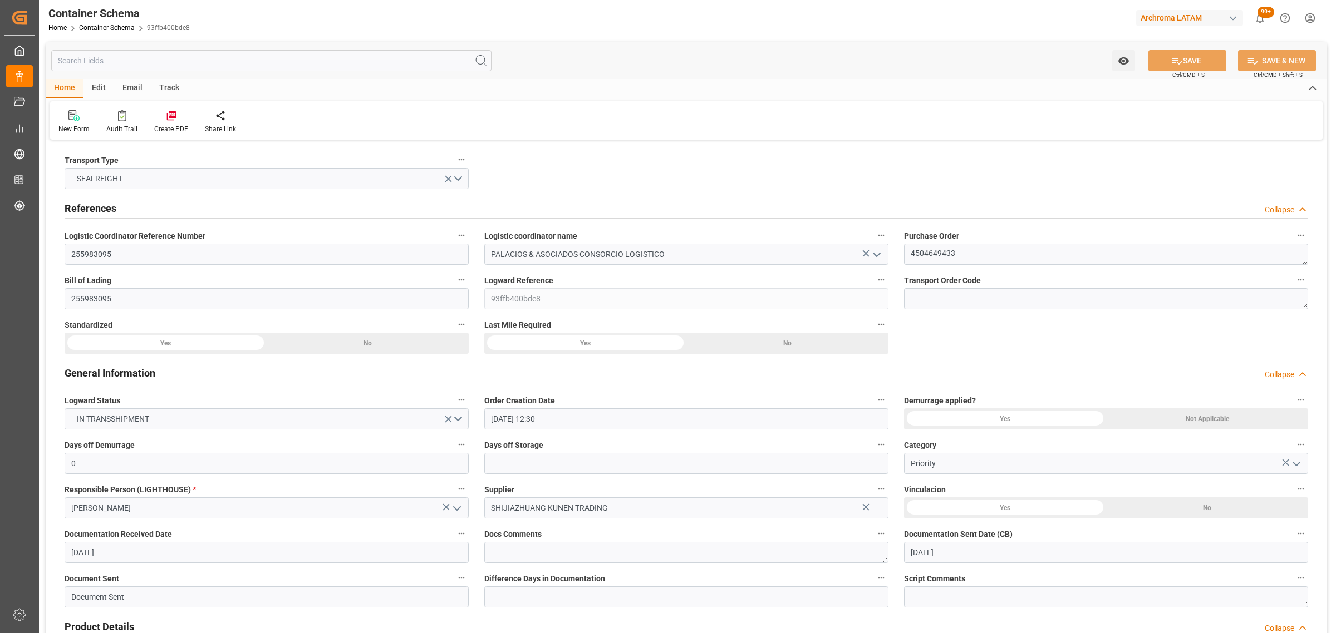
type input "[DATE]"
type input "[DATE] 08:00"
type input "[DATE] 23:45"
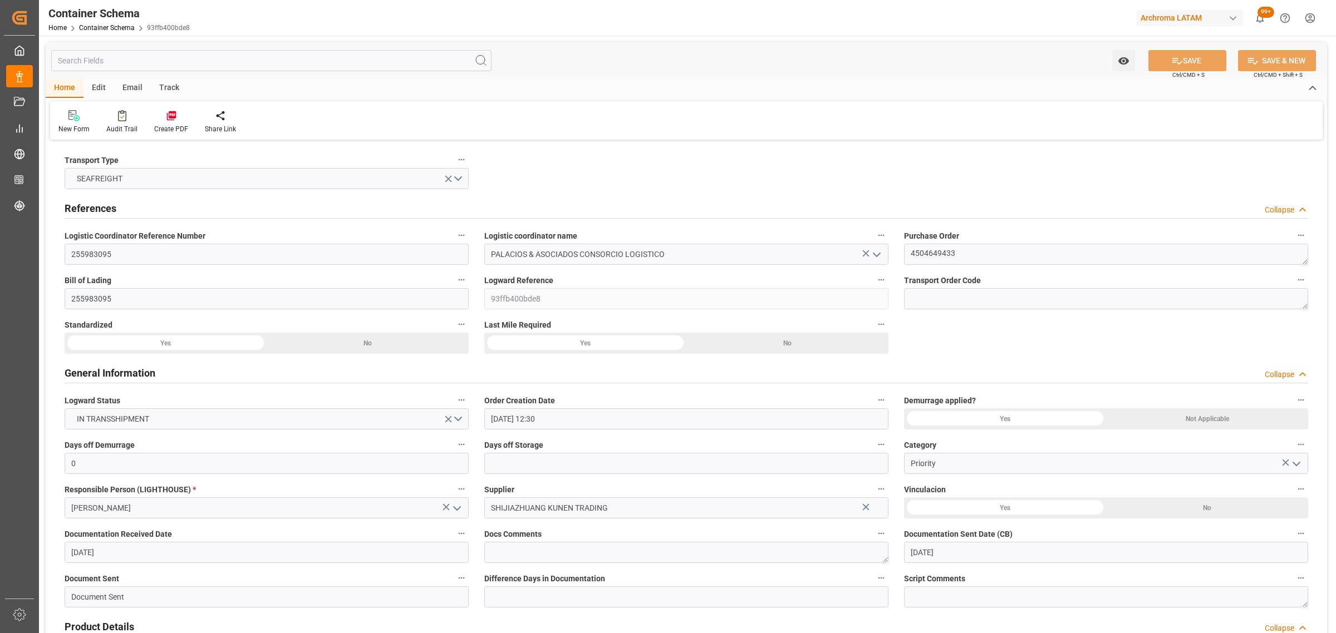
type input "[DATE] 23:54"
type input "[DATE] 00:00"
type input "[DATE] 23:00"
type input "[DATE] 00:00"
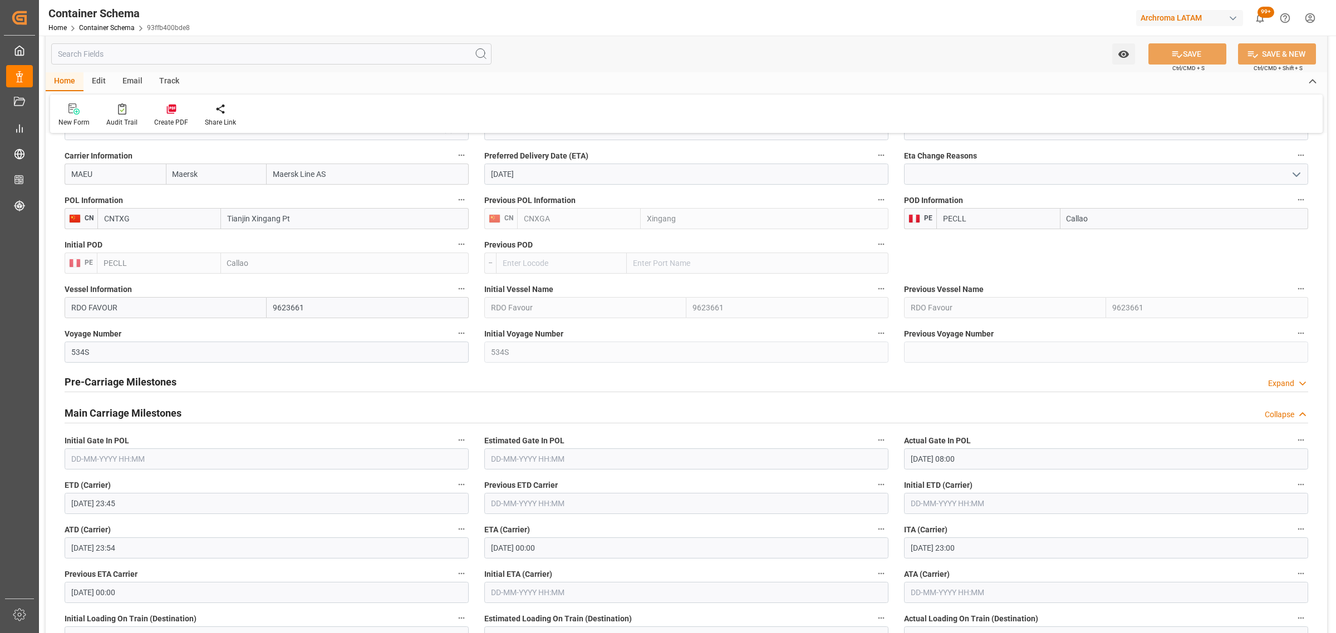
scroll to position [1183, 0]
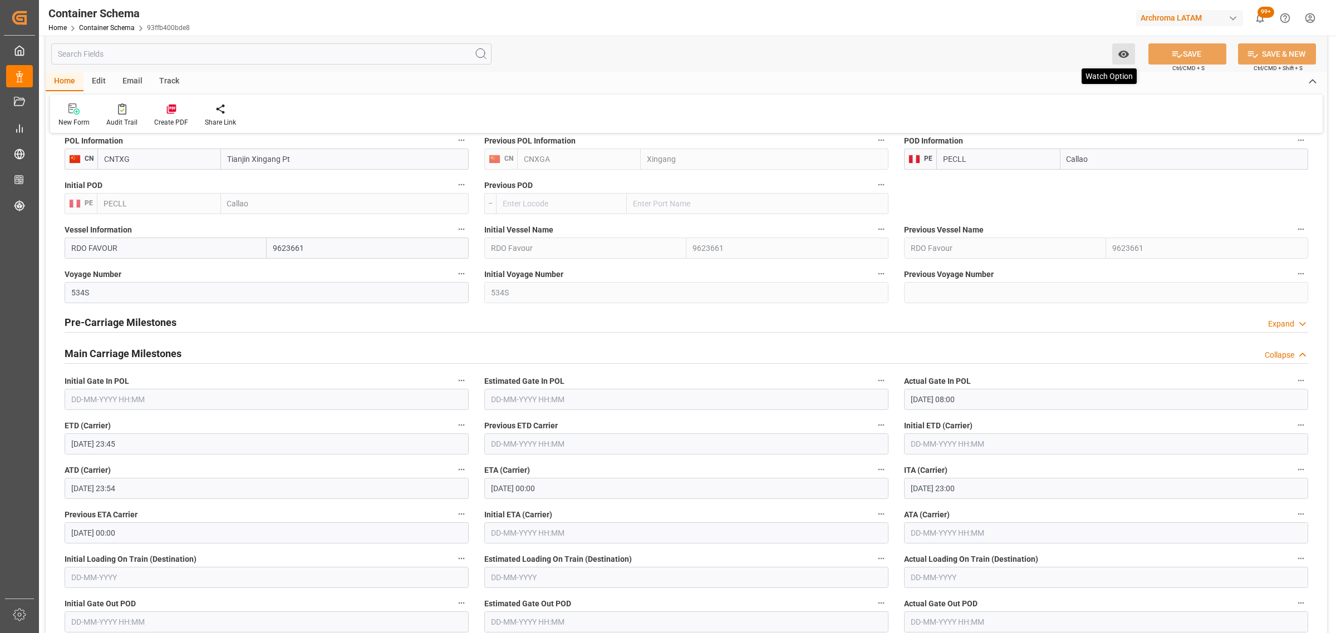
click at [1119, 53] on icon "open menu" at bounding box center [1123, 54] width 11 height 7
click at [1091, 63] on div "Watch Option Start Watching No watchers yet SAVE Ctrl/CMD + S SAVE & NEW Ctrl/C…" at bounding box center [686, 54] width 1281 height 37
click at [1066, 77] on div "Home Edit Email Track" at bounding box center [686, 81] width 1281 height 19
click at [1125, 57] on icon "open menu" at bounding box center [1124, 54] width 12 height 12
click at [1070, 85] on div "Start Watching" at bounding box center [1069, 79] width 134 height 26
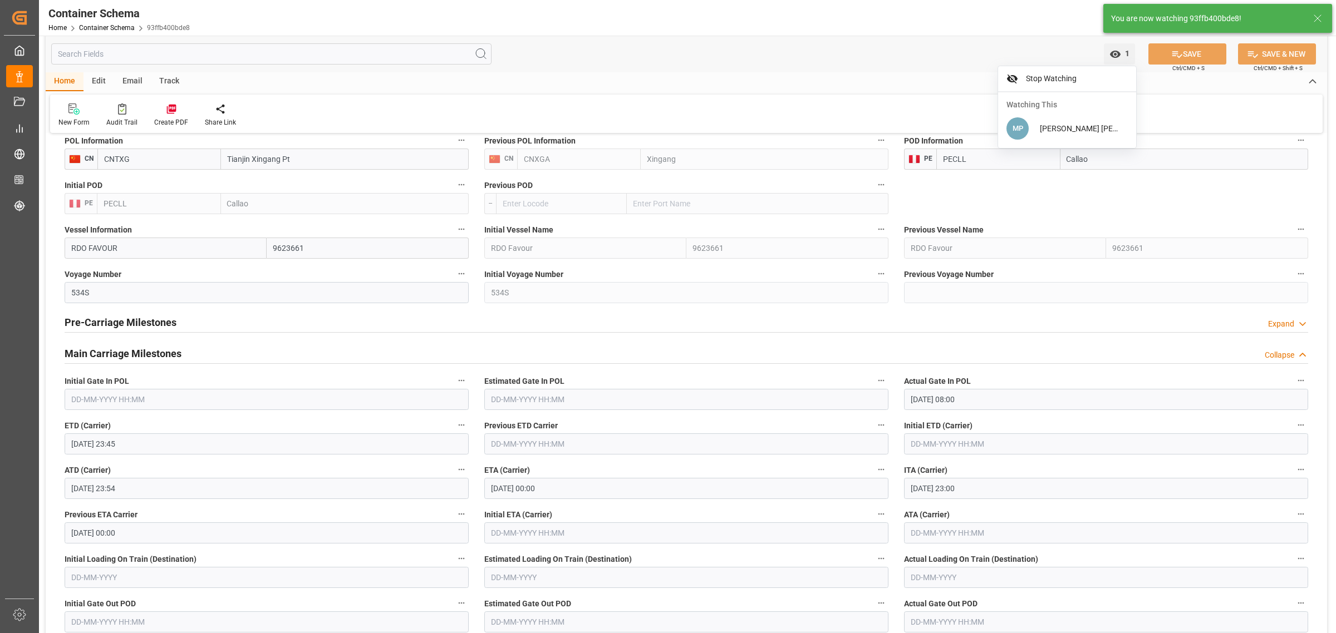
click at [165, 82] on div "Track" at bounding box center [169, 81] width 37 height 19
click at [137, 82] on div "Email" at bounding box center [132, 81] width 37 height 19
click at [65, 115] on div "Send Email" at bounding box center [75, 115] width 51 height 24
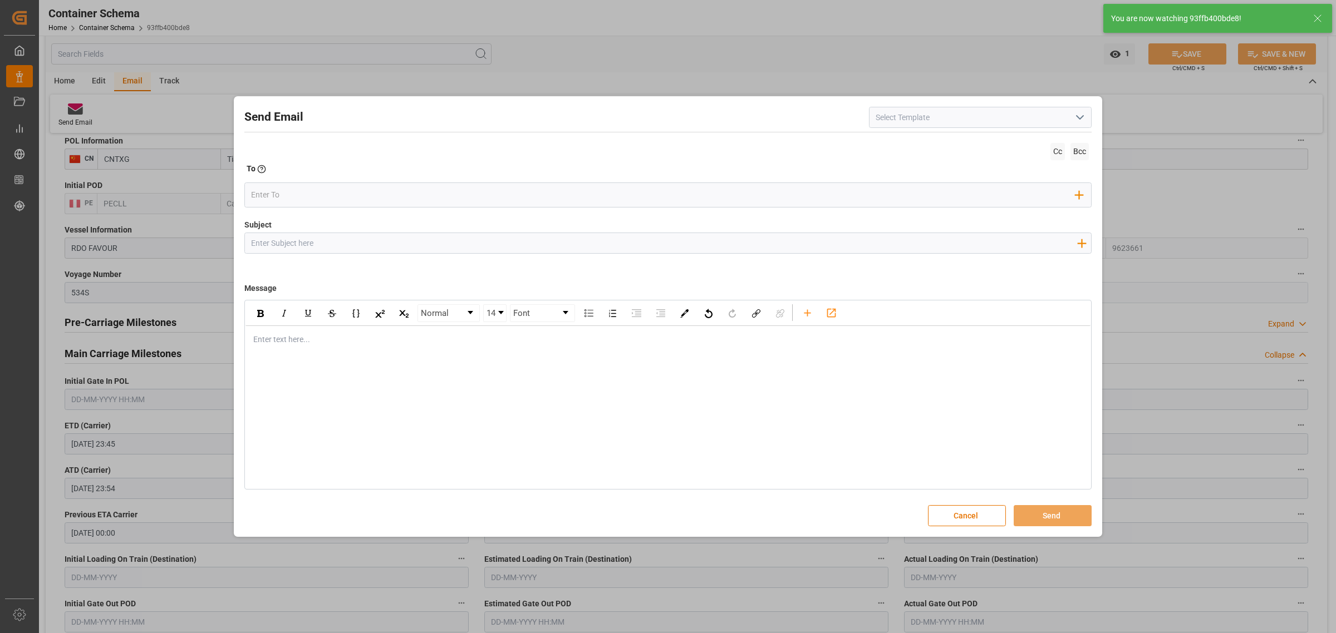
click at [414, 248] on input "Subject" at bounding box center [664, 242] width 838 height 19
click at [362, 218] on span at bounding box center [667, 214] width 847 height 12
click at [338, 238] on input "Subject" at bounding box center [664, 242] width 838 height 19
paste input "PE || VARIACION ETA| PO 4504649433 | Contenedor MSKU7541960 | TEXTIL | Priorida…"
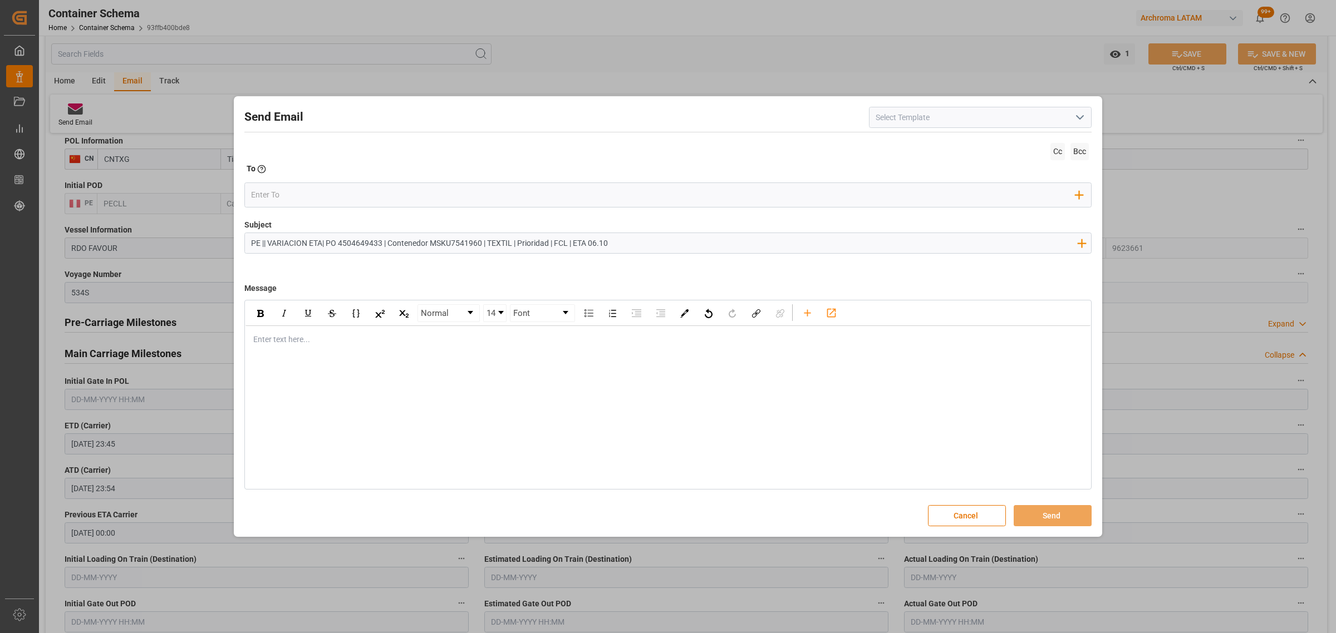
type input "PE || VARIACION ETA| PO 4504649433 | Contenedor MSKU7541960 | TEXTIL | Priorida…"
drag, startPoint x: 246, startPoint y: 331, endPoint x: 262, endPoint y: 351, distance: 25.7
click at [247, 331] on div "Enter text here..." at bounding box center [667, 339] width 845 height 27
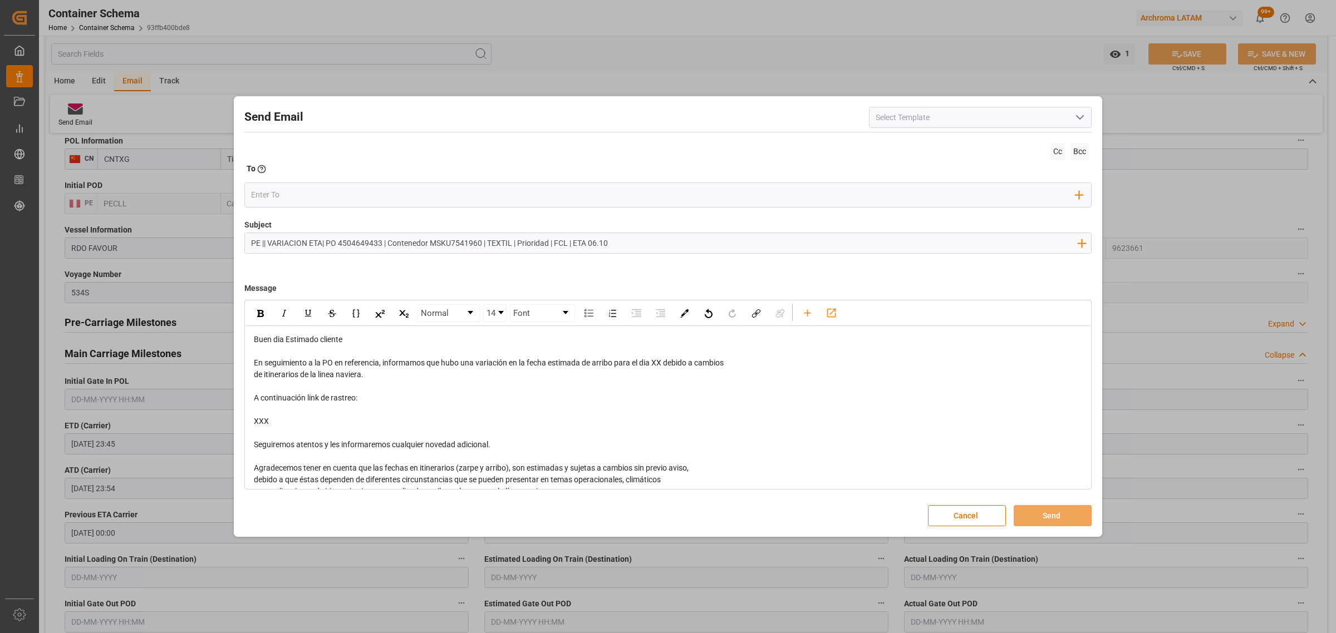
click at [661, 363] on span "En seguimiento a la PO en referencia, informamos que hubo una variación en la f…" at bounding box center [489, 362] width 470 height 9
drag, startPoint x: 660, startPoint y: 363, endPoint x: 666, endPoint y: 363, distance: 5.6
click at [666, 363] on span "En seguimiento a la PO en referencia, informamos que hubo una variación en la f…" at bounding box center [489, 362] width 470 height 9
drag, startPoint x: 663, startPoint y: 363, endPoint x: 655, endPoint y: 362, distance: 8.5
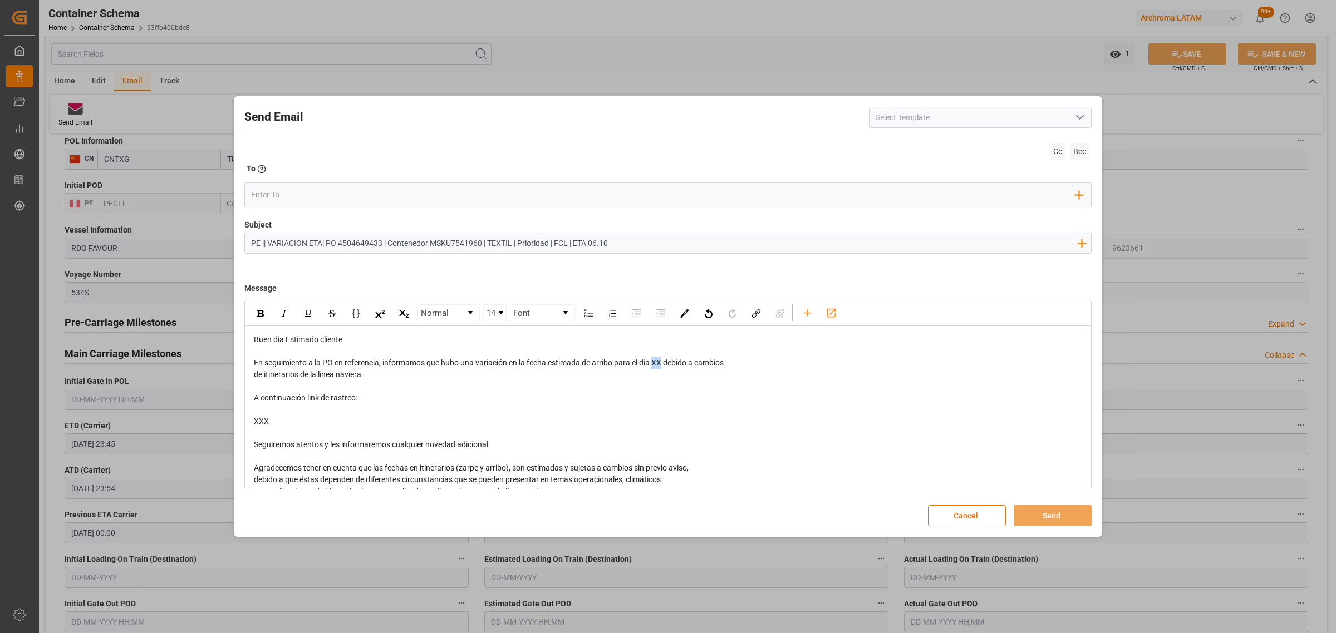
click at [655, 362] on span "En seguimiento a la PO en referencia, informamos que hubo una variación en la f…" at bounding box center [489, 362] width 470 height 9
drag, startPoint x: 599, startPoint y: 243, endPoint x: 608, endPoint y: 242, distance: 9.5
click at [599, 242] on input "PE || VARIACION ETA| PO 4504649433 | Contenedor MSKU7541960 | TEXTIL | Priorida…" at bounding box center [664, 242] width 838 height 19
type input "PE || VARIACION ETA| PO 4504649433 | Contenedor MSKU7541960 | TEXTIL | Priorida…"
drag, startPoint x: 307, startPoint y: 422, endPoint x: 248, endPoint y: 393, distance: 65.2
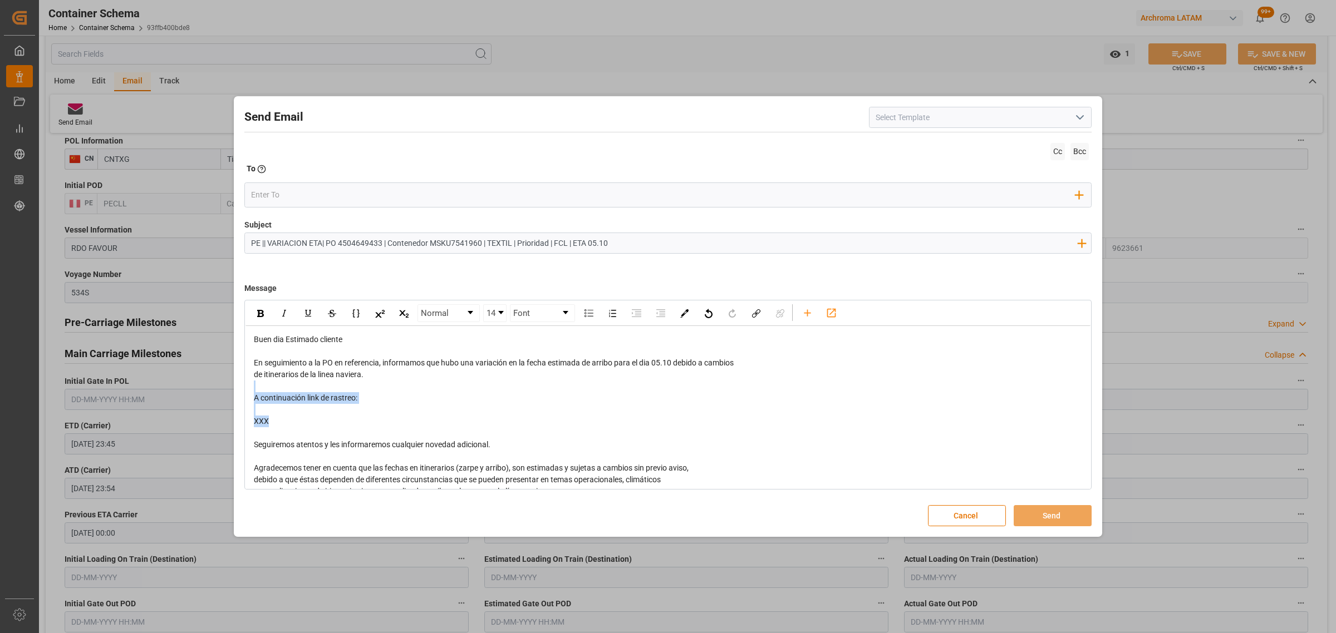
click at [248, 393] on div "Buen dia Estimado cliente En seguimiento a la PO en referencia, informamos que …" at bounding box center [667, 445] width 845 height 238
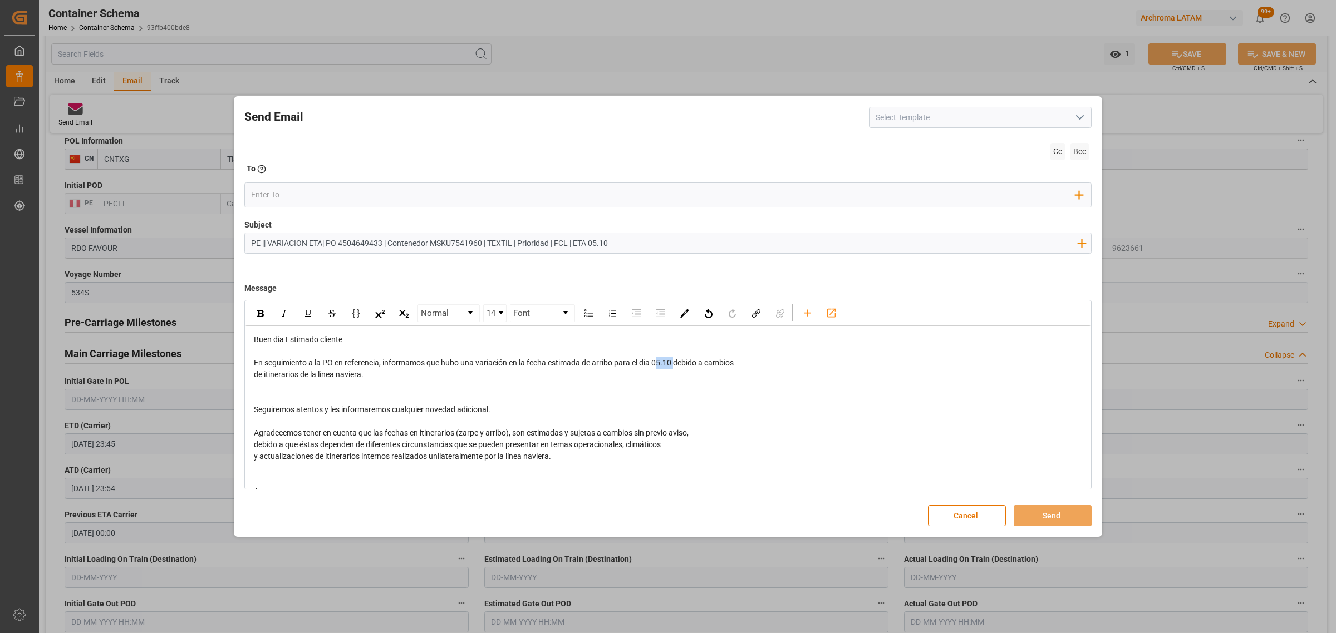
drag, startPoint x: 677, startPoint y: 363, endPoint x: 658, endPoint y: 362, distance: 19.0
click at [658, 362] on span "En seguimiento a la PO en referencia, informamos que hubo una variación en la f…" at bounding box center [494, 362] width 480 height 9
drag, startPoint x: 655, startPoint y: 363, endPoint x: 673, endPoint y: 363, distance: 18.4
click at [673, 363] on span "En seguimiento a la PO en referencia, informamos que hubo una variación en la f…" at bounding box center [494, 362] width 480 height 9
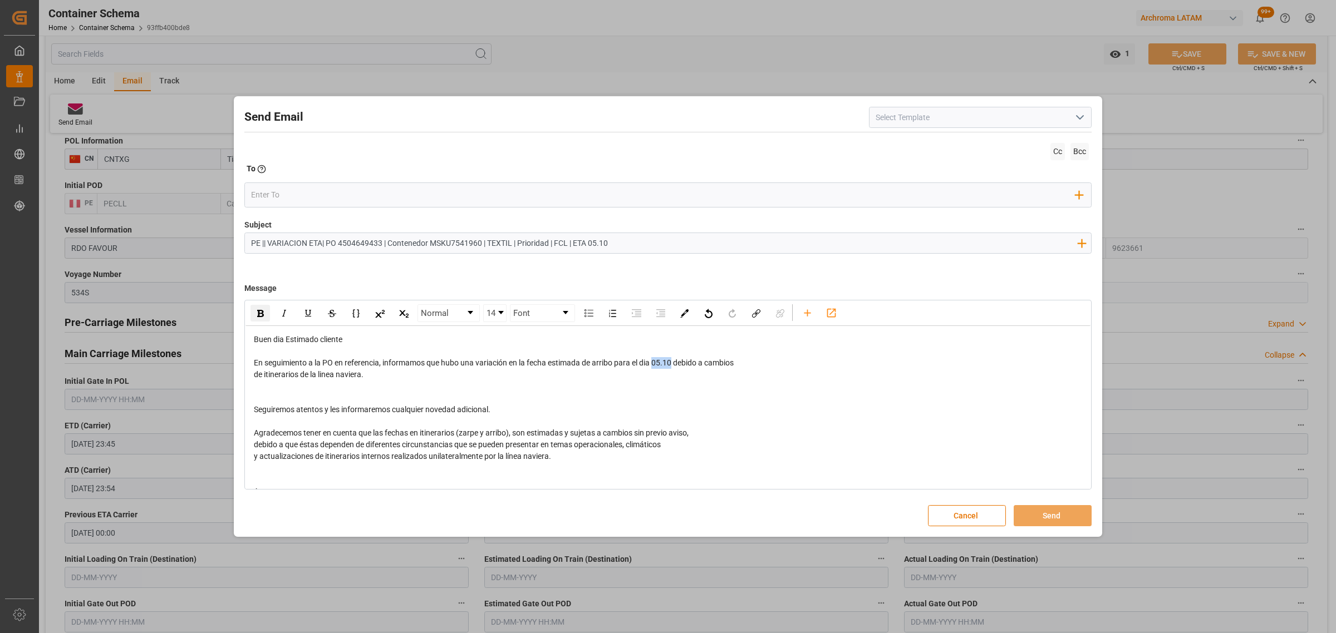
click at [263, 321] on div "rdw-inline-control" at bounding box center [259, 313] width 19 height 17
click at [276, 199] on input "email" at bounding box center [663, 194] width 825 height 17
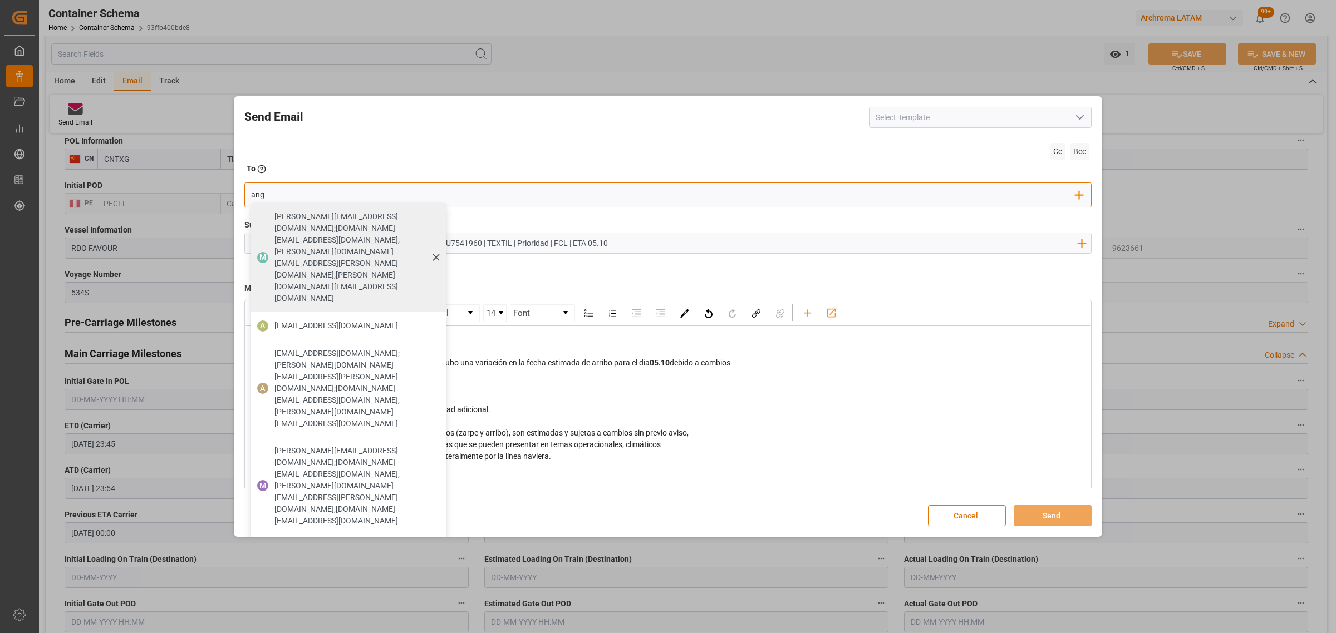
type input "angie"
click at [367, 320] on span "[EMAIL_ADDRESS][DOMAIN_NAME]" at bounding box center [336, 326] width 124 height 12
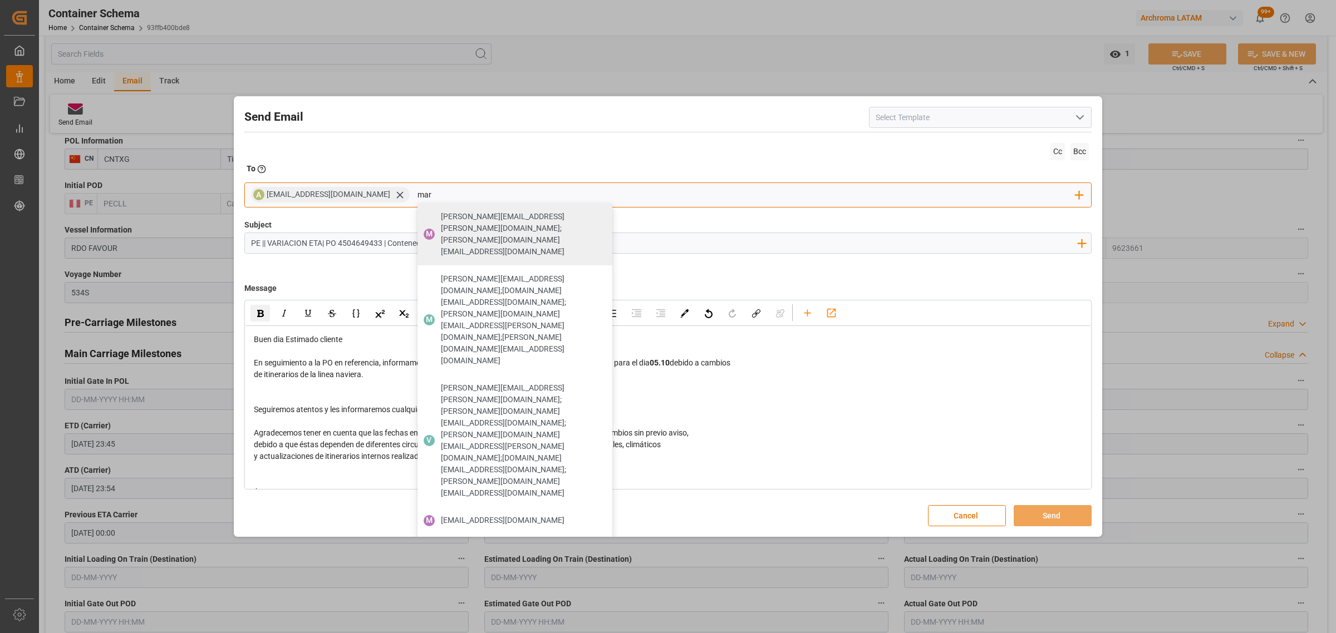
type input "maria"
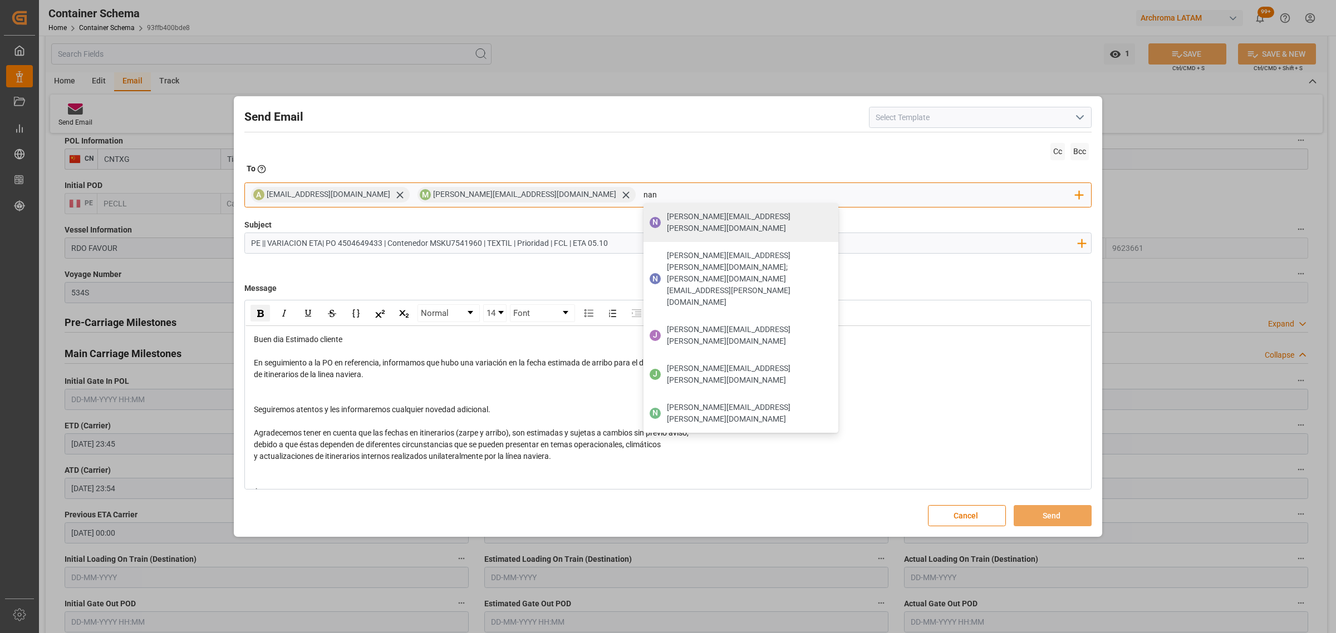
type input "nancy"
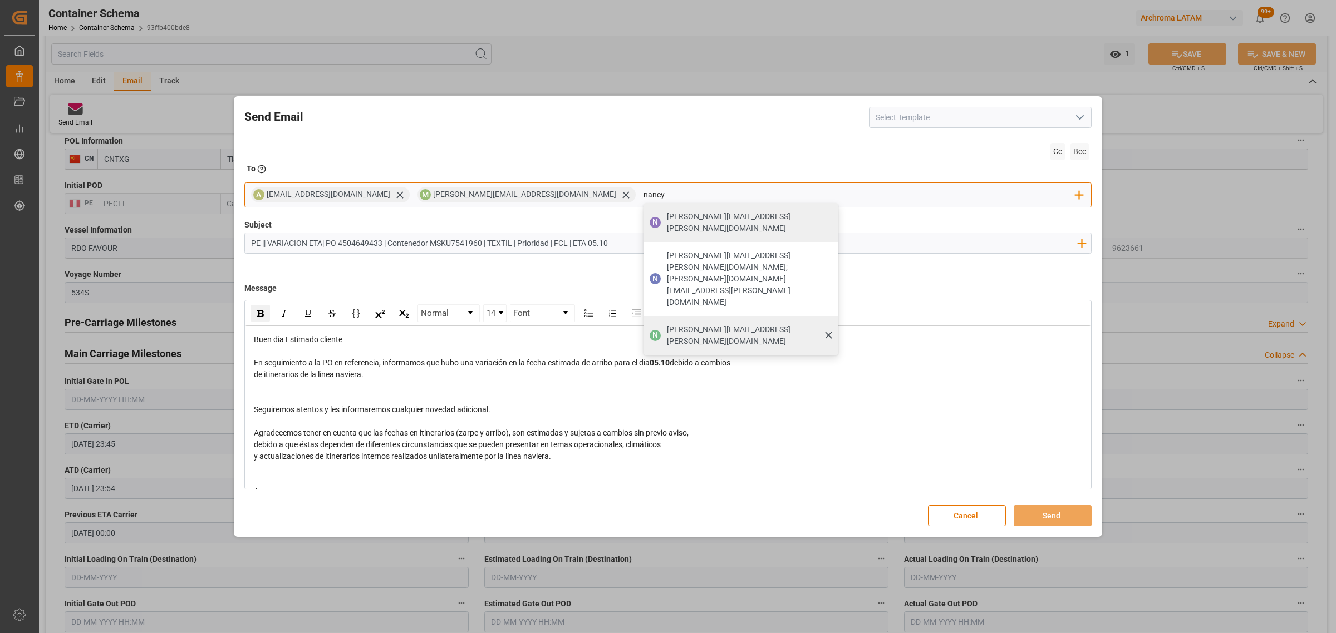
click at [667, 324] on span "[PERSON_NAME][EMAIL_ADDRESS][PERSON_NAME][DOMAIN_NAME]" at bounding box center [749, 335] width 164 height 23
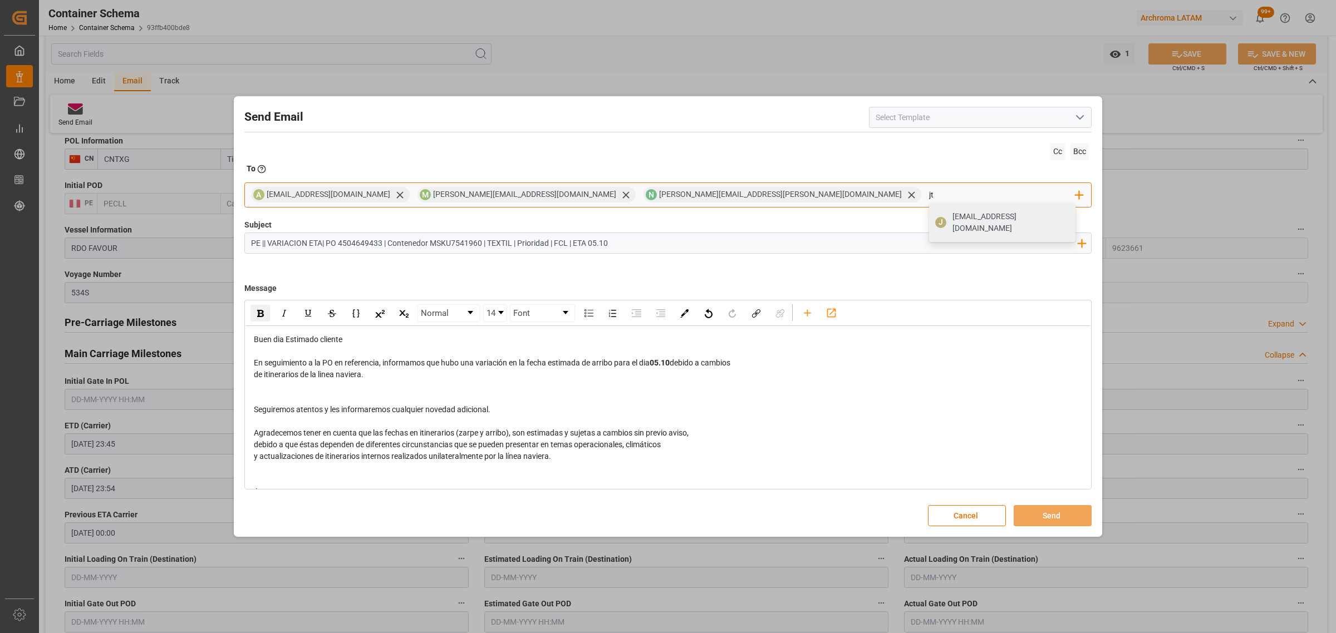
type input "jt"
drag, startPoint x: 736, startPoint y: 220, endPoint x: 744, endPoint y: 218, distance: 7.8
click at [952, 217] on span "[EMAIL_ADDRESS][DOMAIN_NAME]" at bounding box center [1010, 222] width 116 height 23
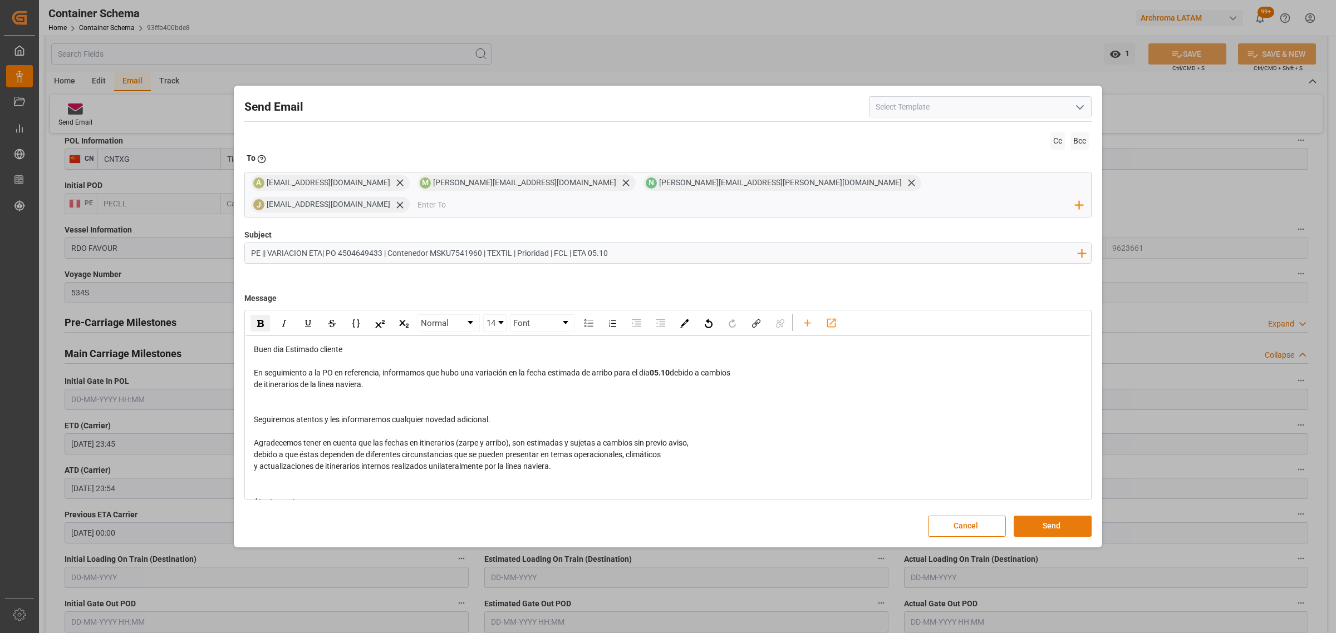
click at [1051, 519] on button "Send" at bounding box center [1053, 526] width 78 height 21
